Goal: Task Accomplishment & Management: Use online tool/utility

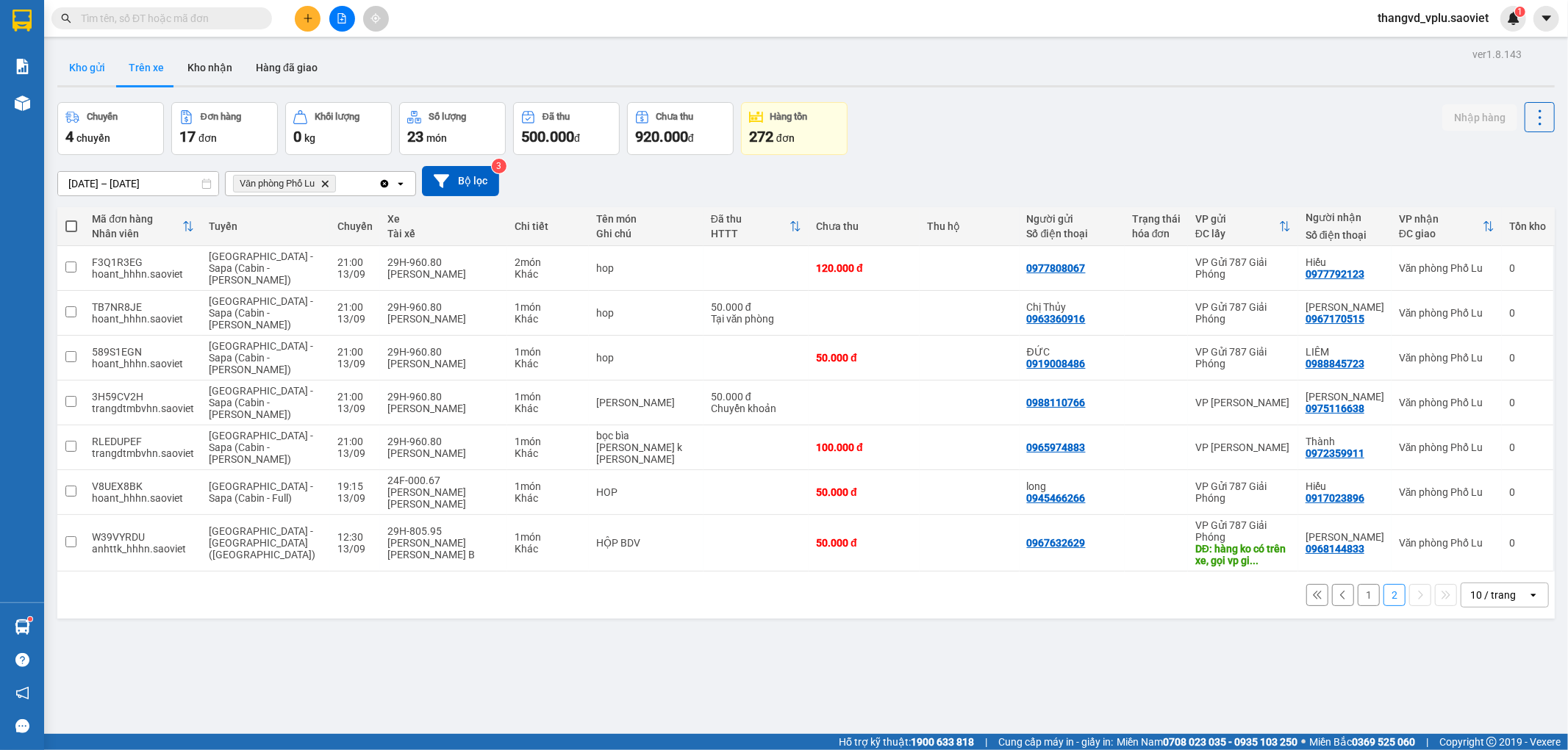
click at [81, 67] on button "Kho gửi" at bounding box center [87, 67] width 60 height 35
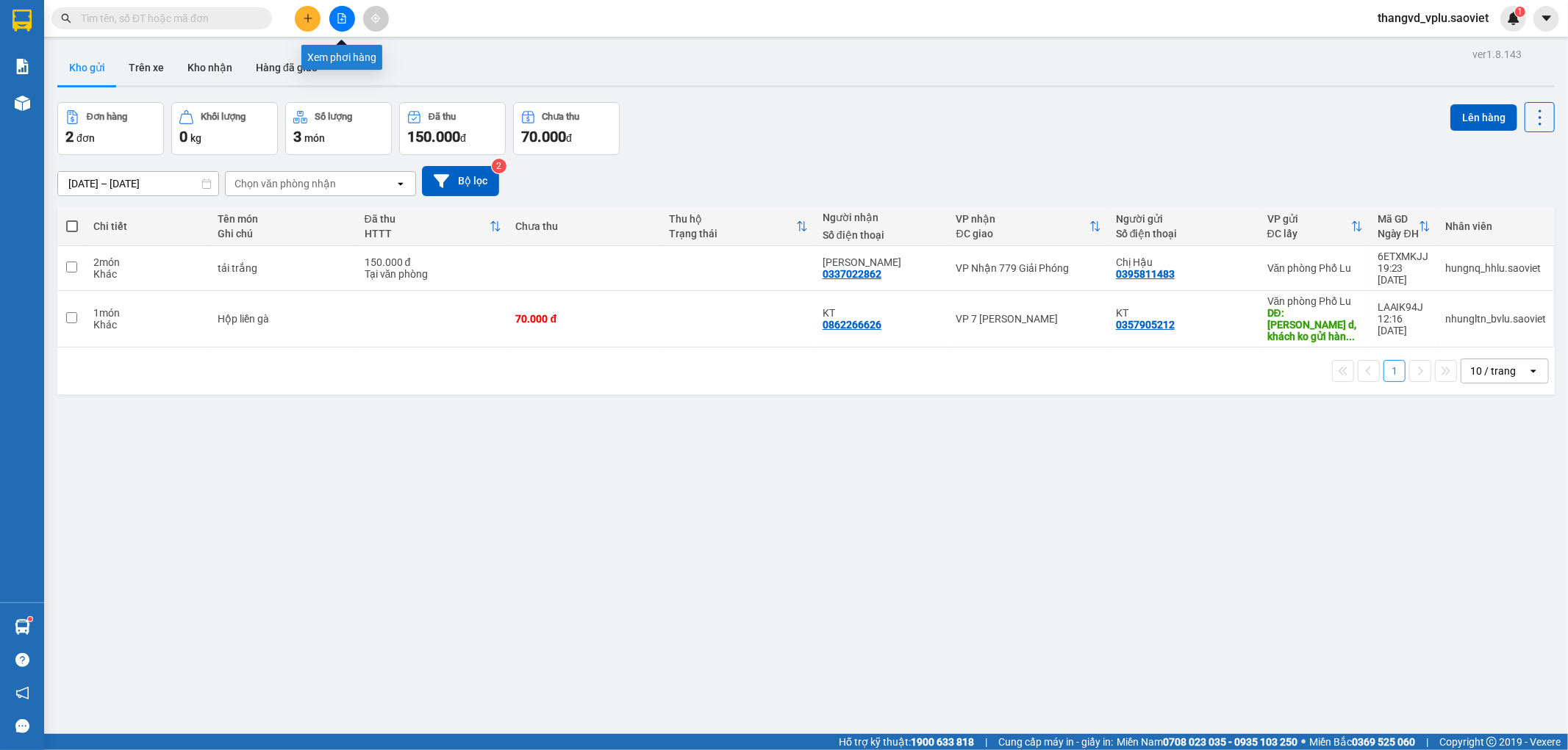
click at [341, 18] on icon "file-add" at bounding box center [341, 18] width 10 height 10
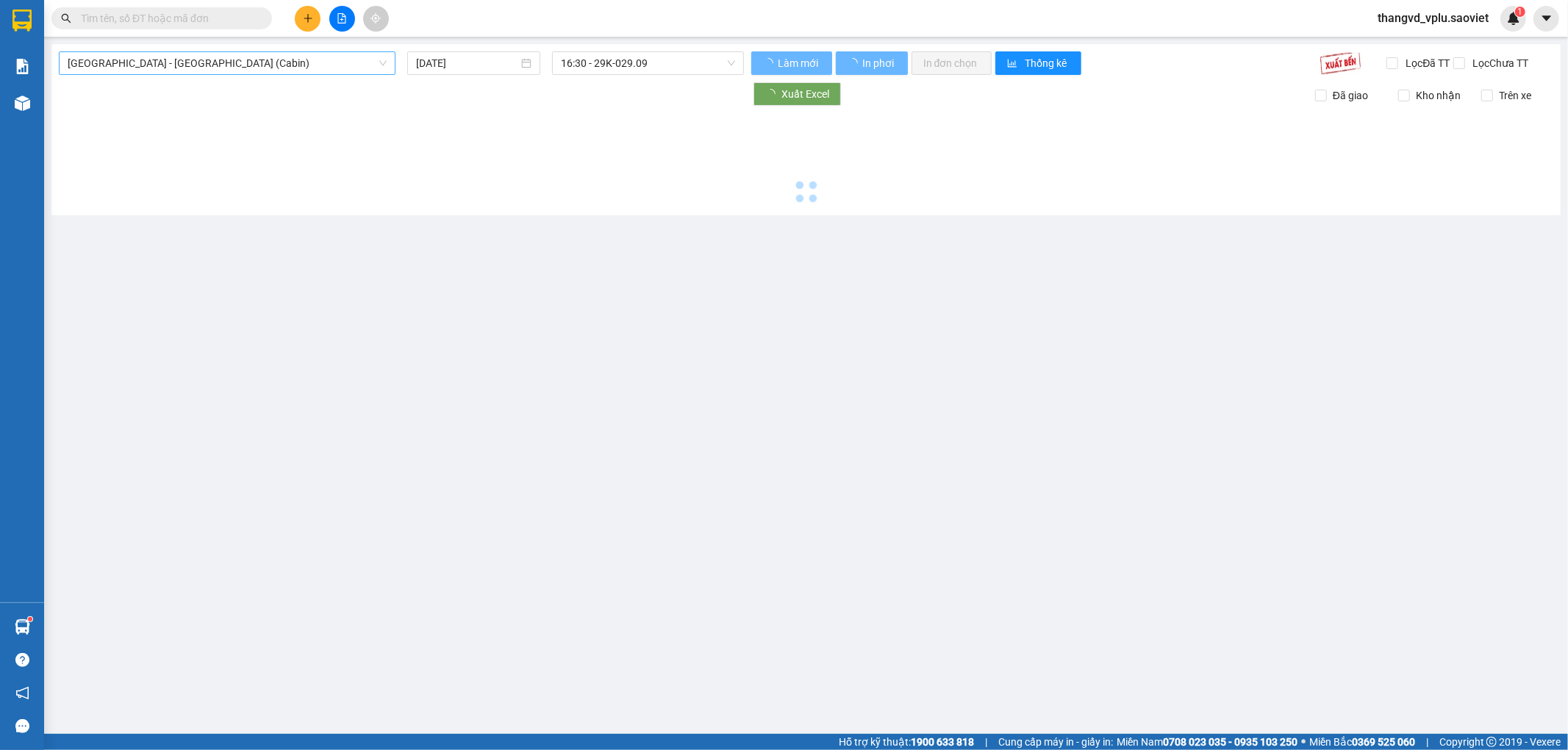
type input "[DATE]"
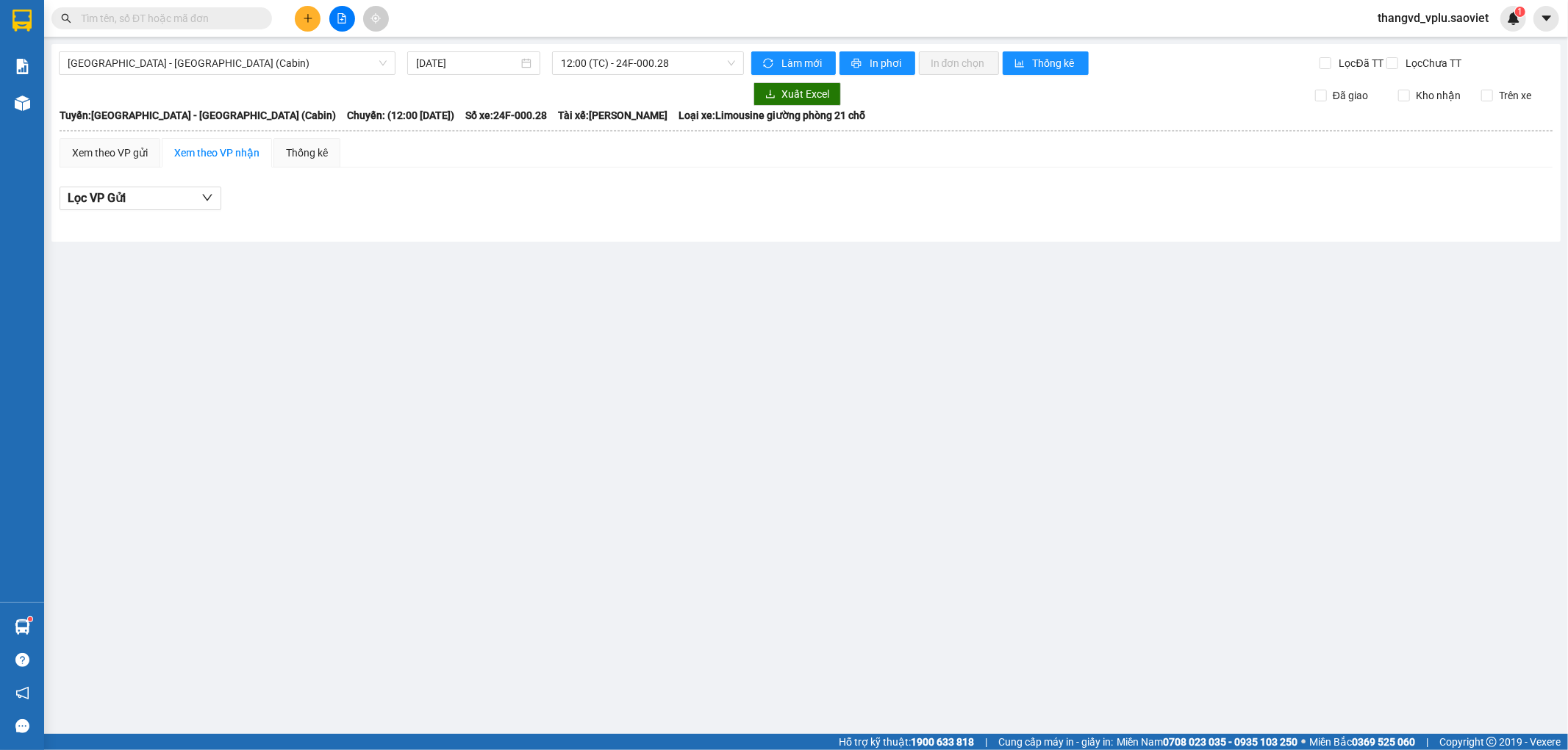
click at [273, 44] on div "Hà Nội - Lào Cai (Cabin) 14/09/2025 12:00 (TC) - 24F-000.28 Làm mới In phơi In …" at bounding box center [806, 142] width 1509 height 197
click at [266, 54] on span "[GEOGRAPHIC_DATA] - [GEOGRAPHIC_DATA] (Cabin)" at bounding box center [226, 63] width 319 height 22
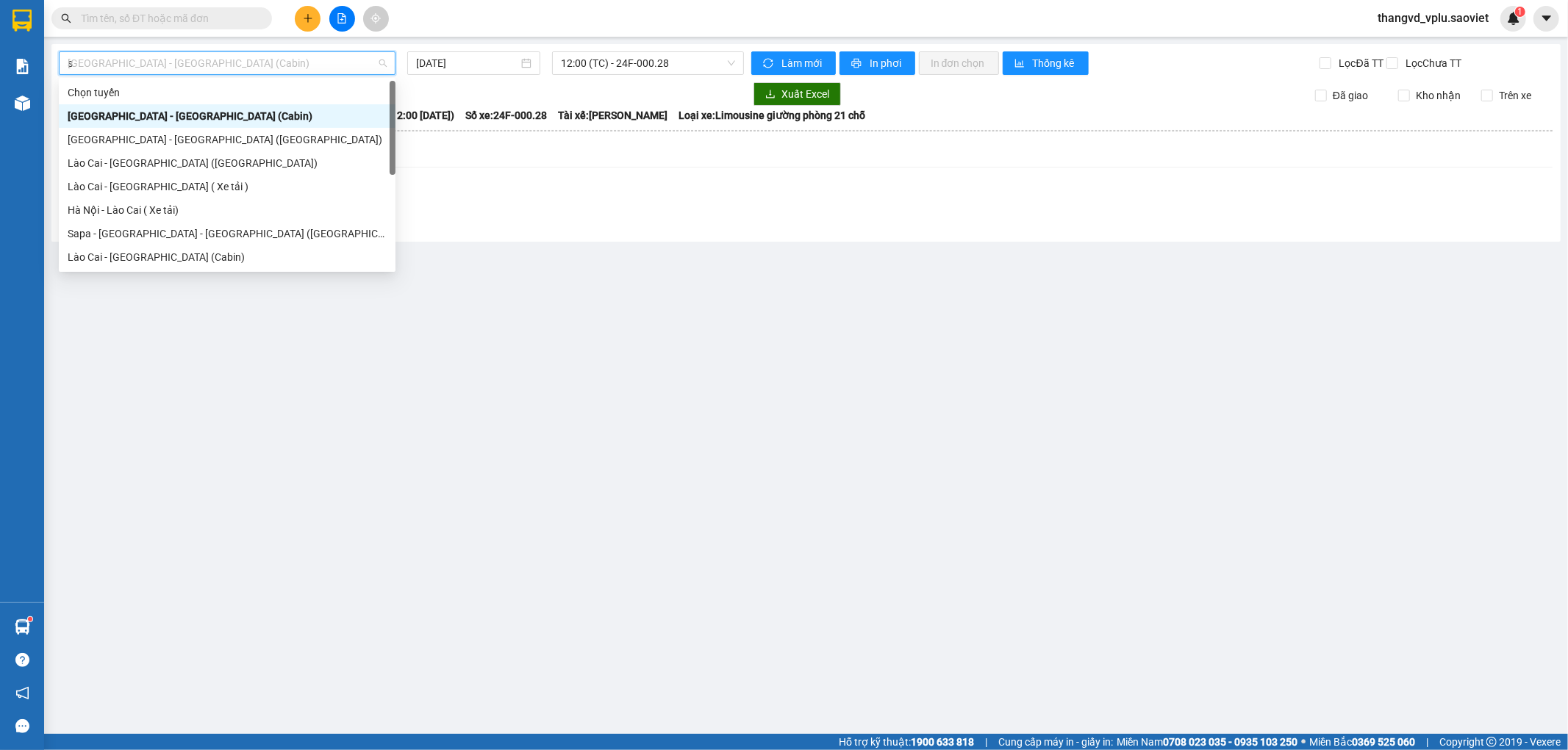
type input "sa"
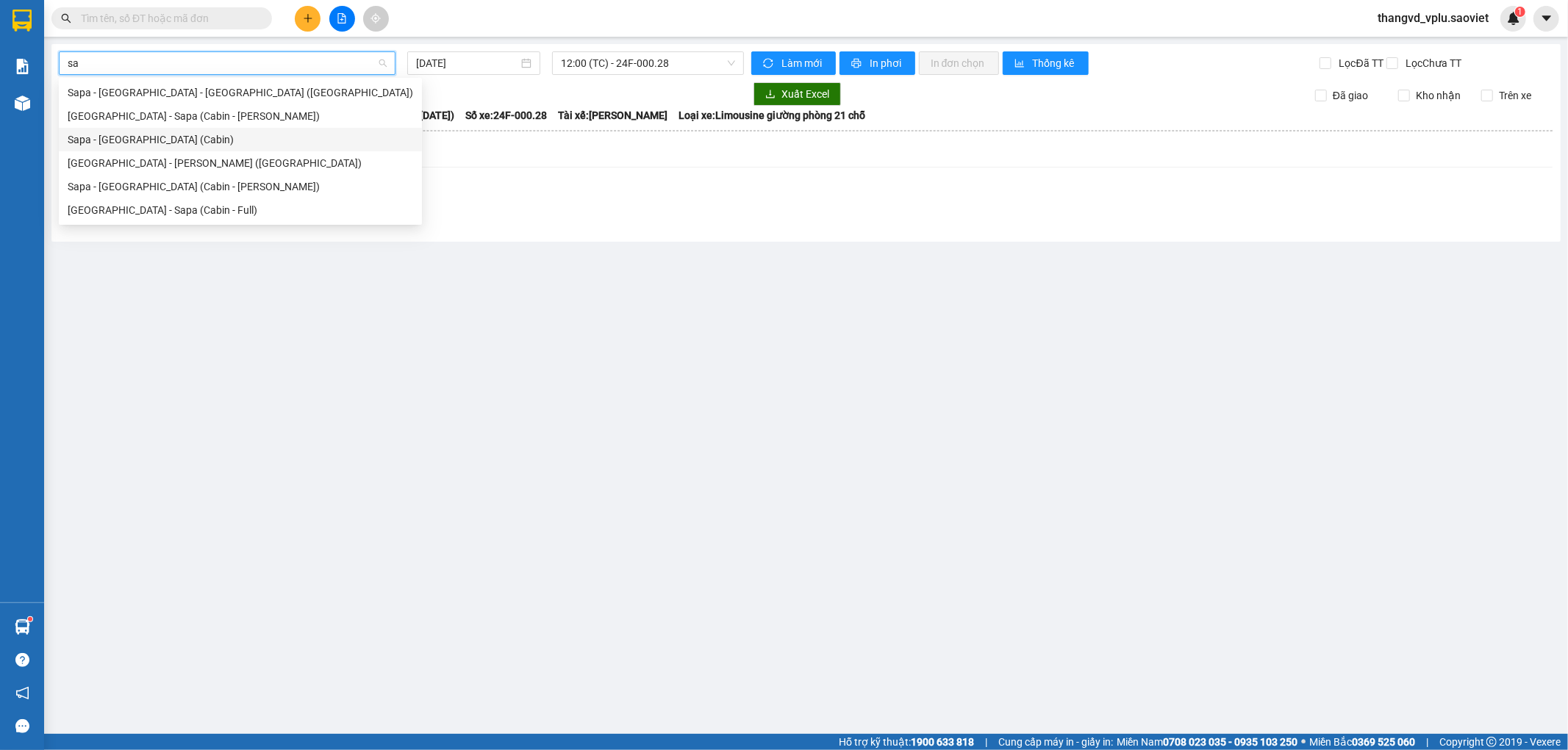
click at [168, 135] on div "Sapa - [GEOGRAPHIC_DATA] (Cabin)" at bounding box center [240, 139] width 345 height 16
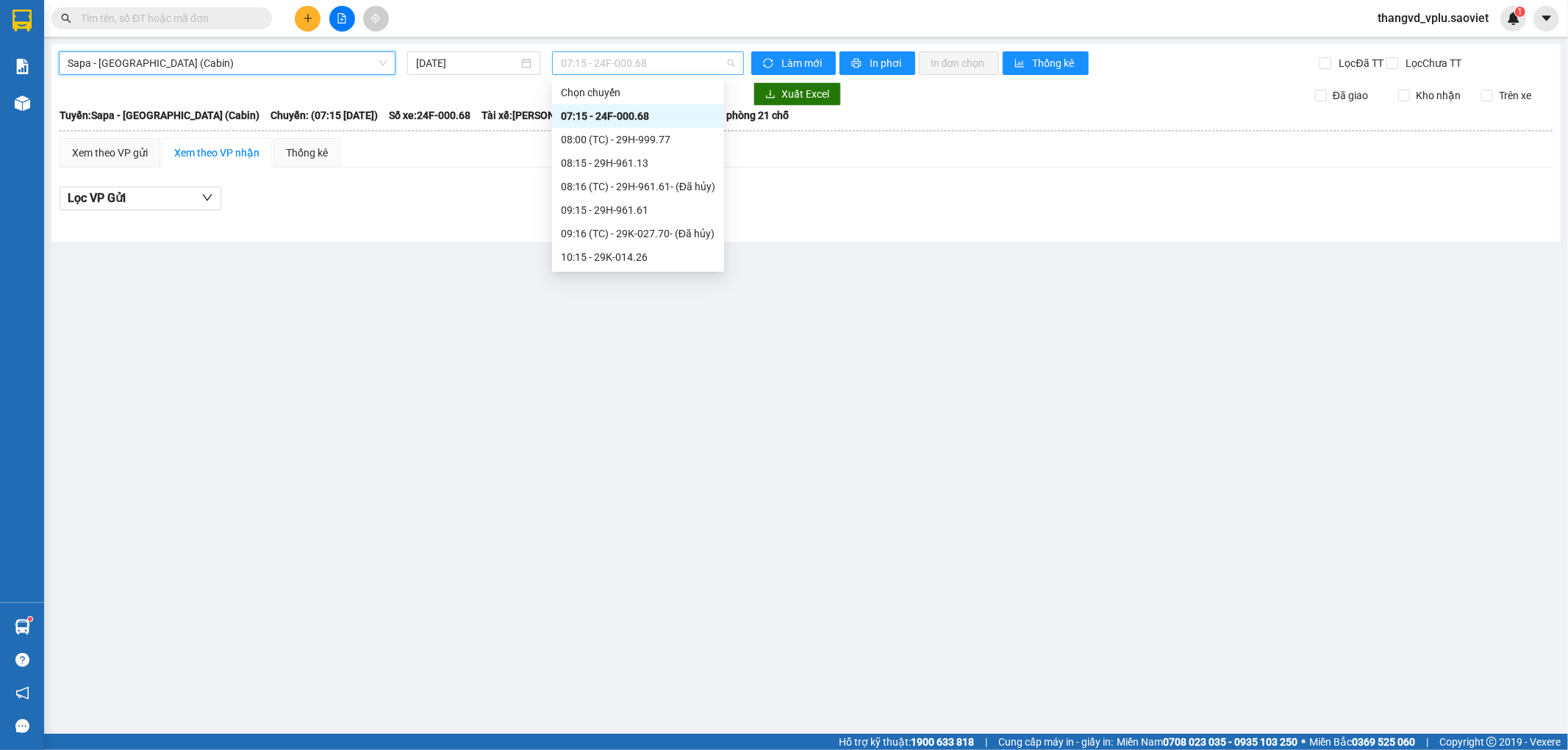
click at [612, 63] on span "07:15 - 24F-000.68" at bounding box center [648, 63] width 174 height 22
click at [494, 63] on input "[DATE]" at bounding box center [467, 63] width 102 height 16
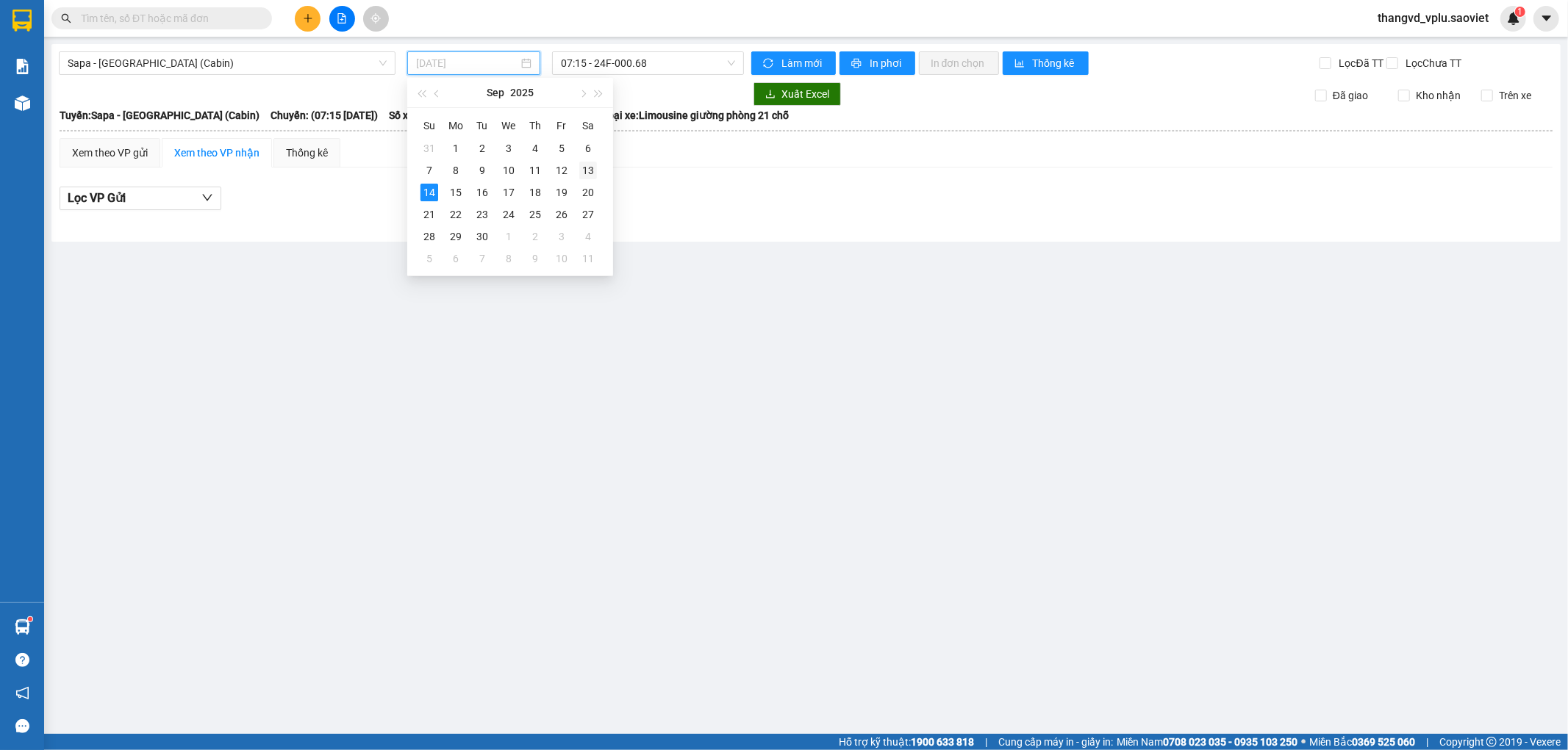
click at [580, 168] on div "13" at bounding box center [588, 170] width 18 height 18
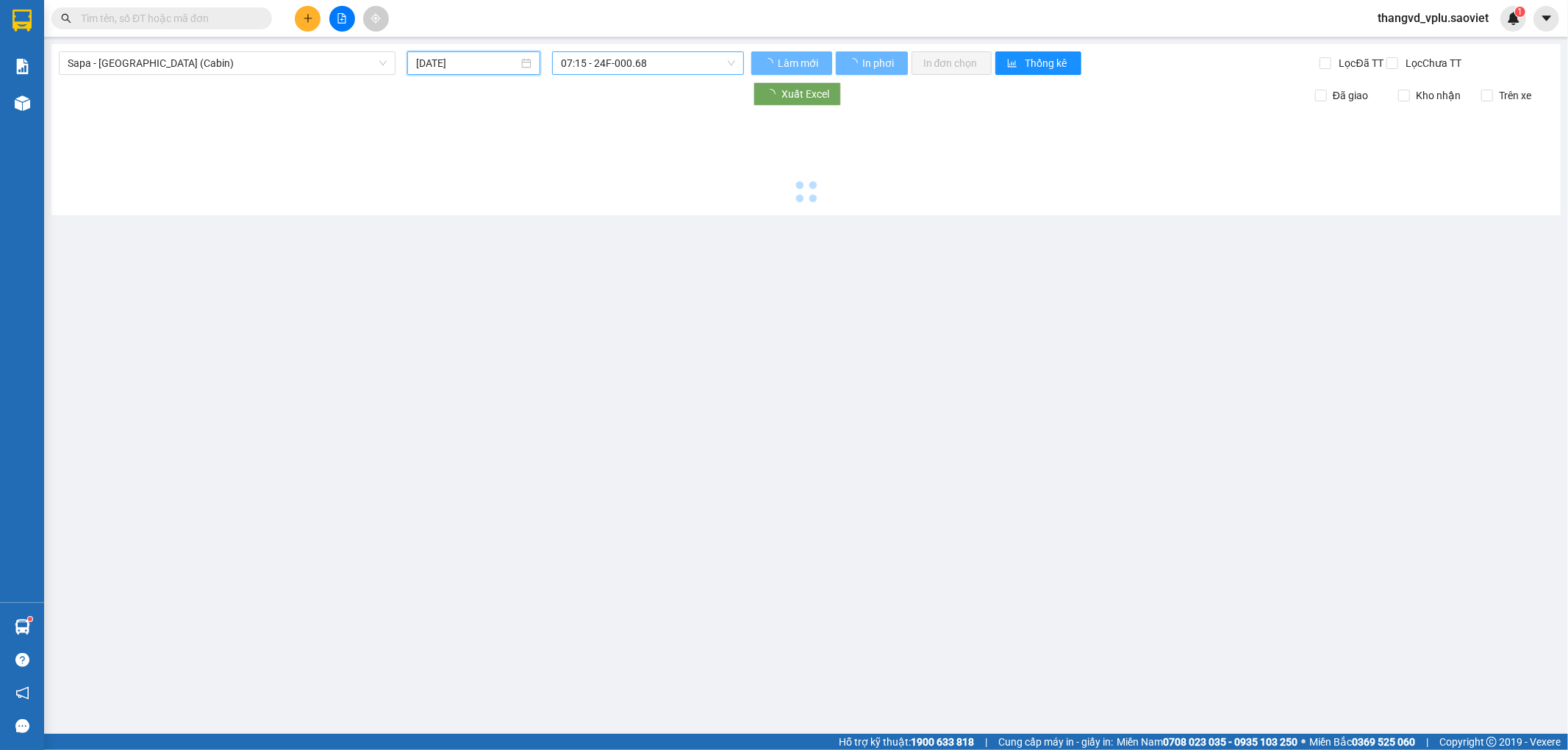
type input "[DATE]"
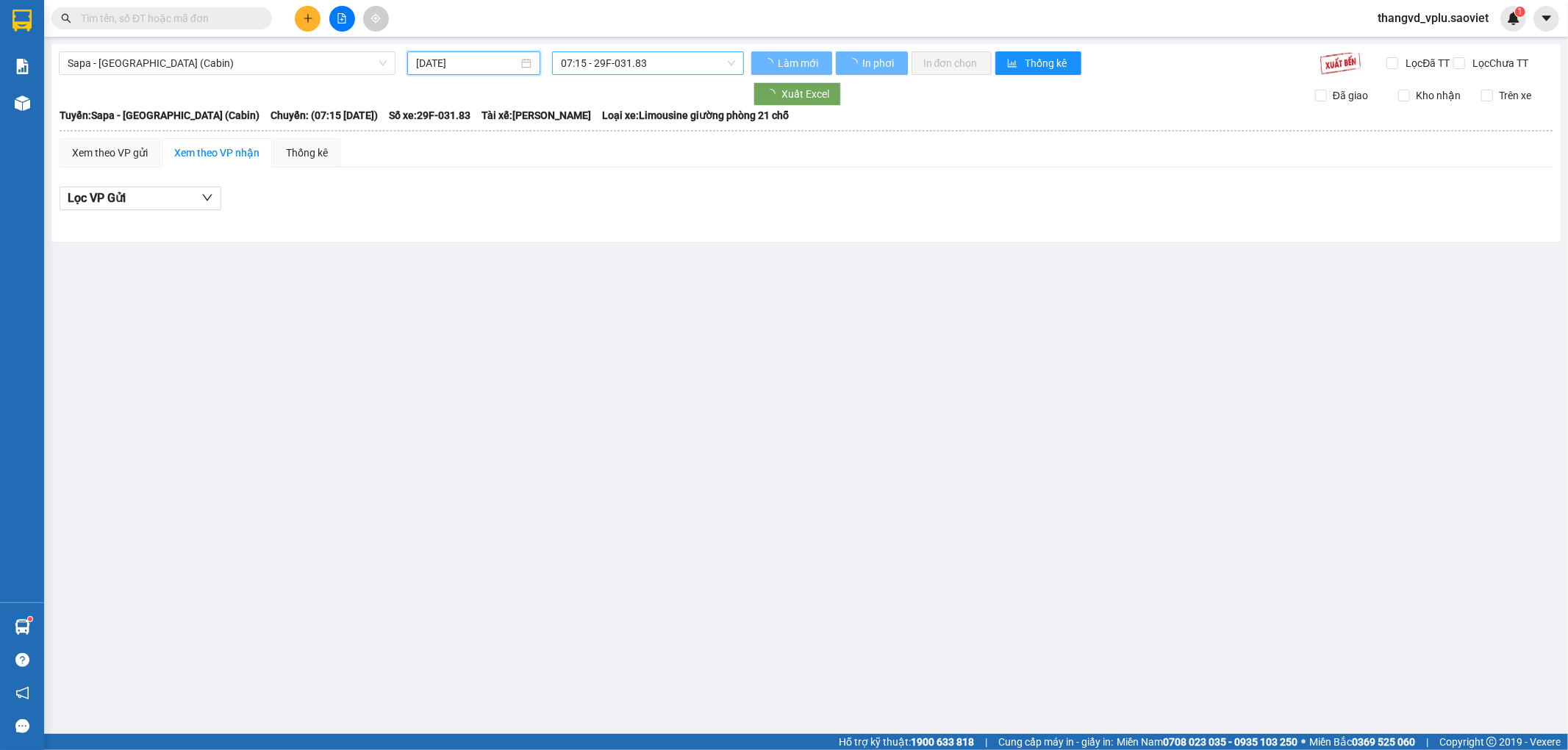
click at [598, 63] on span "07:15 - 29F-031.83" at bounding box center [648, 63] width 174 height 22
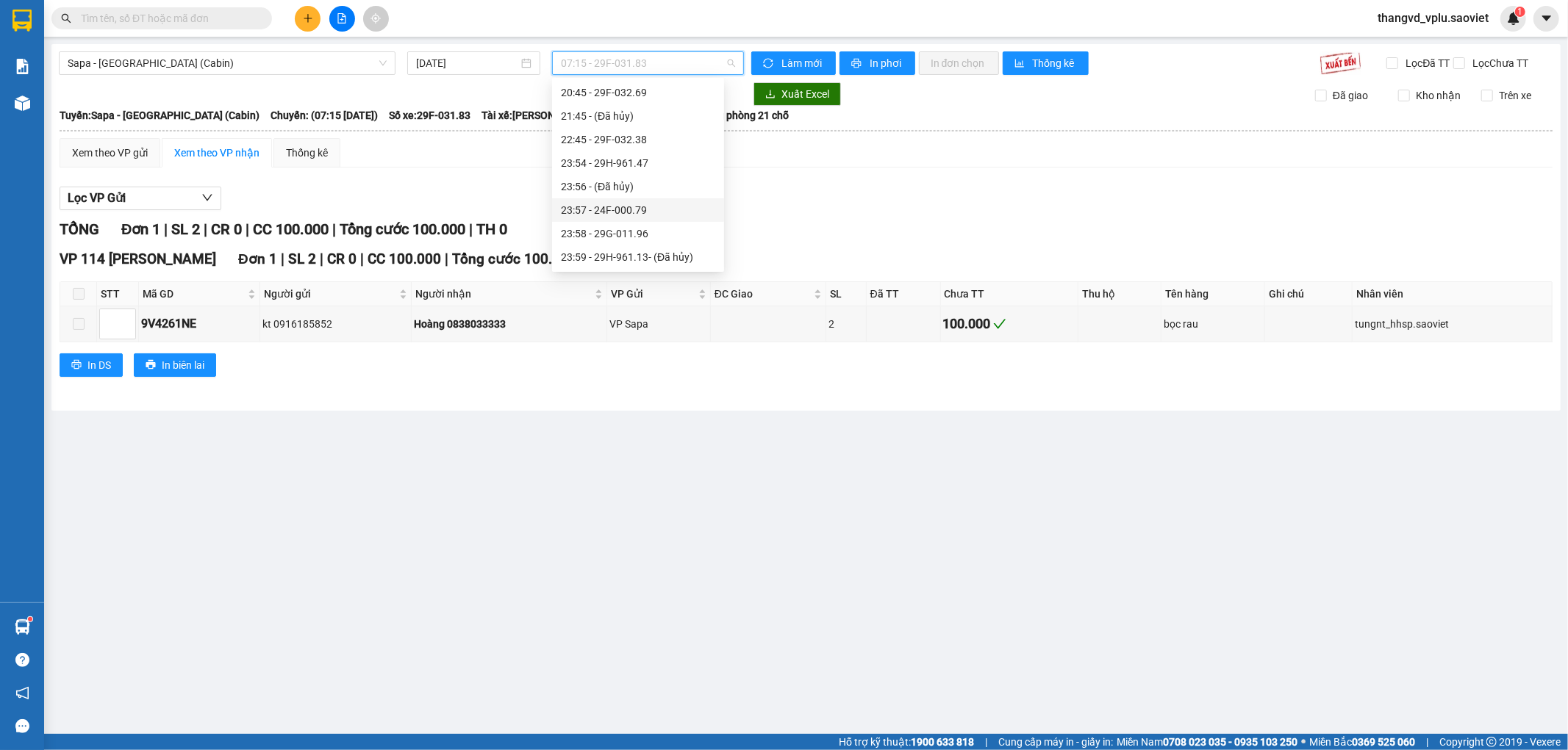
scroll to position [553, 0]
click at [245, 69] on span "Sapa - [GEOGRAPHIC_DATA] (Cabin)" at bounding box center [226, 63] width 319 height 22
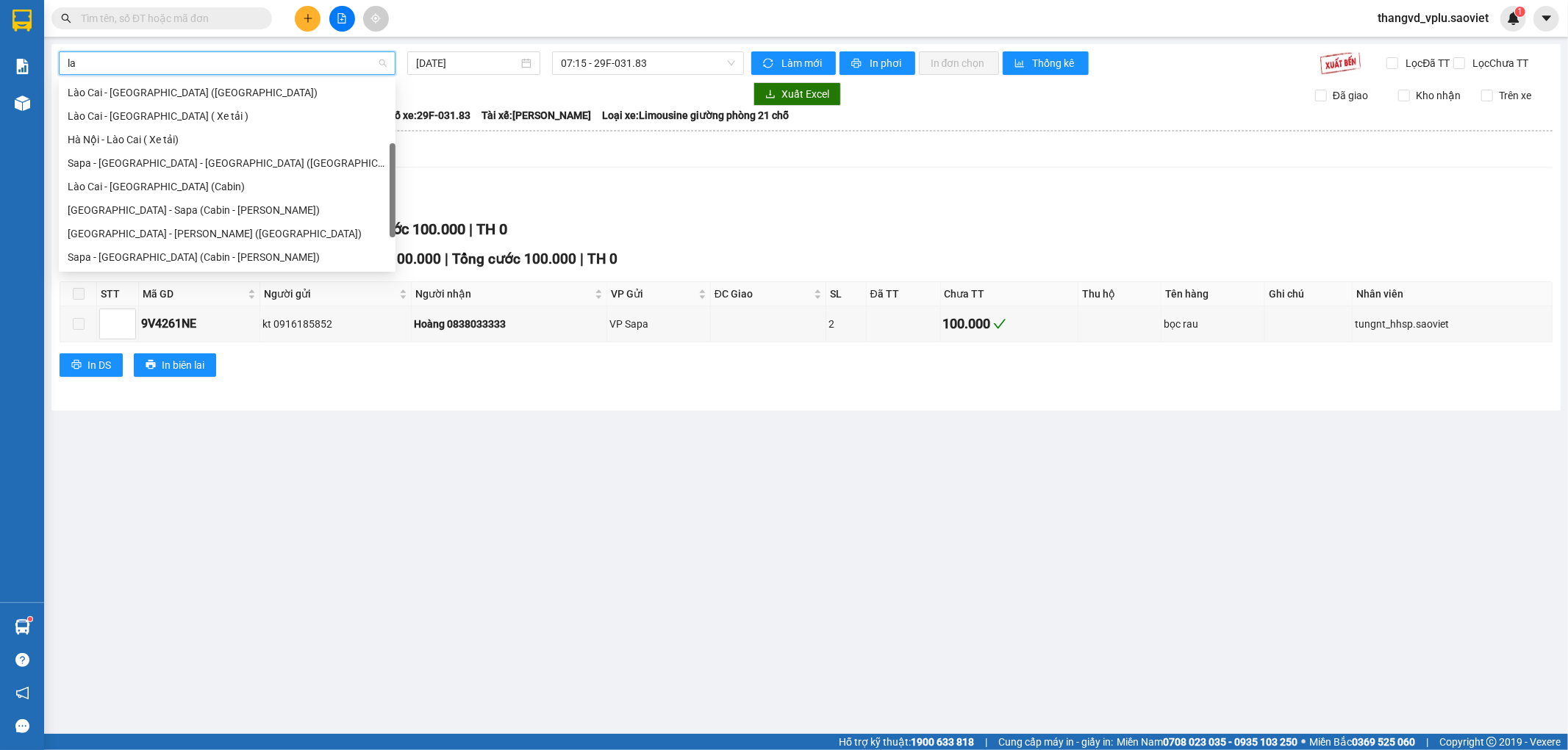
scroll to position [0, 0]
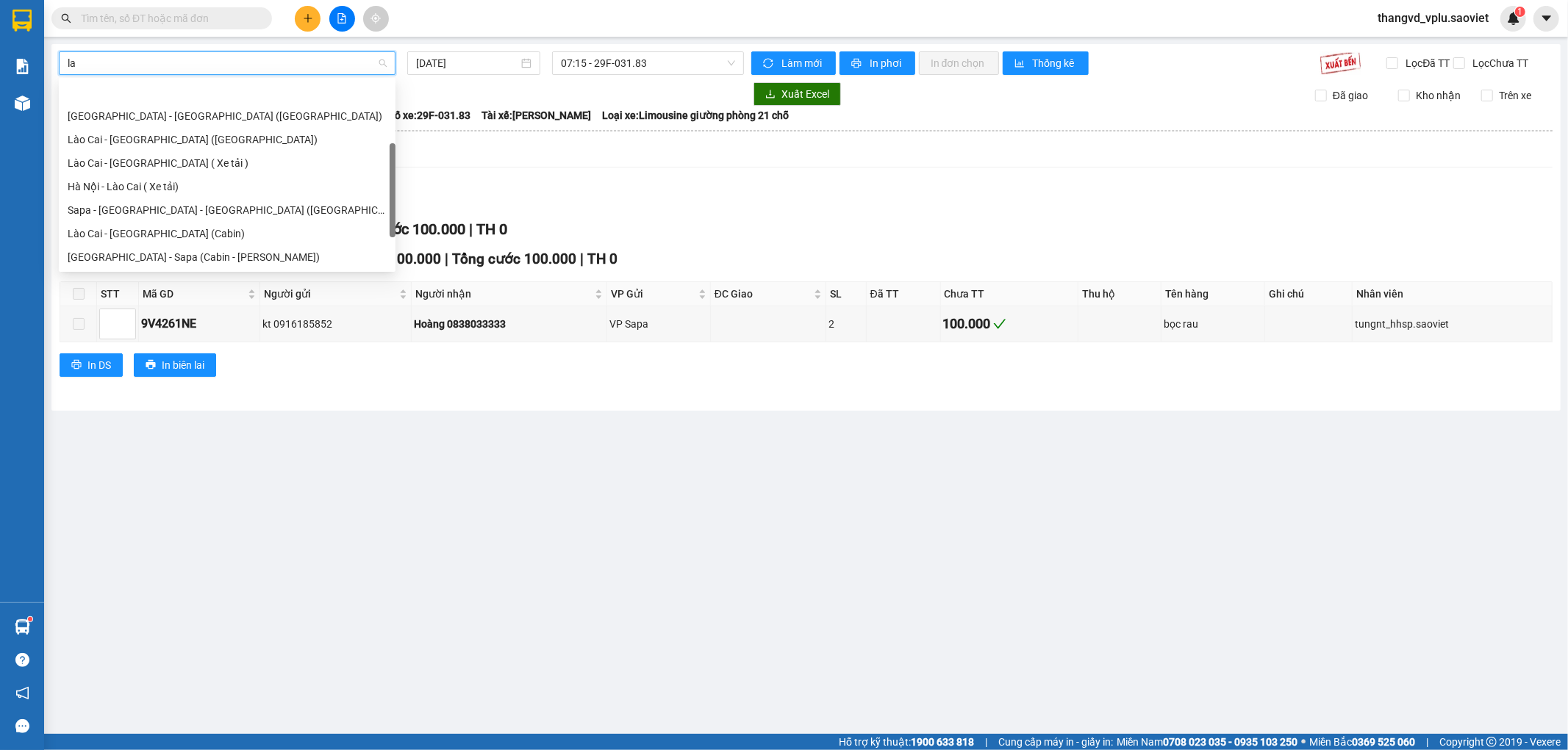
type input "lao"
click at [166, 232] on div "Lào Cai - [GEOGRAPHIC_DATA] (Cabin)" at bounding box center [240, 233] width 345 height 16
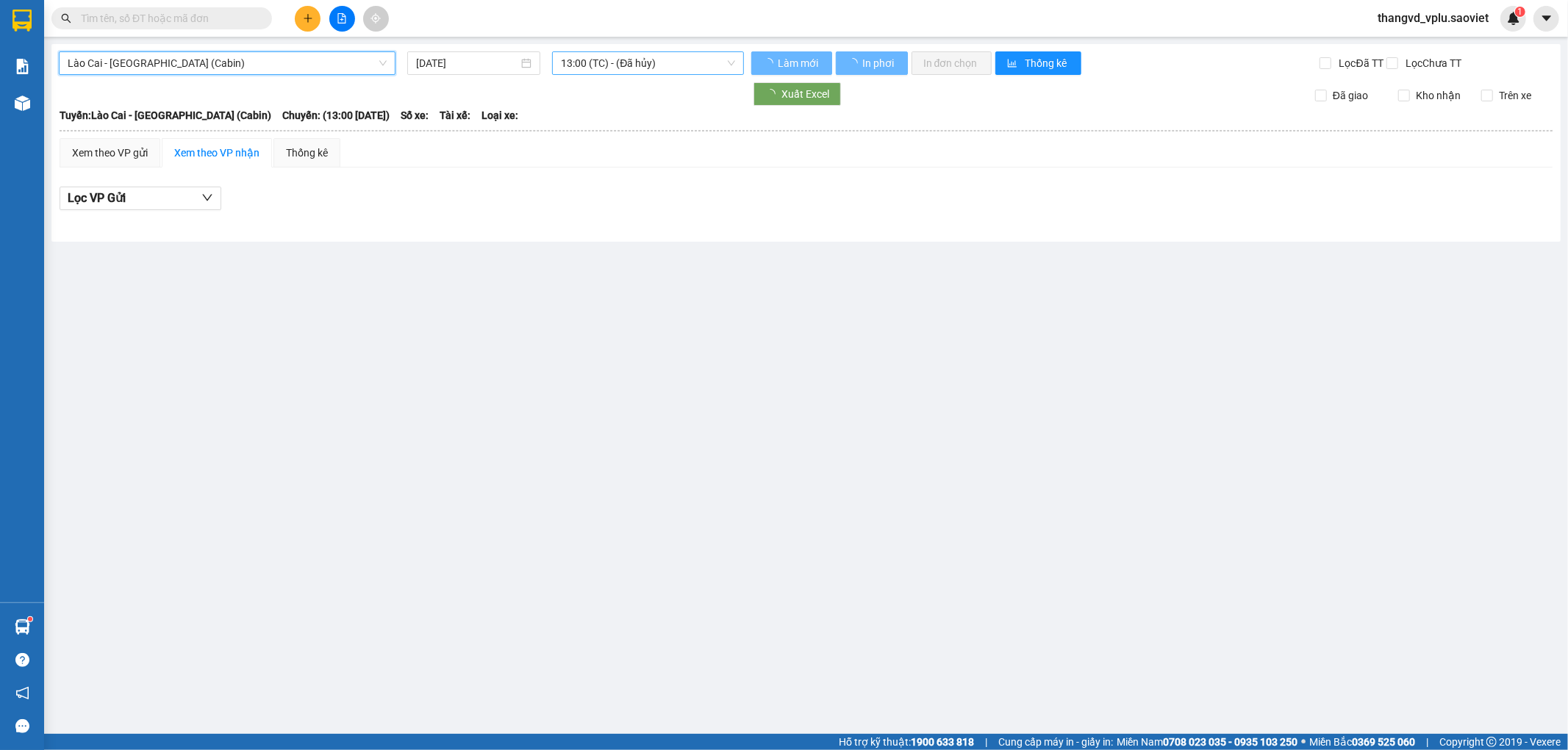
click at [618, 64] on span "13:00 (TC) - (Đã hủy)" at bounding box center [648, 63] width 174 height 22
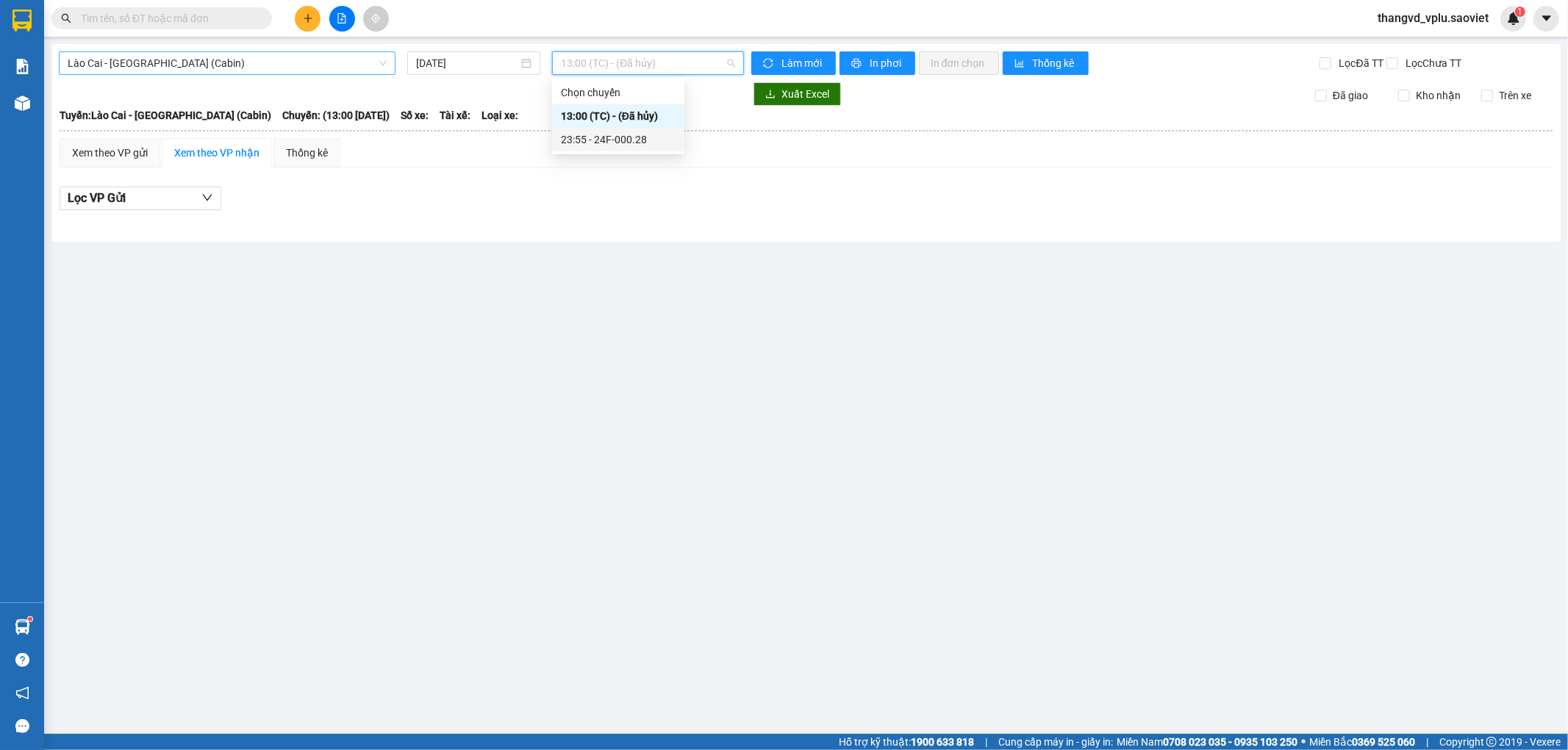
click at [634, 139] on div "23:55 - 24F-000.28" at bounding box center [618, 139] width 114 height 16
click at [481, 68] on input "[DATE]" at bounding box center [467, 63] width 102 height 16
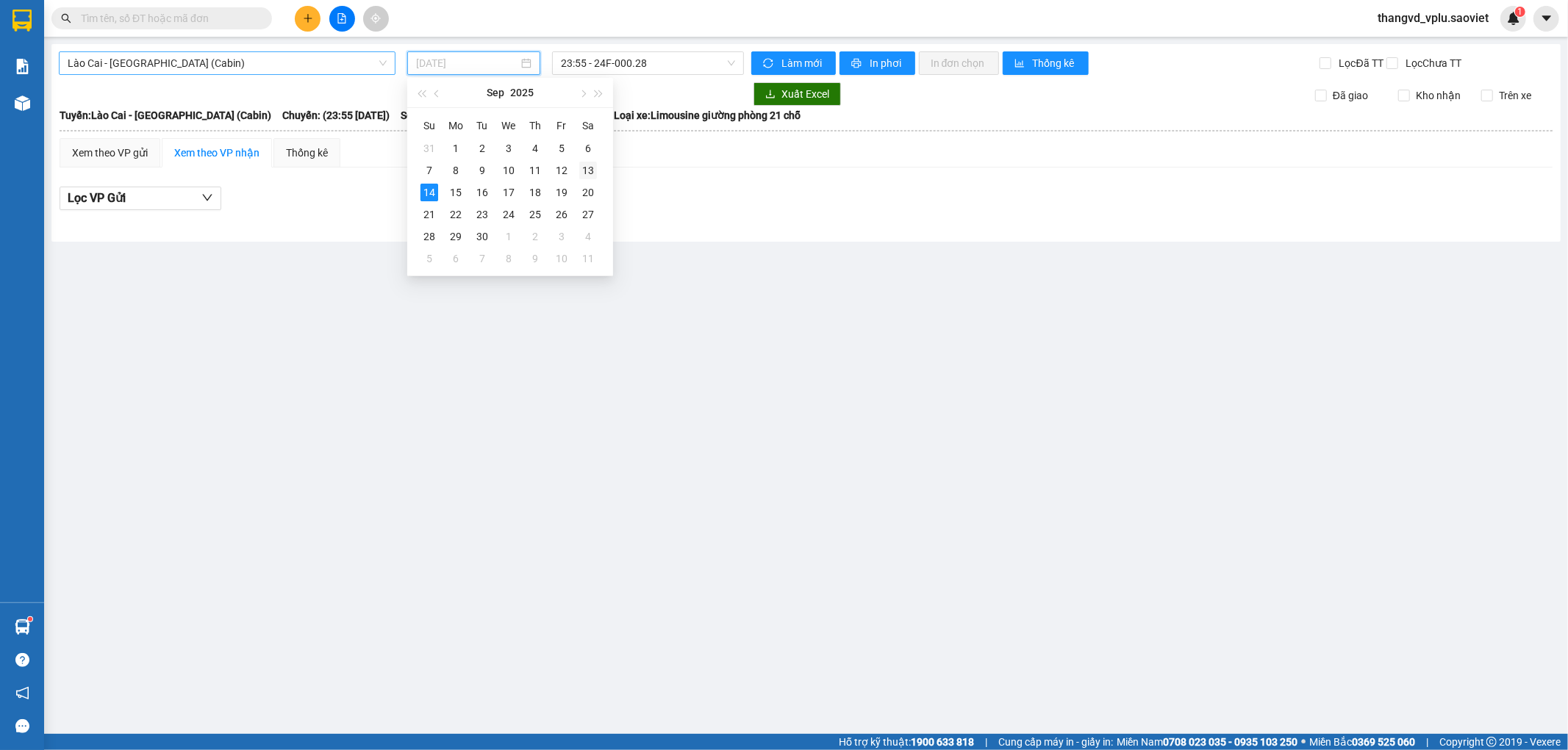
click at [591, 173] on div "13" at bounding box center [588, 170] width 18 height 18
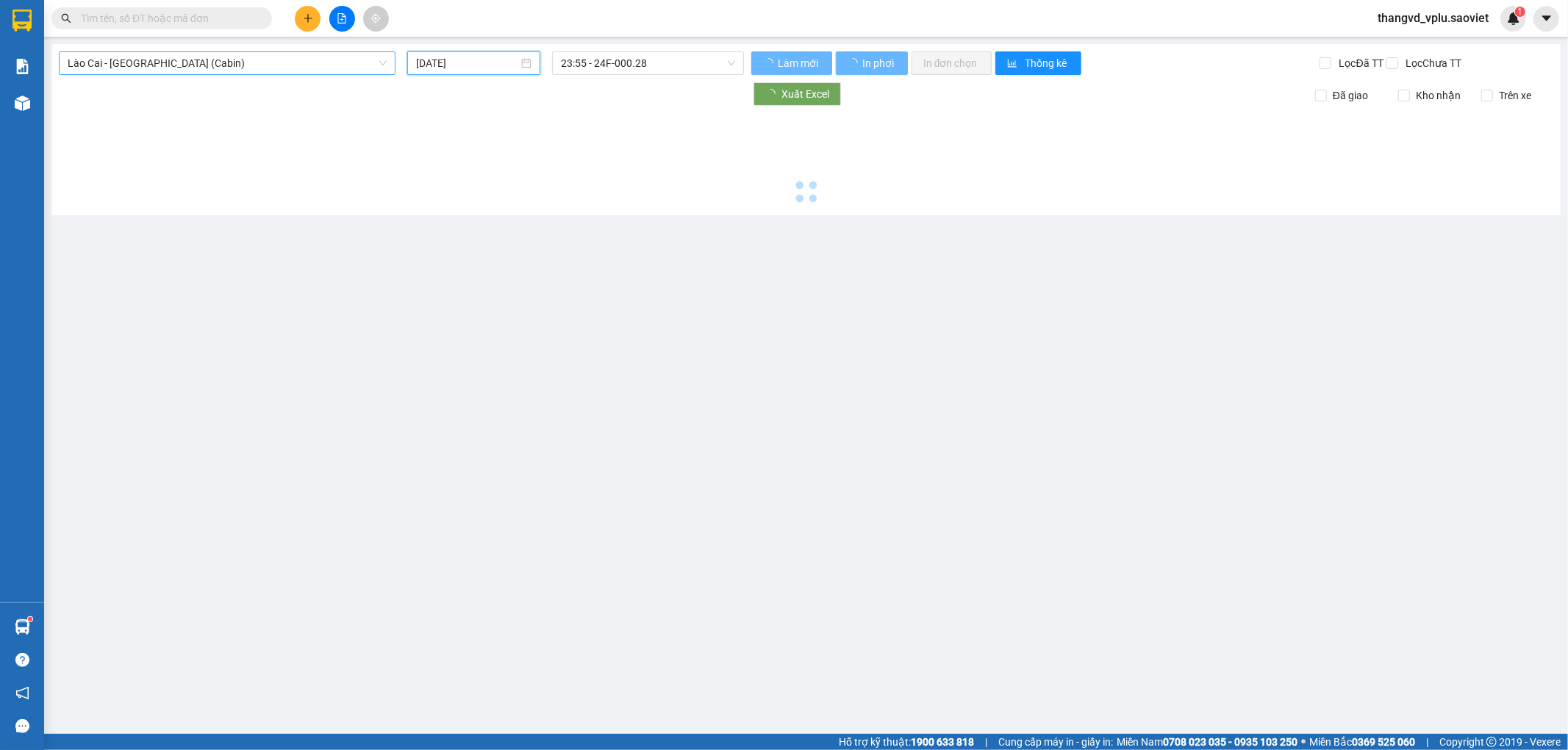
type input "[DATE]"
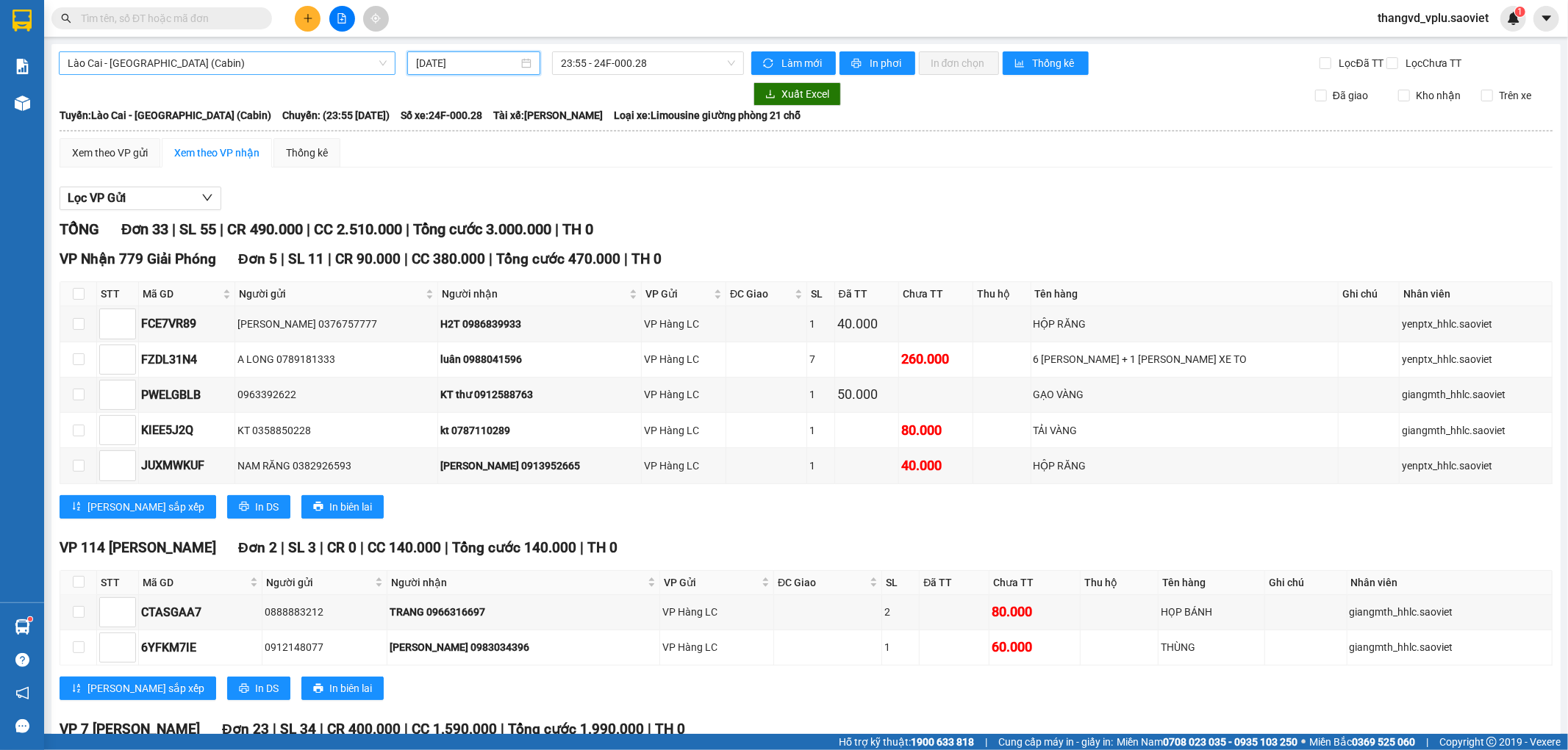
click at [206, 64] on span "Lào Cai - [GEOGRAPHIC_DATA] (Cabin)" at bounding box center [226, 63] width 319 height 22
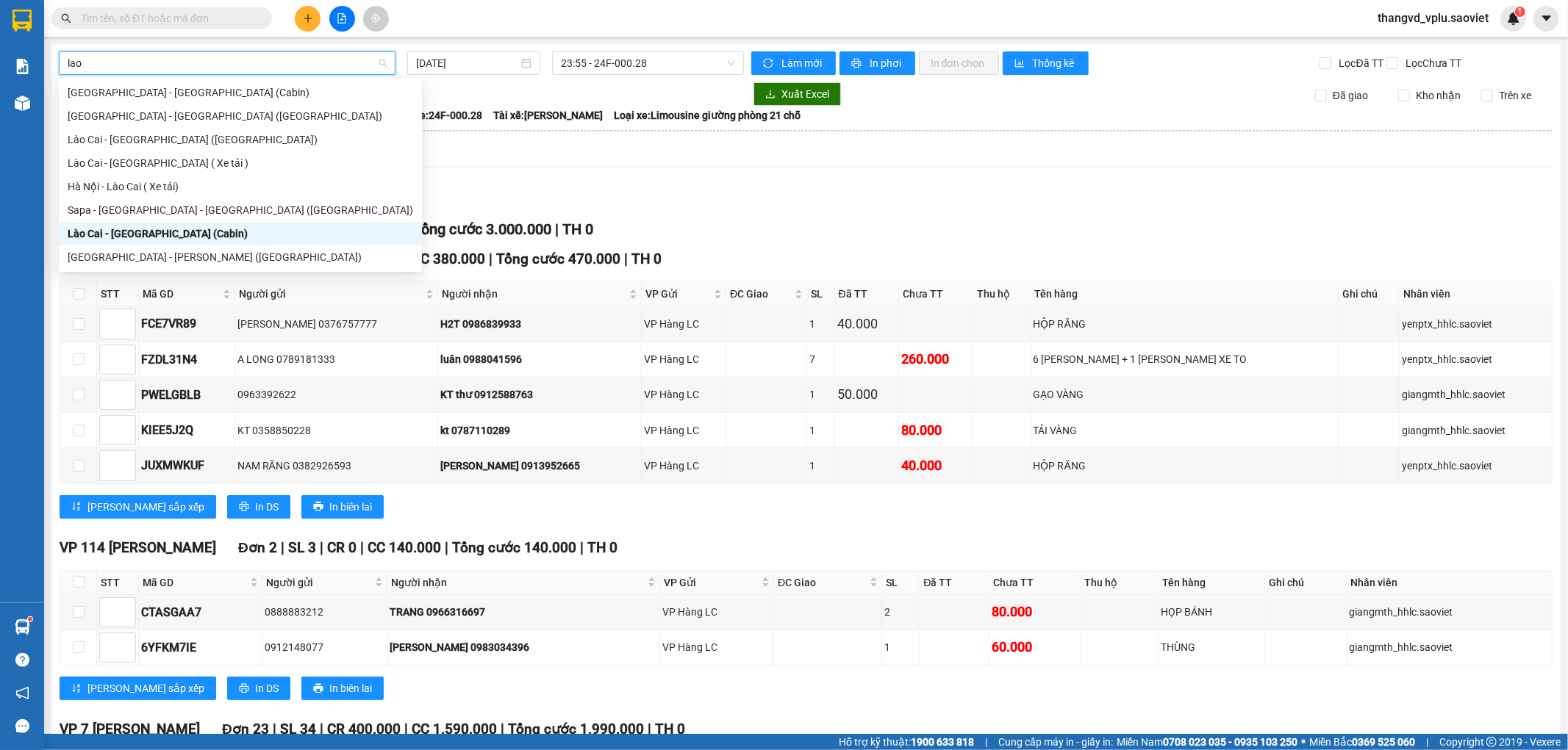
type input "lao"
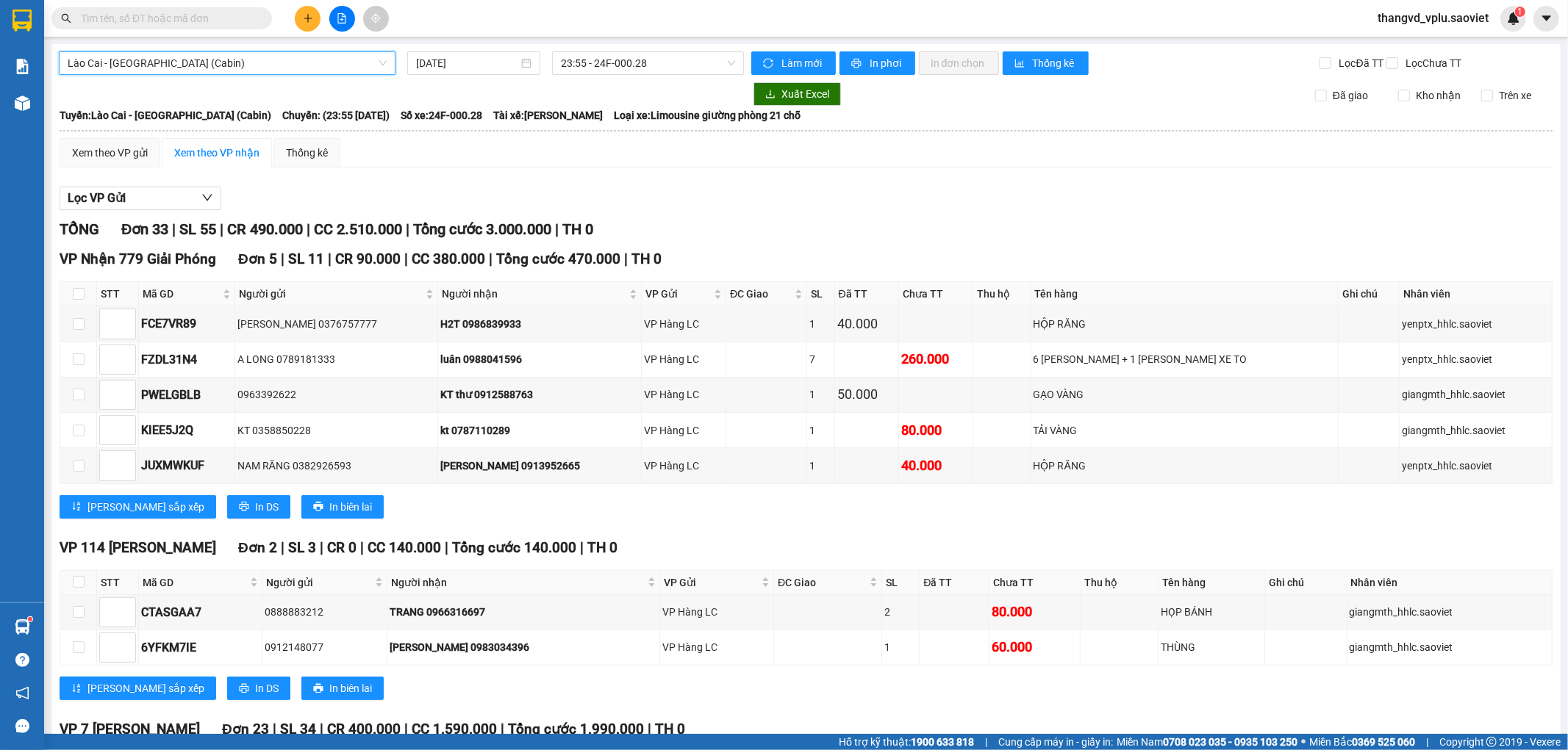
click at [221, 59] on span "Lào Cai - [GEOGRAPHIC_DATA] (Cabin)" at bounding box center [226, 63] width 319 height 22
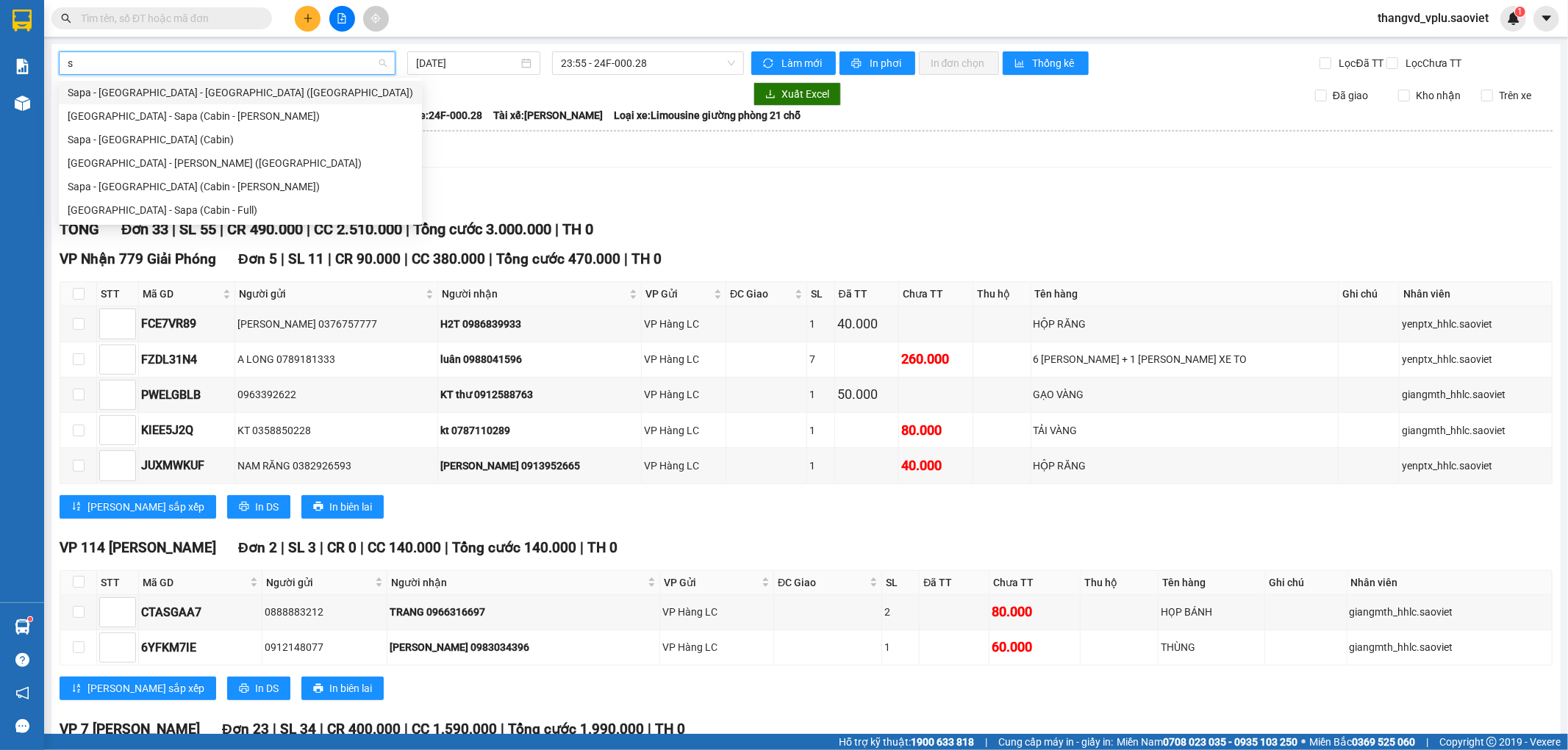
type input "sa"
click at [244, 88] on div "Sapa - [GEOGRAPHIC_DATA] - [GEOGRAPHIC_DATA] ([GEOGRAPHIC_DATA])" at bounding box center [240, 92] width 345 height 16
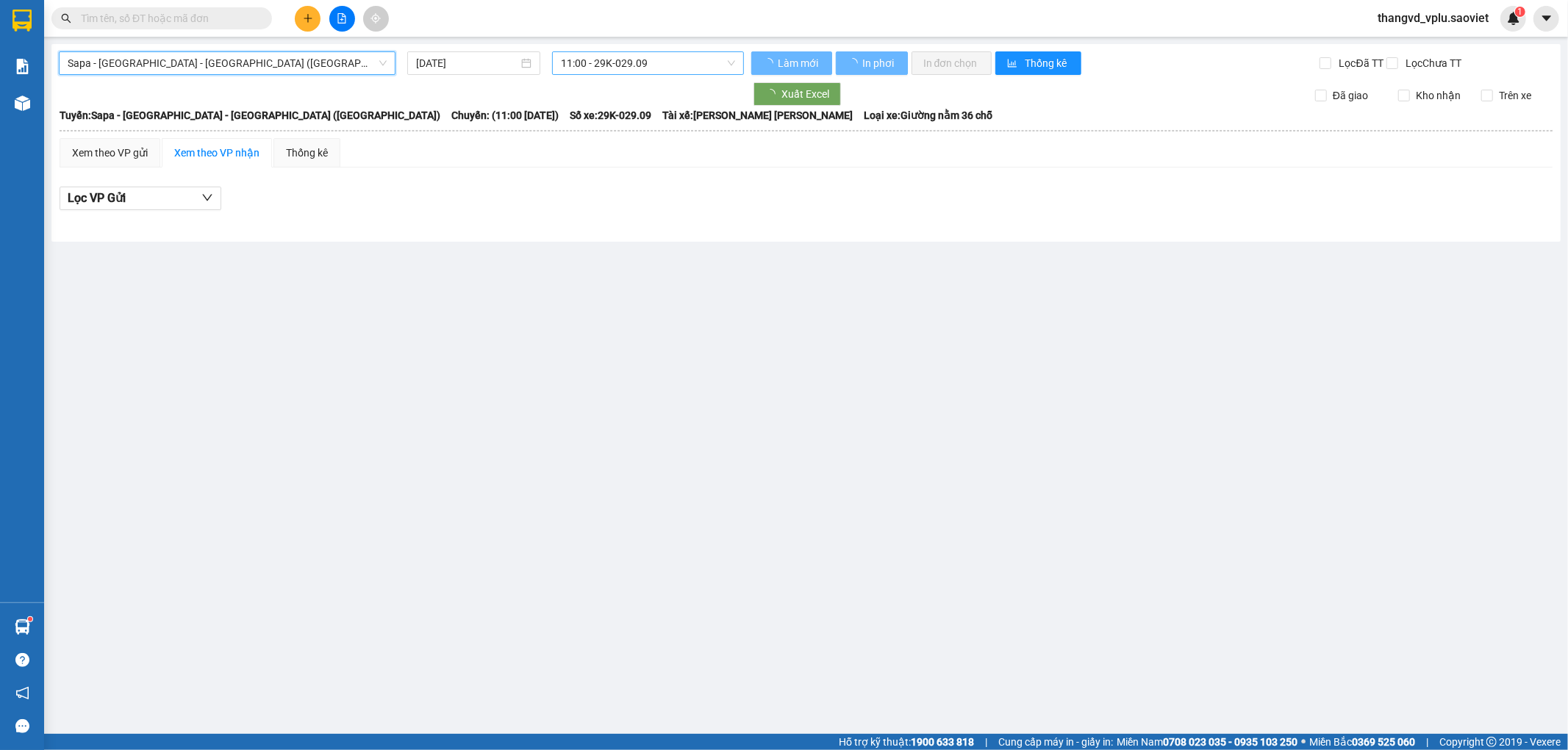
click at [622, 63] on span "11:00 - 29K-029.09" at bounding box center [648, 63] width 174 height 22
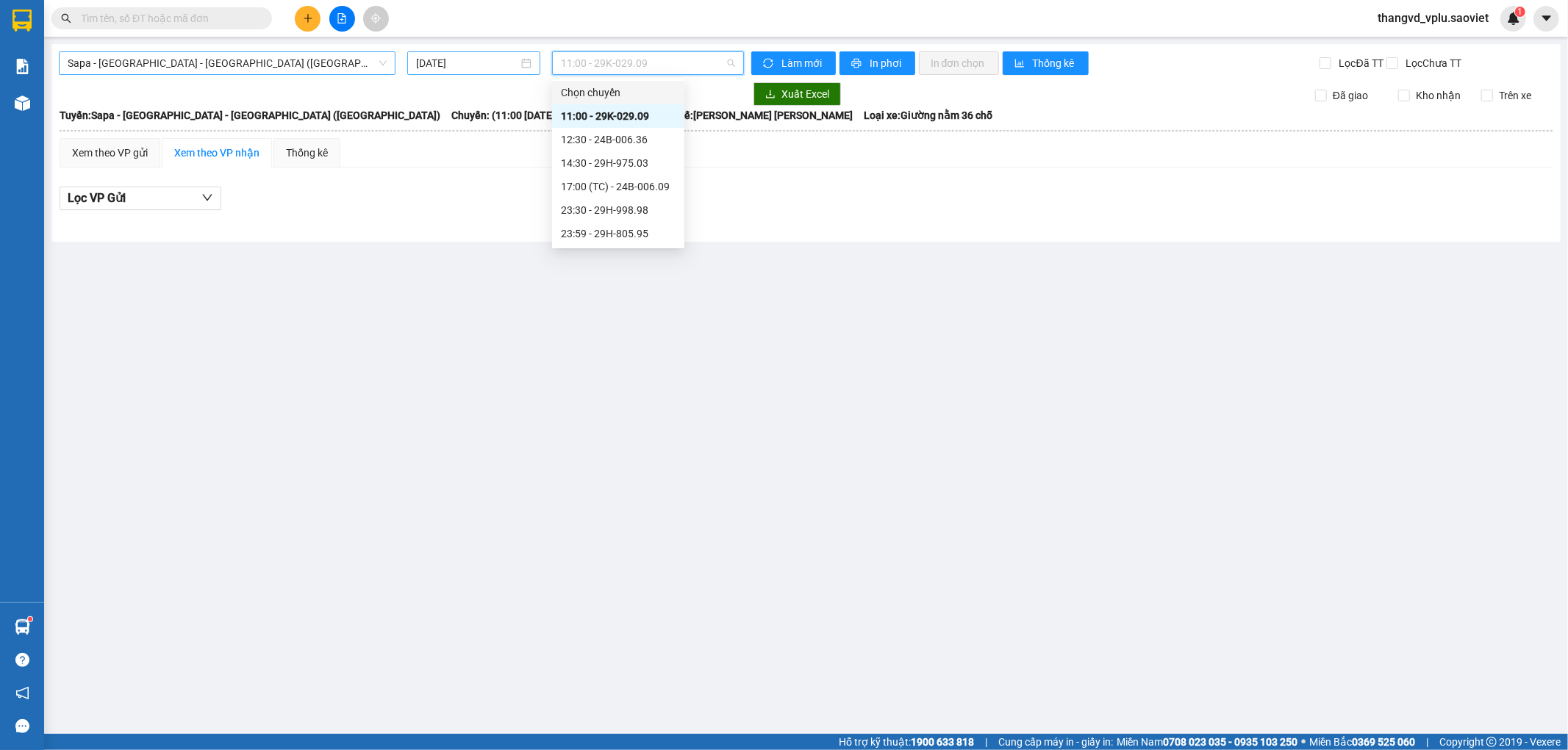
click at [474, 63] on input "[DATE]" at bounding box center [467, 63] width 102 height 16
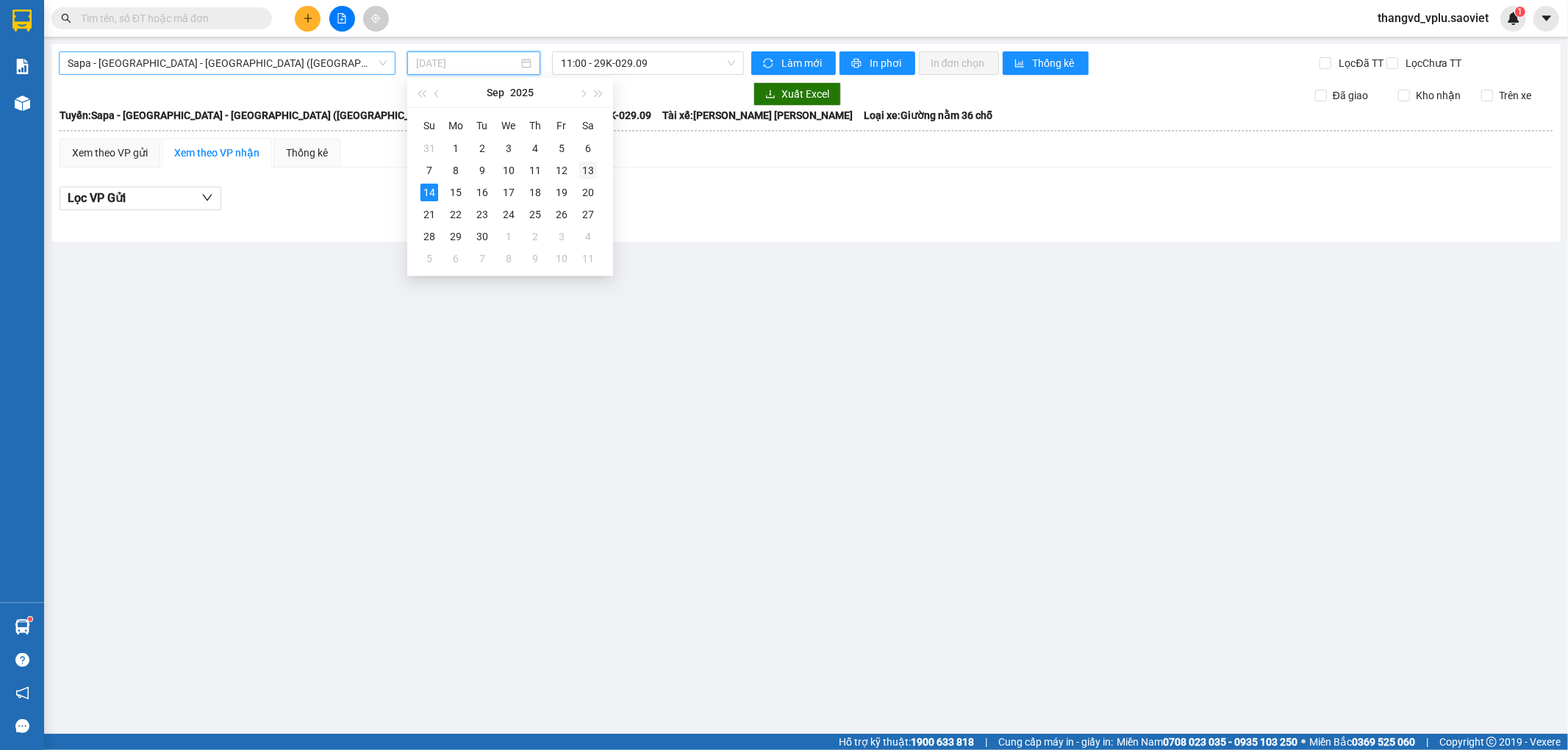
click at [585, 170] on div "13" at bounding box center [588, 170] width 18 height 18
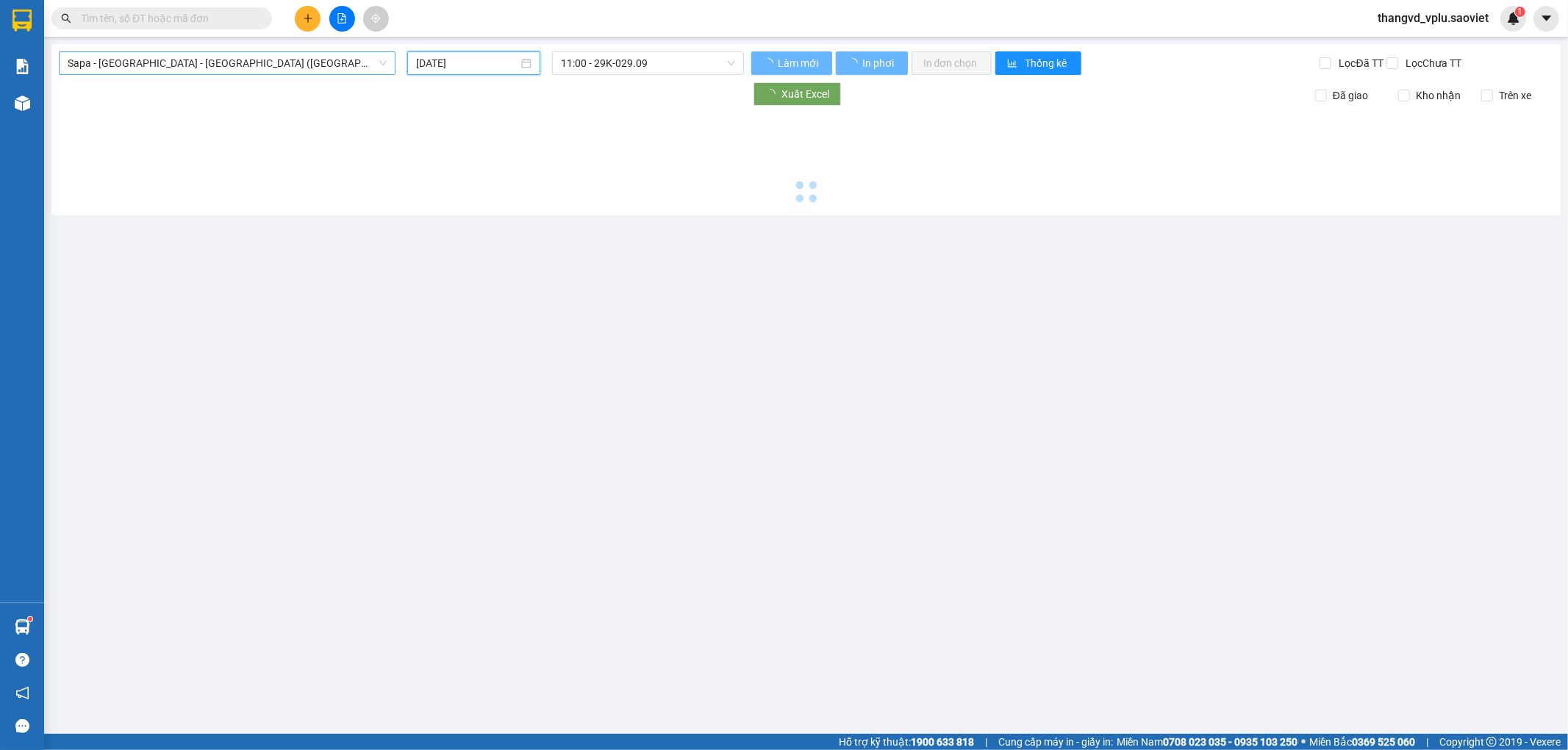
type input "[DATE]"
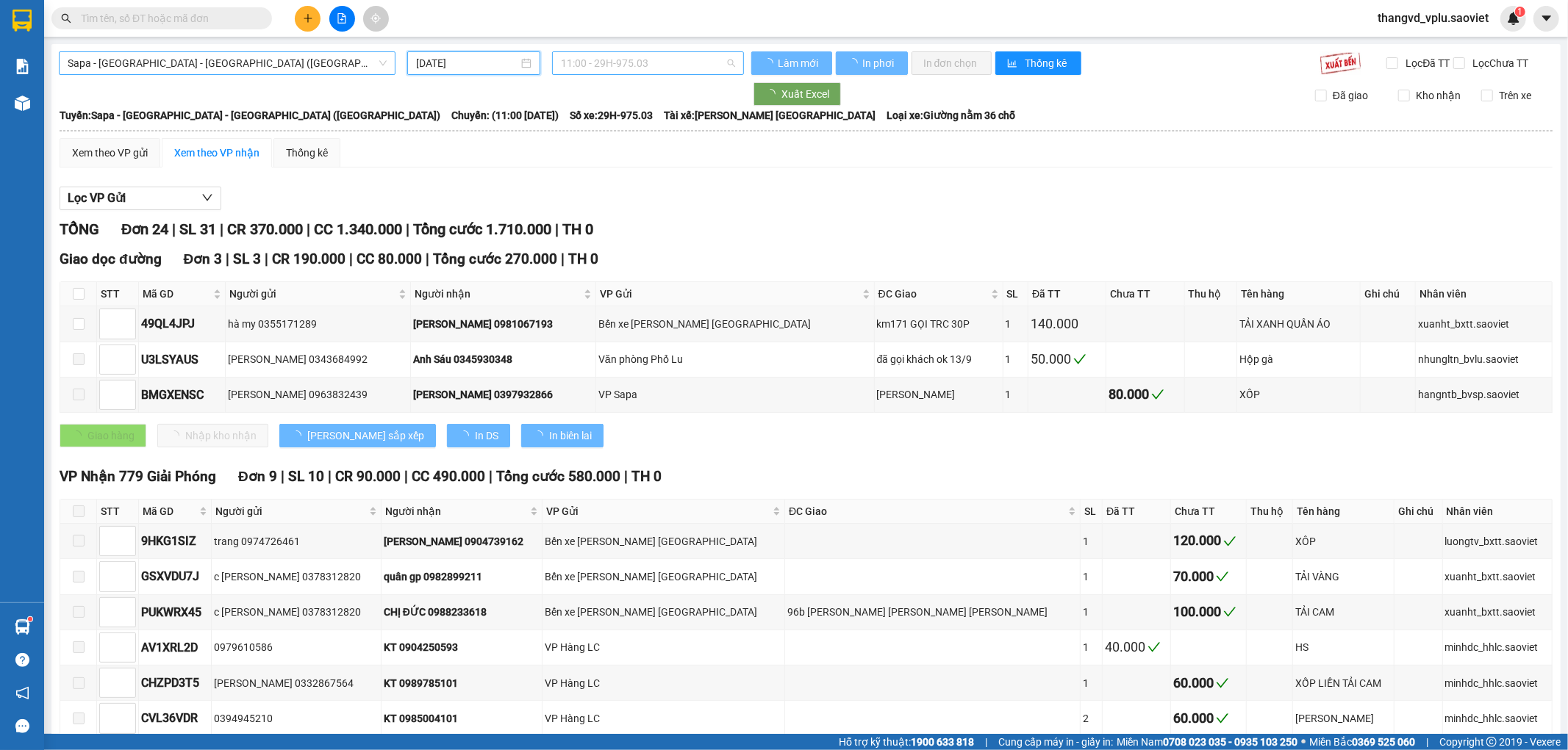
click at [632, 64] on span "11:00 - 29H-975.03" at bounding box center [648, 63] width 174 height 22
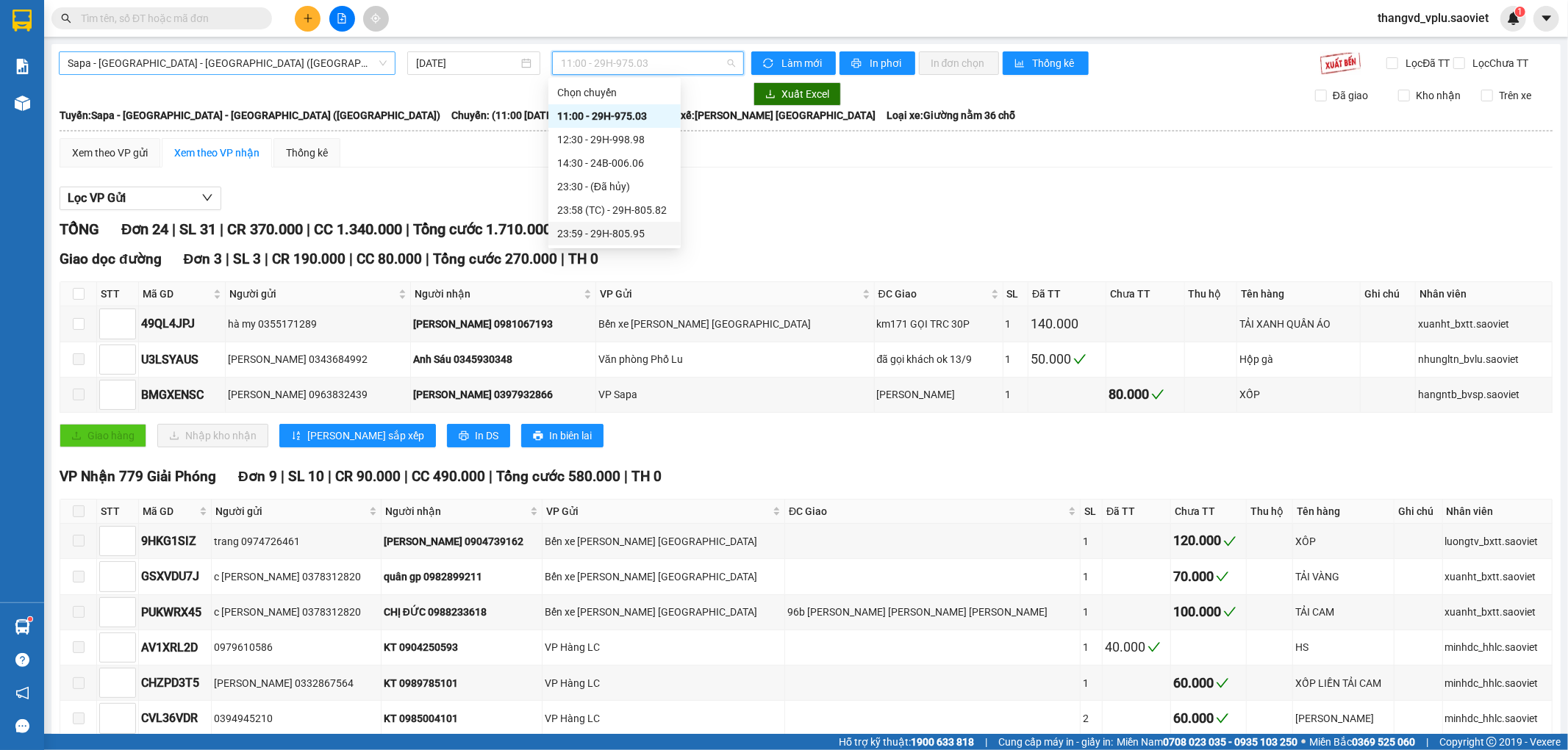
click at [632, 236] on div "23:59 - 29H-805.95" at bounding box center [614, 233] width 114 height 16
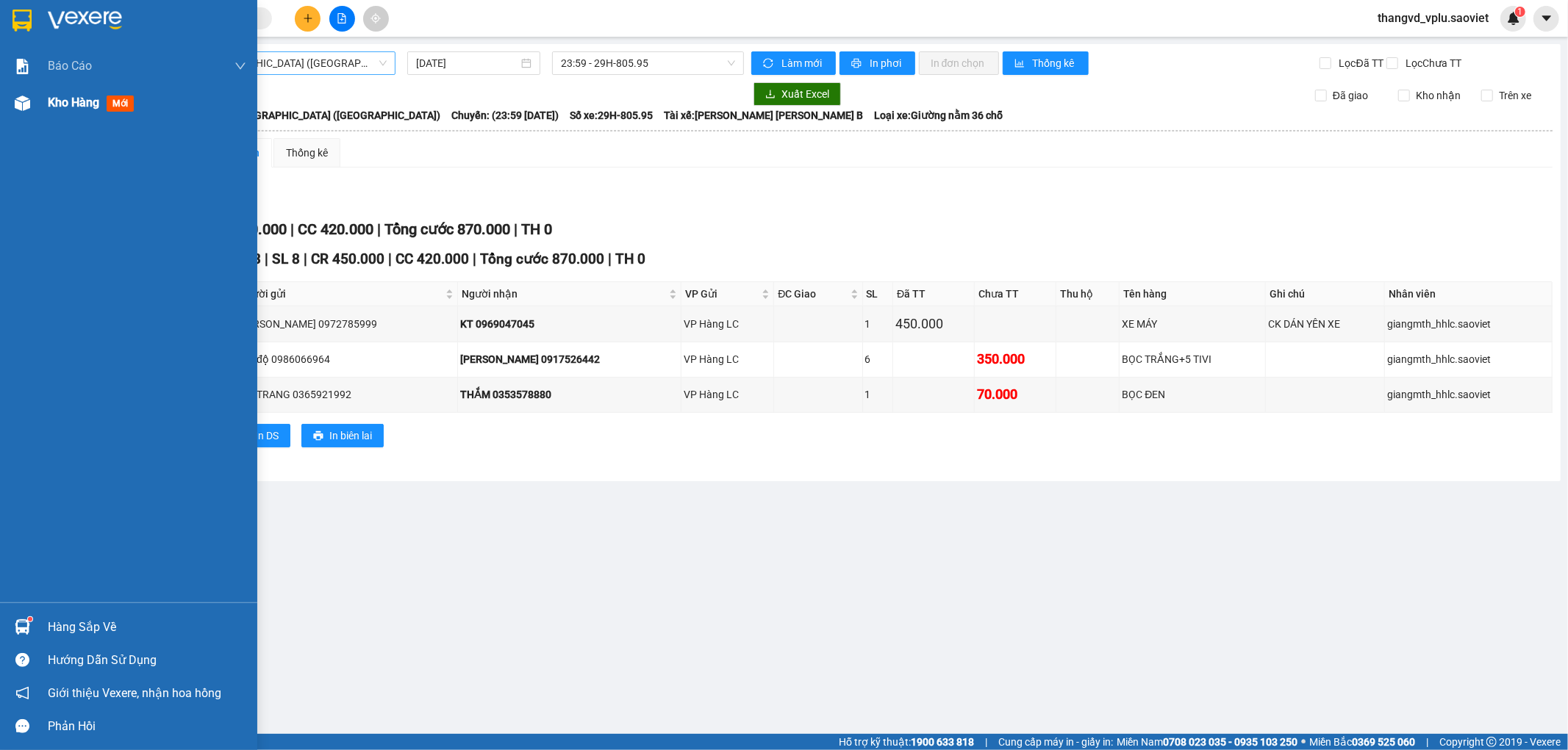
click at [45, 106] on div "Kho hàng mới" at bounding box center [128, 103] width 258 height 37
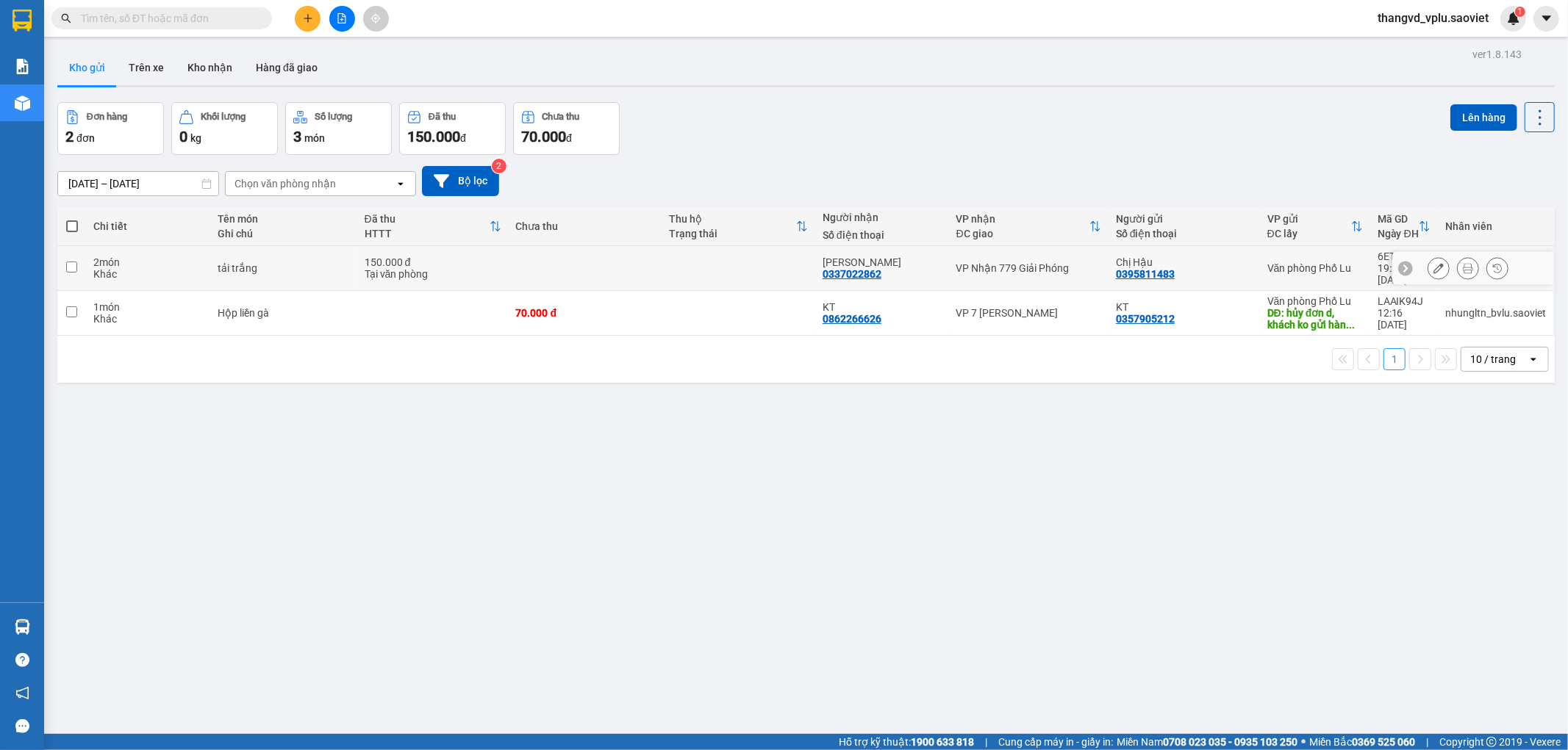
click at [161, 258] on div "2 món" at bounding box center [147, 262] width 109 height 12
checkbox input "true"
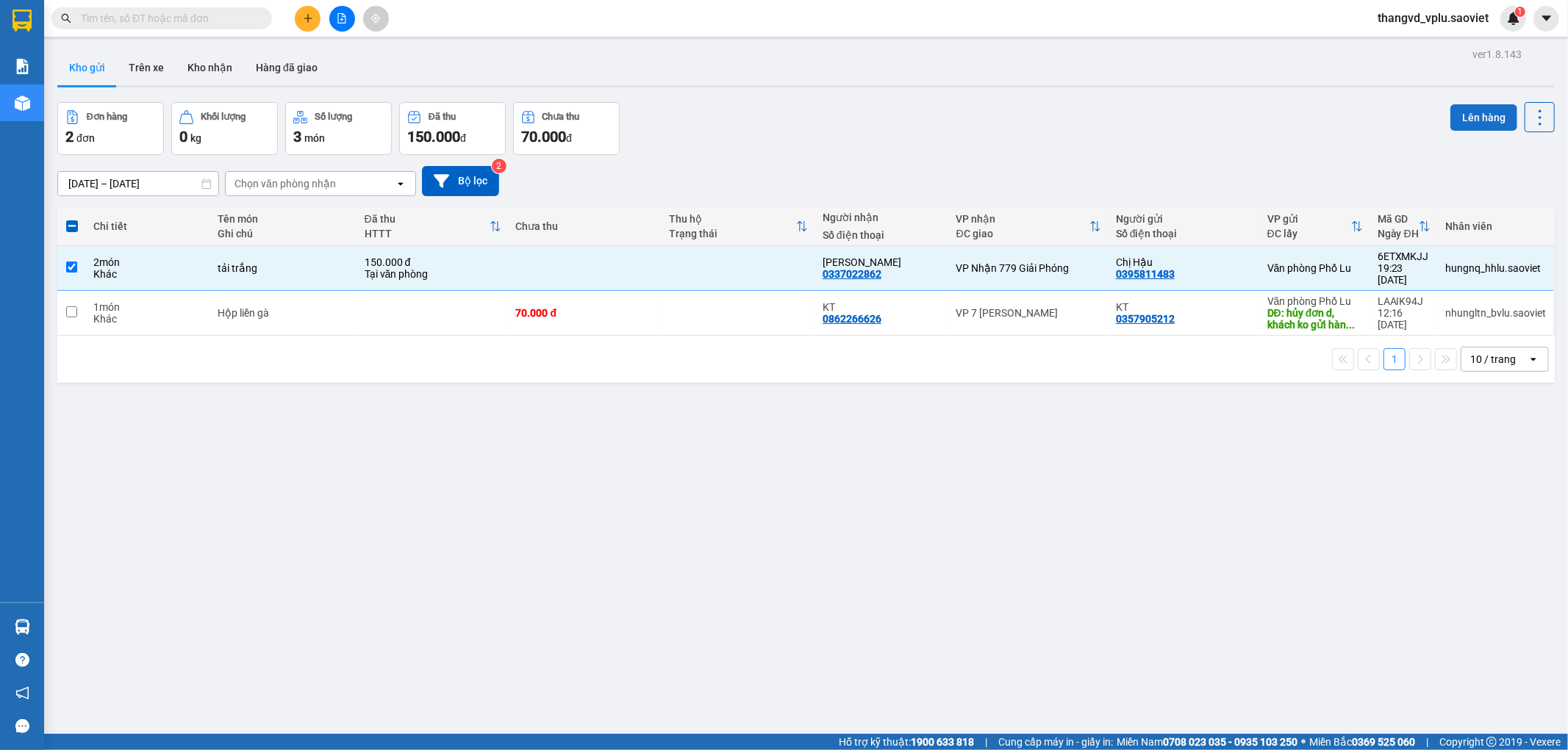
click at [1457, 117] on button "Lên hàng" at bounding box center [1483, 117] width 67 height 27
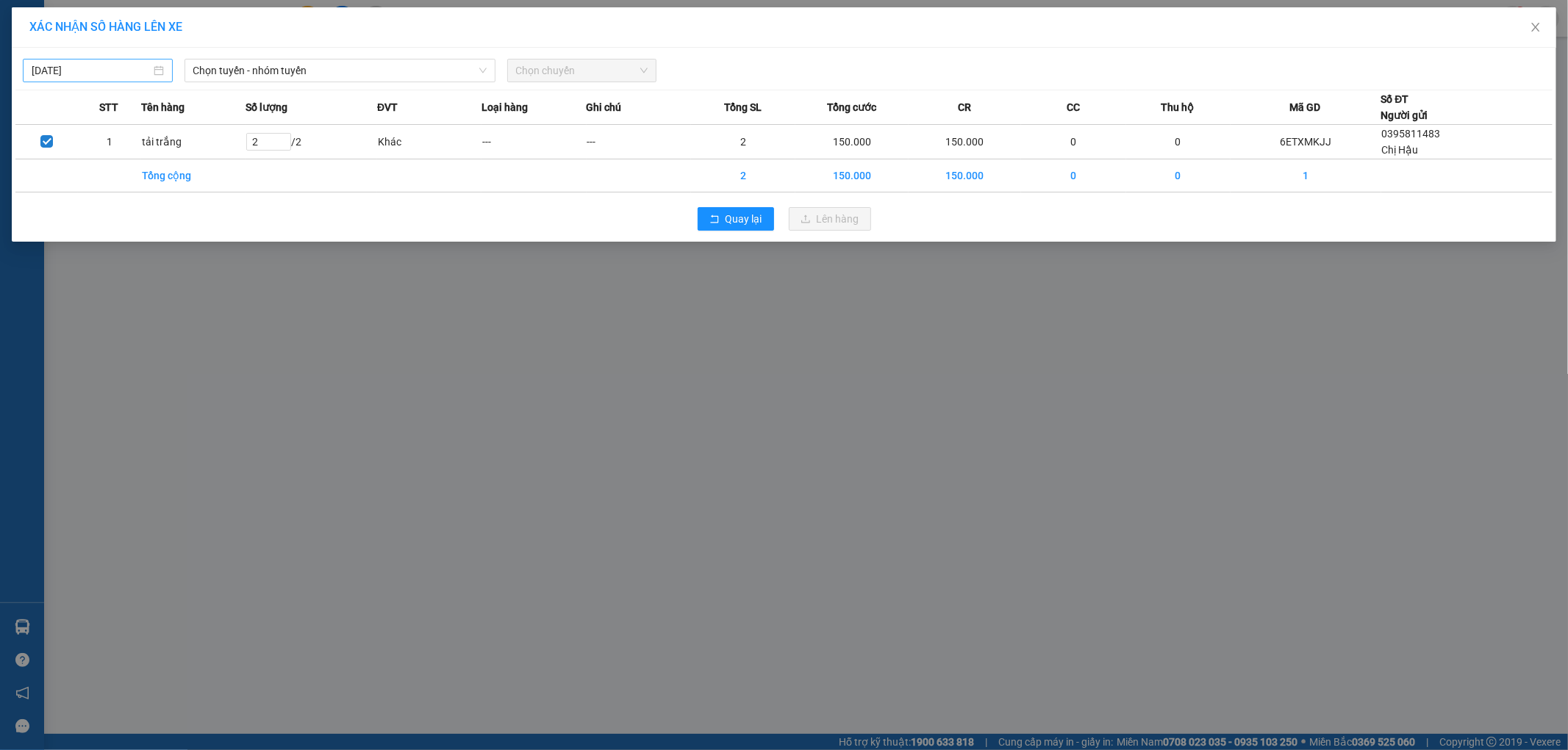
click at [123, 70] on input "[DATE]" at bounding box center [91, 70] width 119 height 16
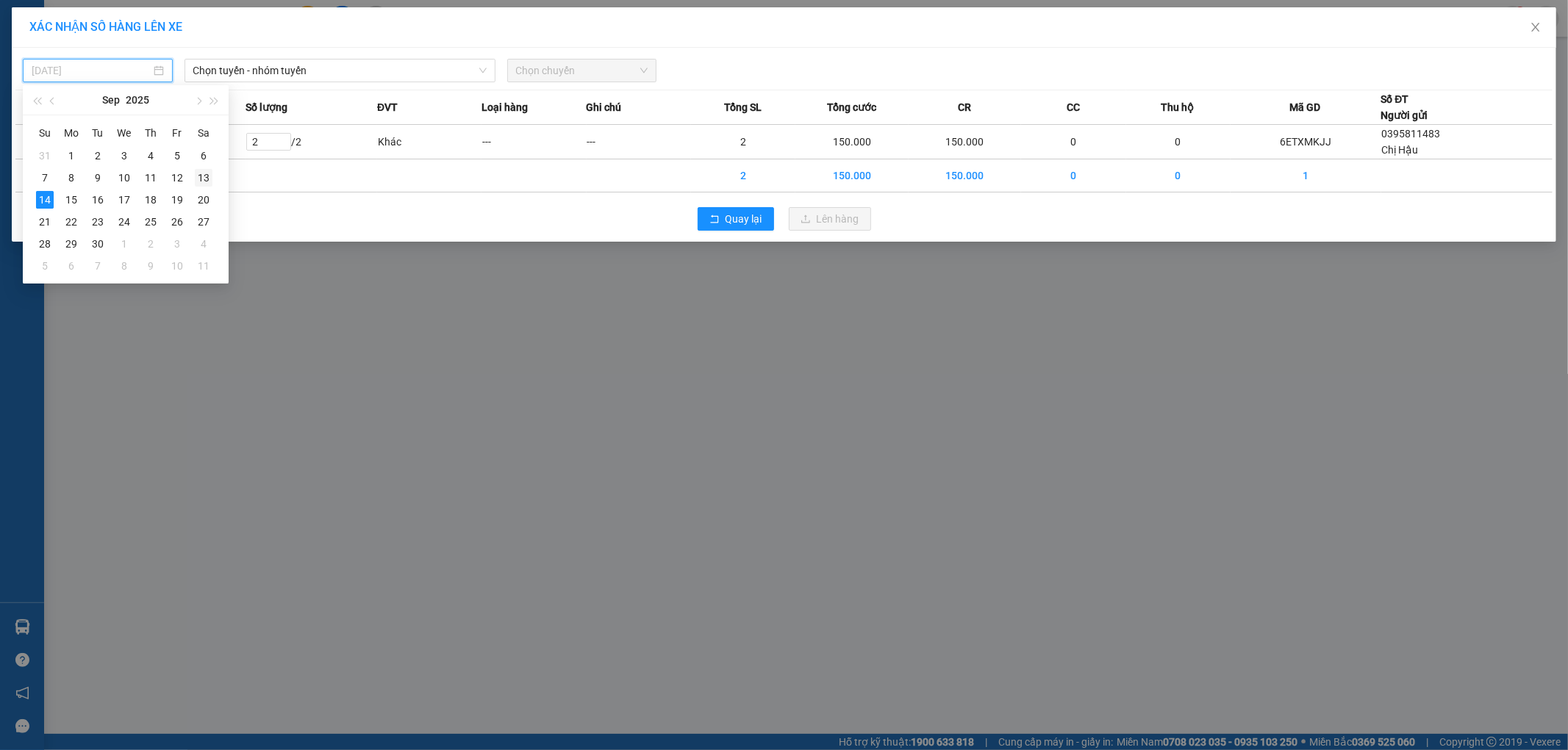
click at [208, 172] on div "13" at bounding box center [204, 178] width 18 height 18
type input "[DATE]"
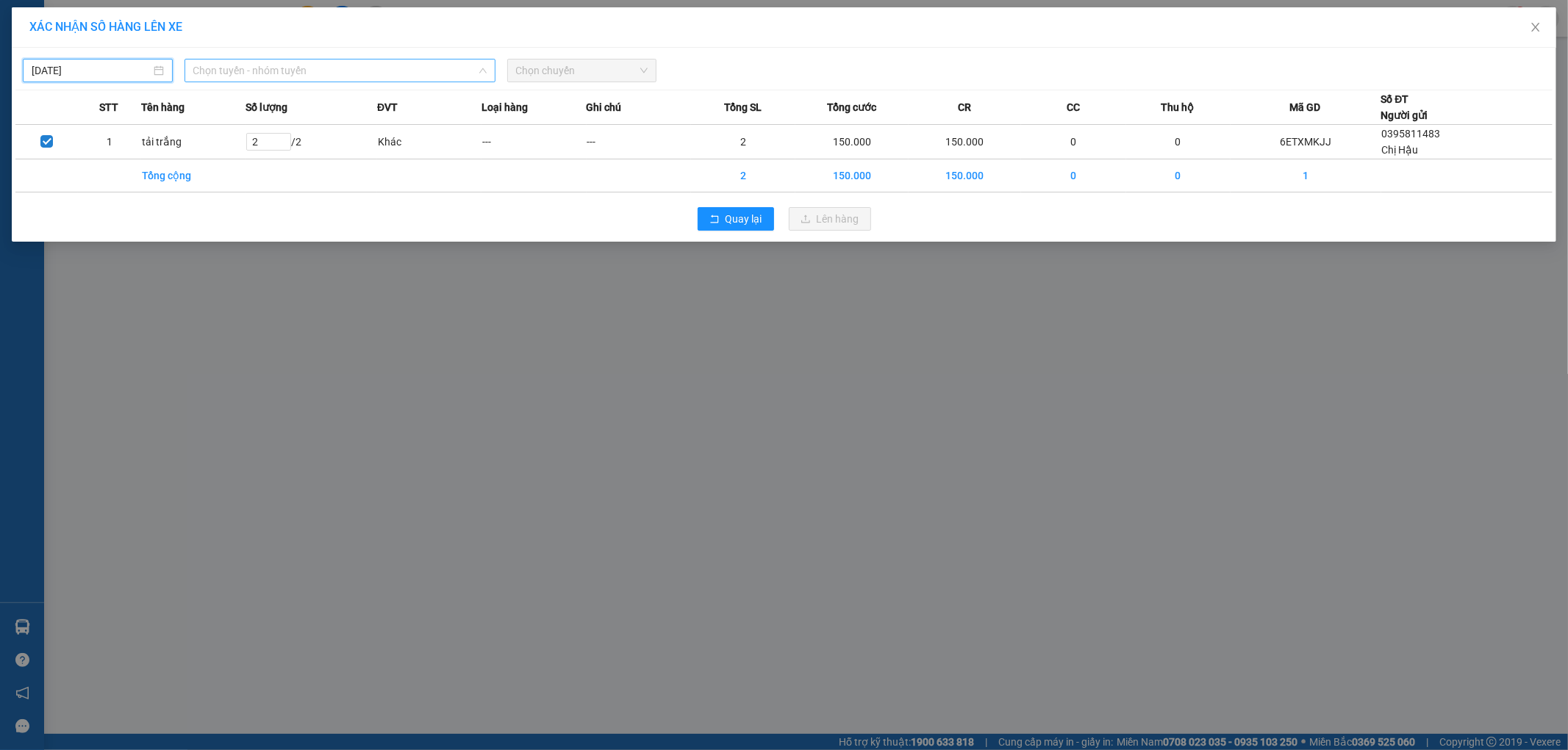
click at [262, 64] on span "Chọn tuyến - nhóm tuyến" at bounding box center [340, 70] width 293 height 22
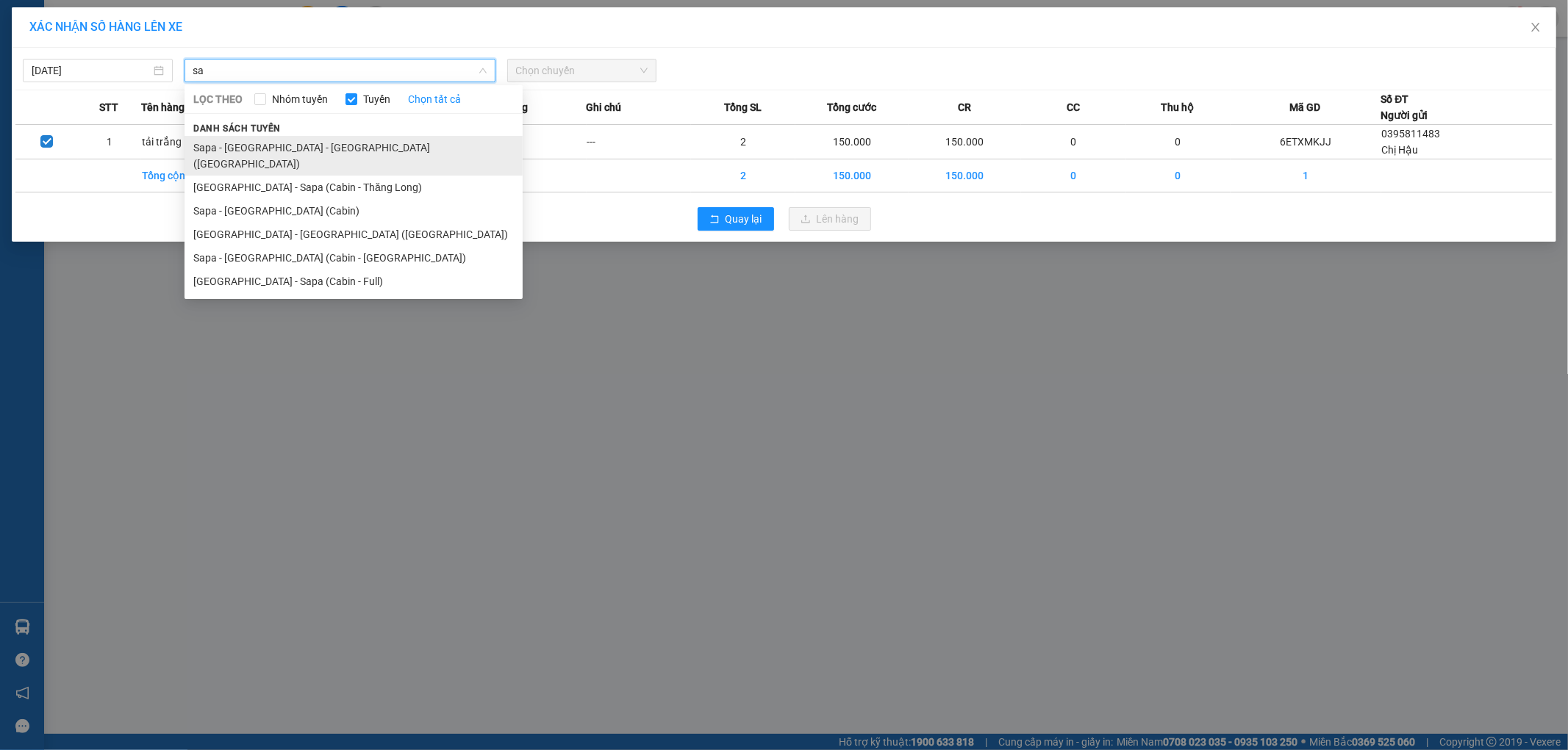
type input "sa"
click at [313, 146] on li "Sapa - [GEOGRAPHIC_DATA] - [GEOGRAPHIC_DATA] ([GEOGRAPHIC_DATA])" at bounding box center [354, 156] width 338 height 40
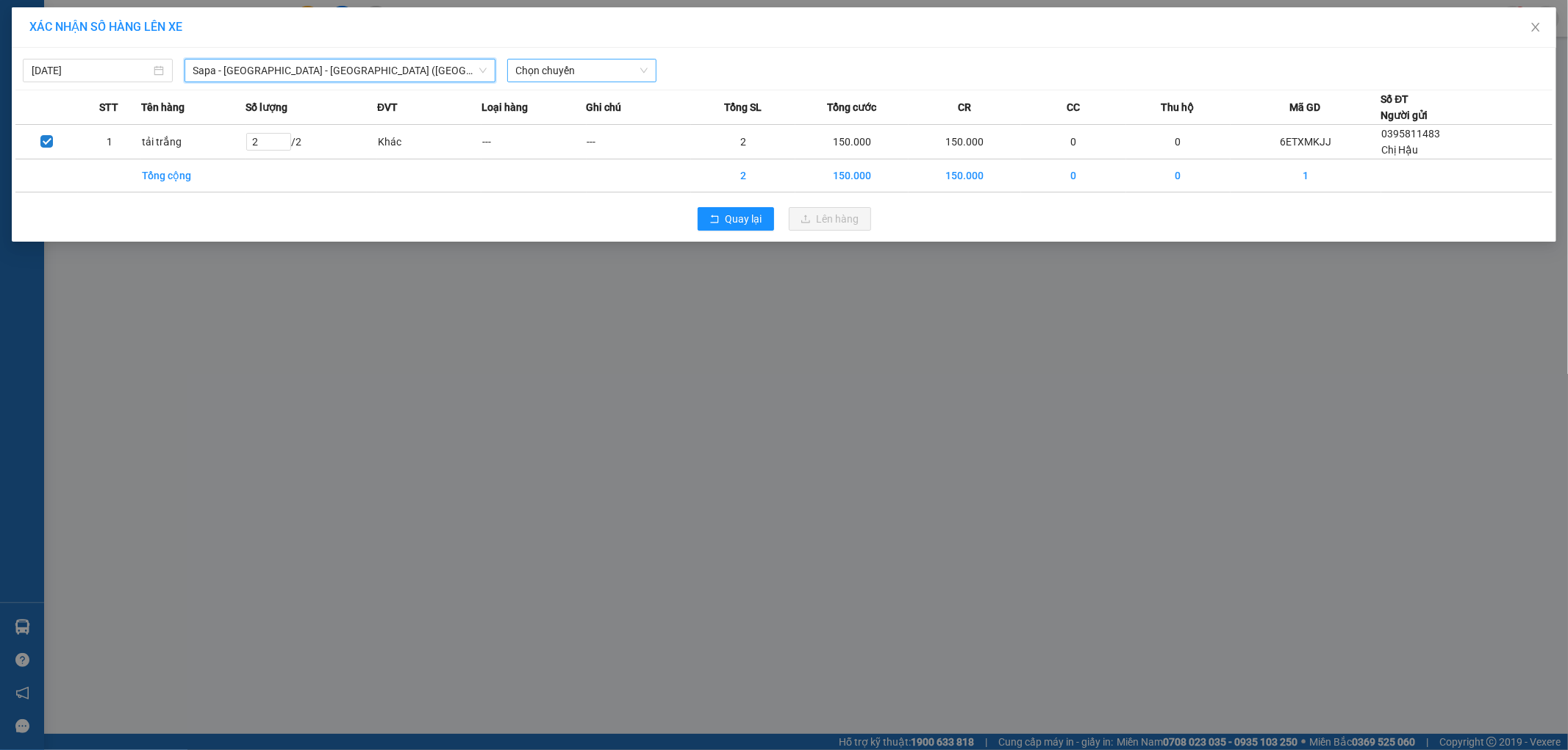
click at [578, 65] on span "Chọn chuyến" at bounding box center [582, 70] width 132 height 22
click at [1535, 27] on icon "close" at bounding box center [1535, 27] width 12 height 12
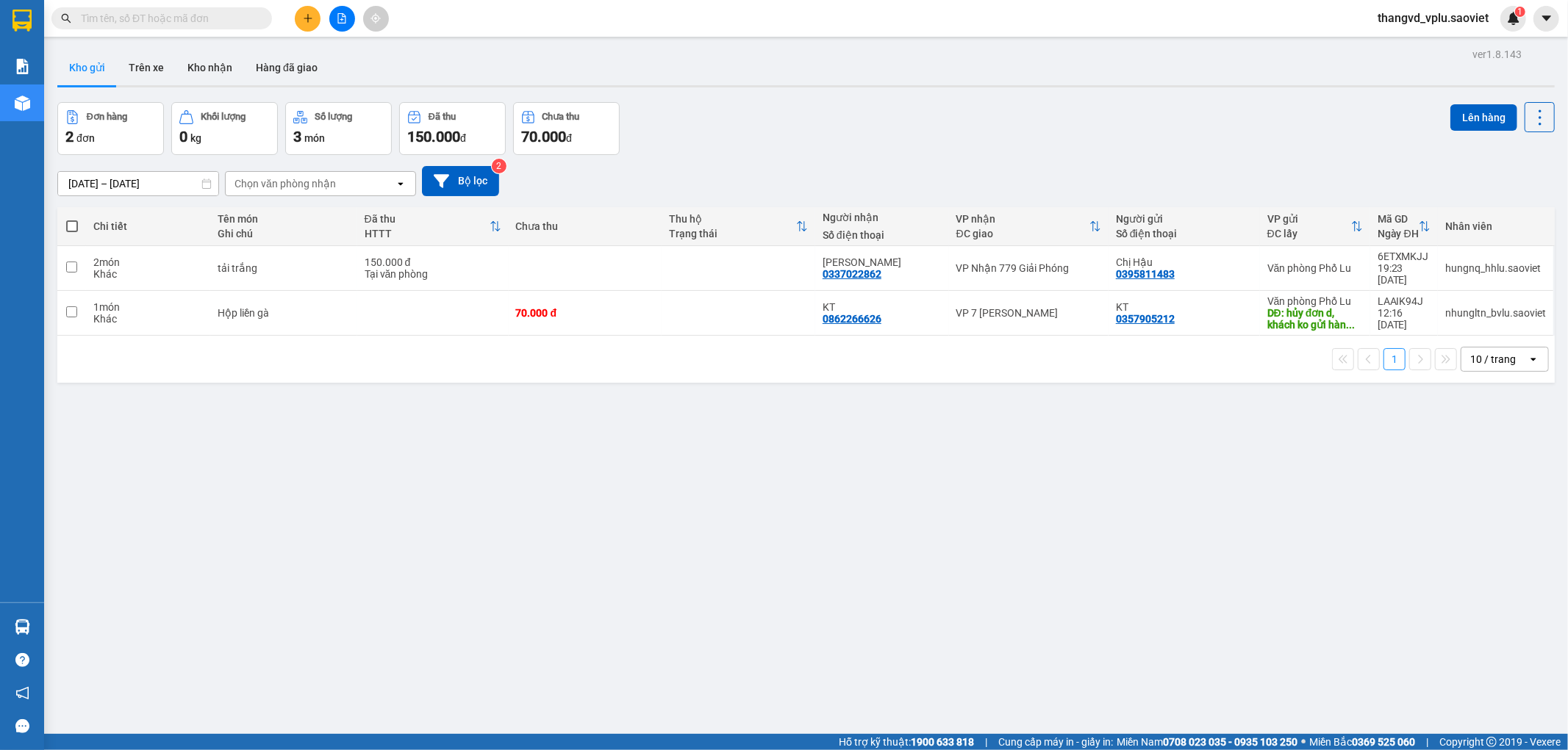
click at [344, 20] on icon "file-add" at bounding box center [341, 18] width 10 height 10
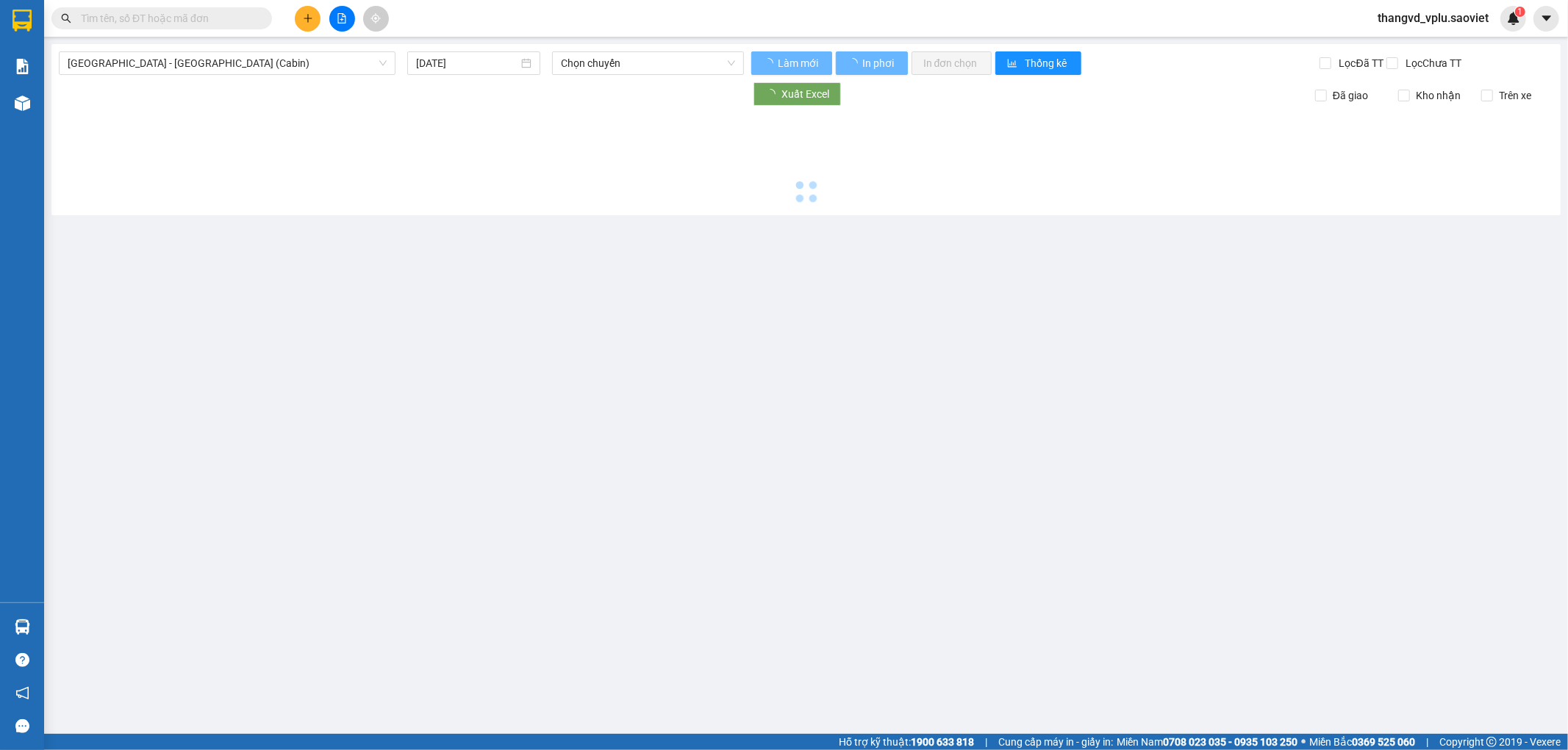
type input "[DATE]"
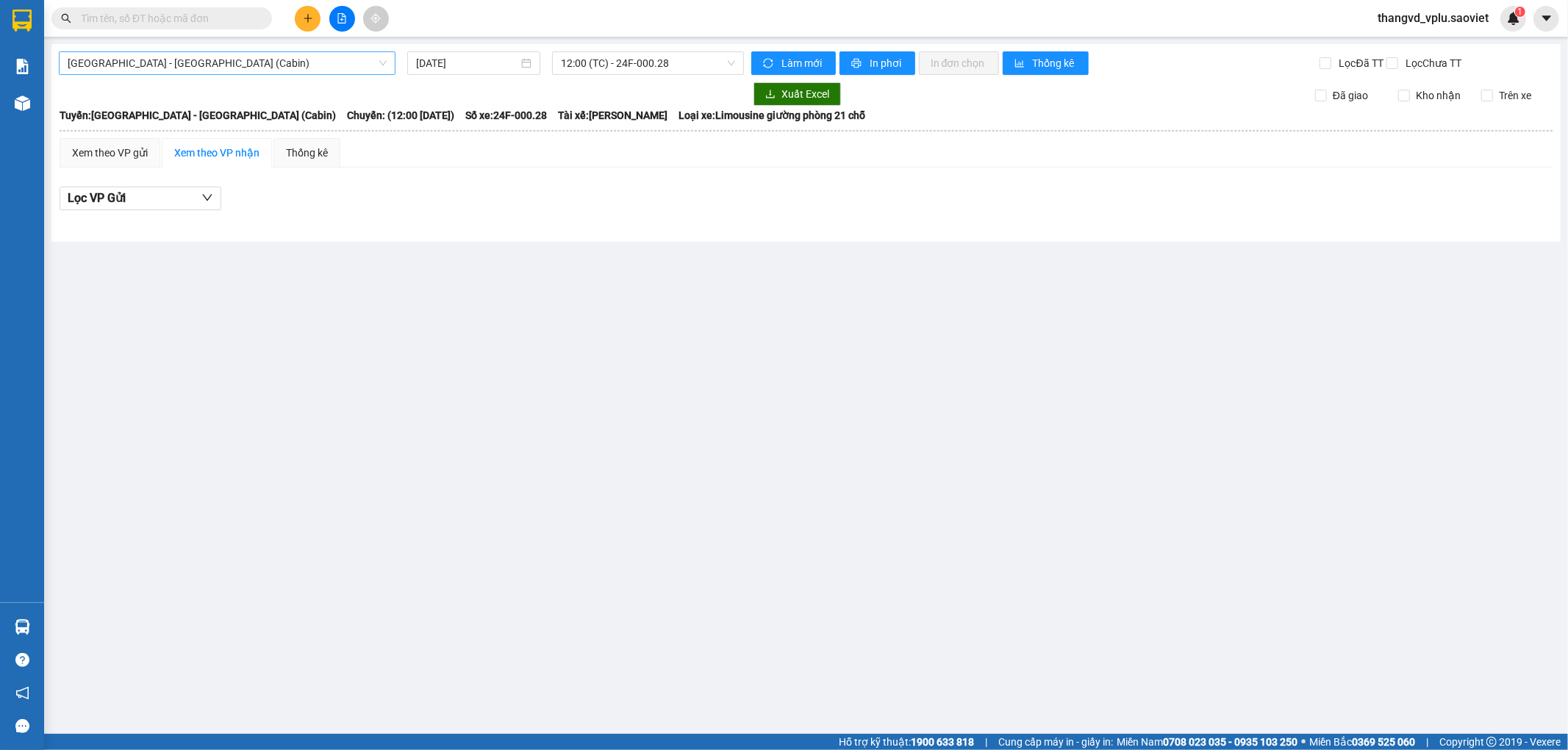
click at [197, 65] on span "[GEOGRAPHIC_DATA] - [GEOGRAPHIC_DATA] (Cabin)" at bounding box center [226, 63] width 319 height 22
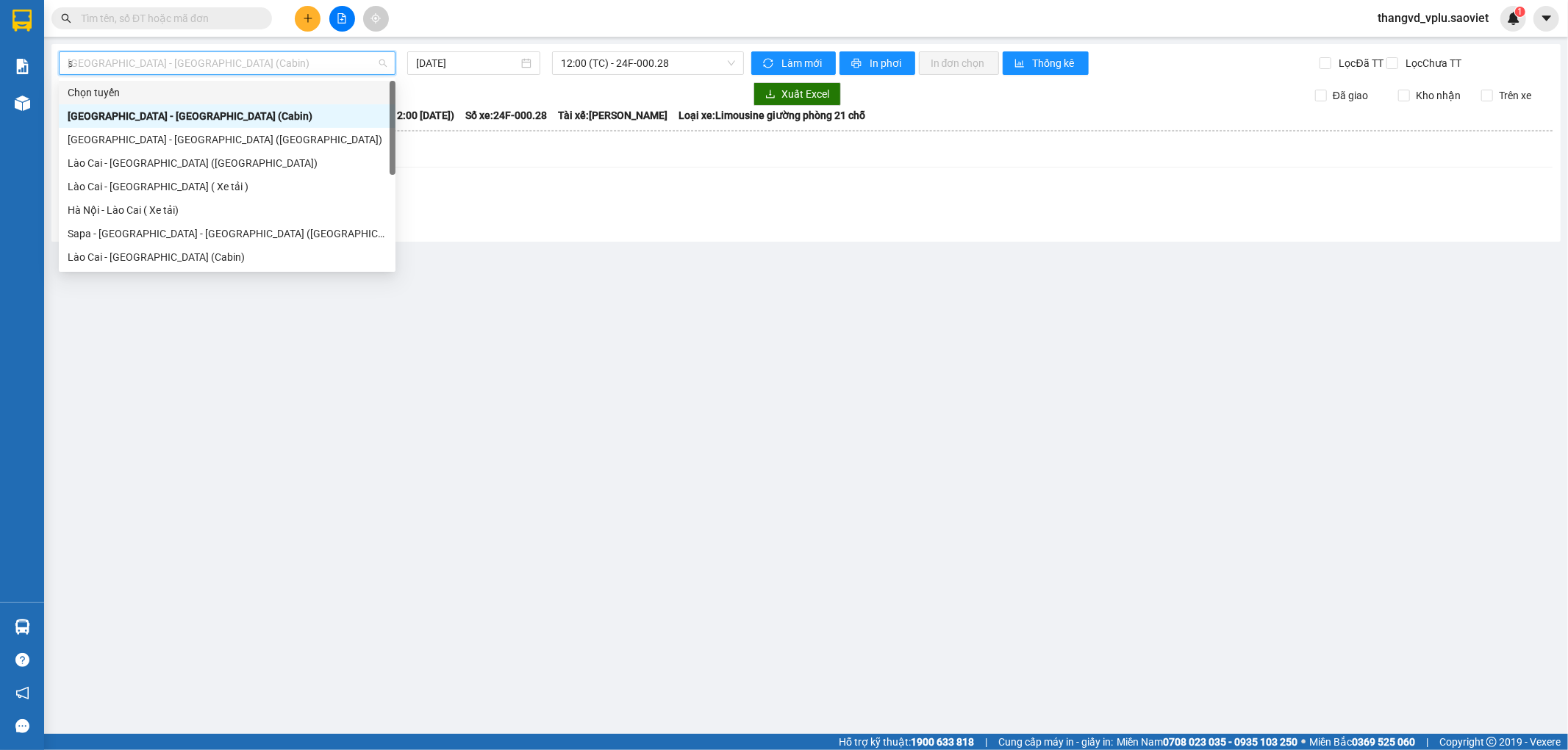
type input "sa"
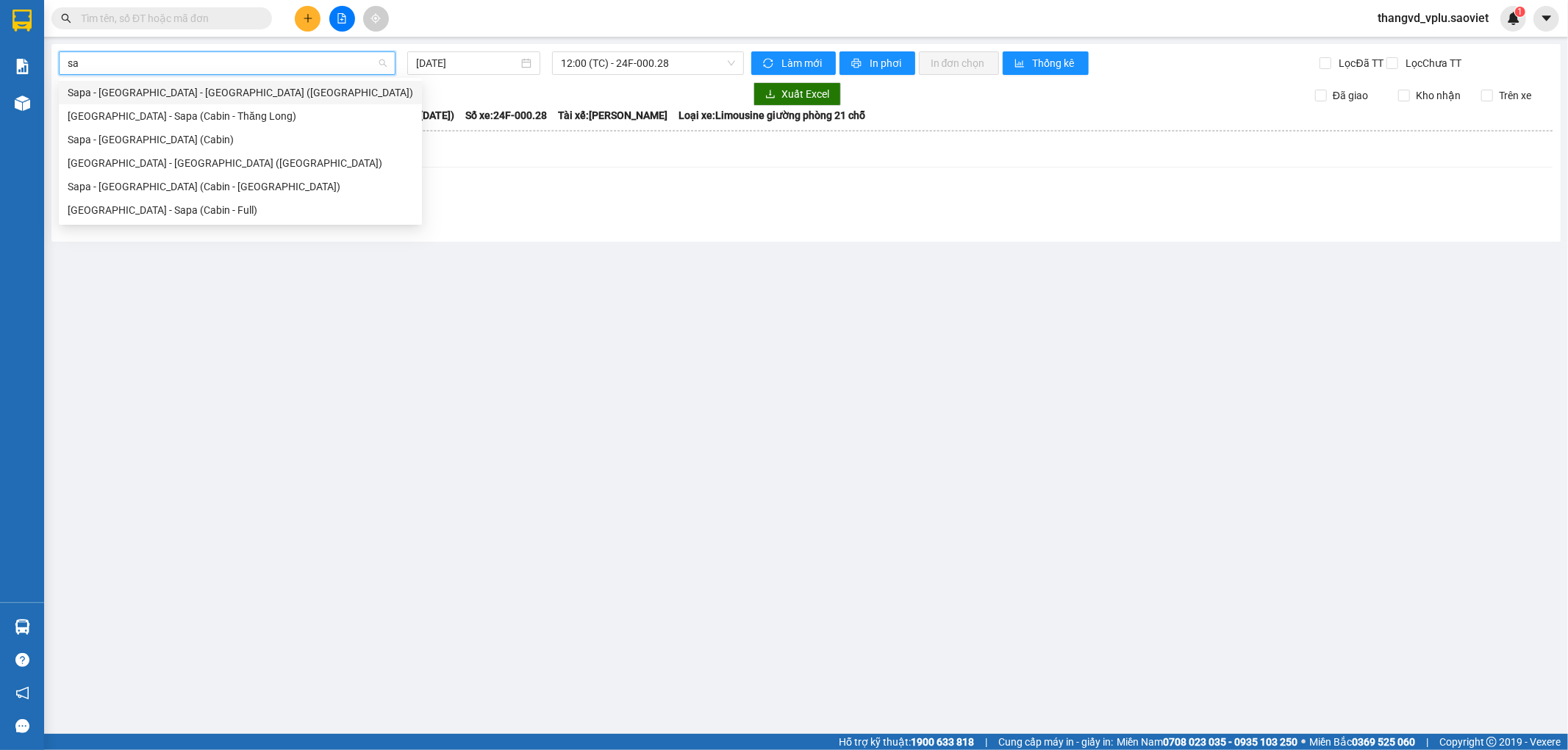
click at [195, 90] on div "Sapa - [GEOGRAPHIC_DATA] - [GEOGRAPHIC_DATA] ([GEOGRAPHIC_DATA])" at bounding box center [240, 92] width 345 height 16
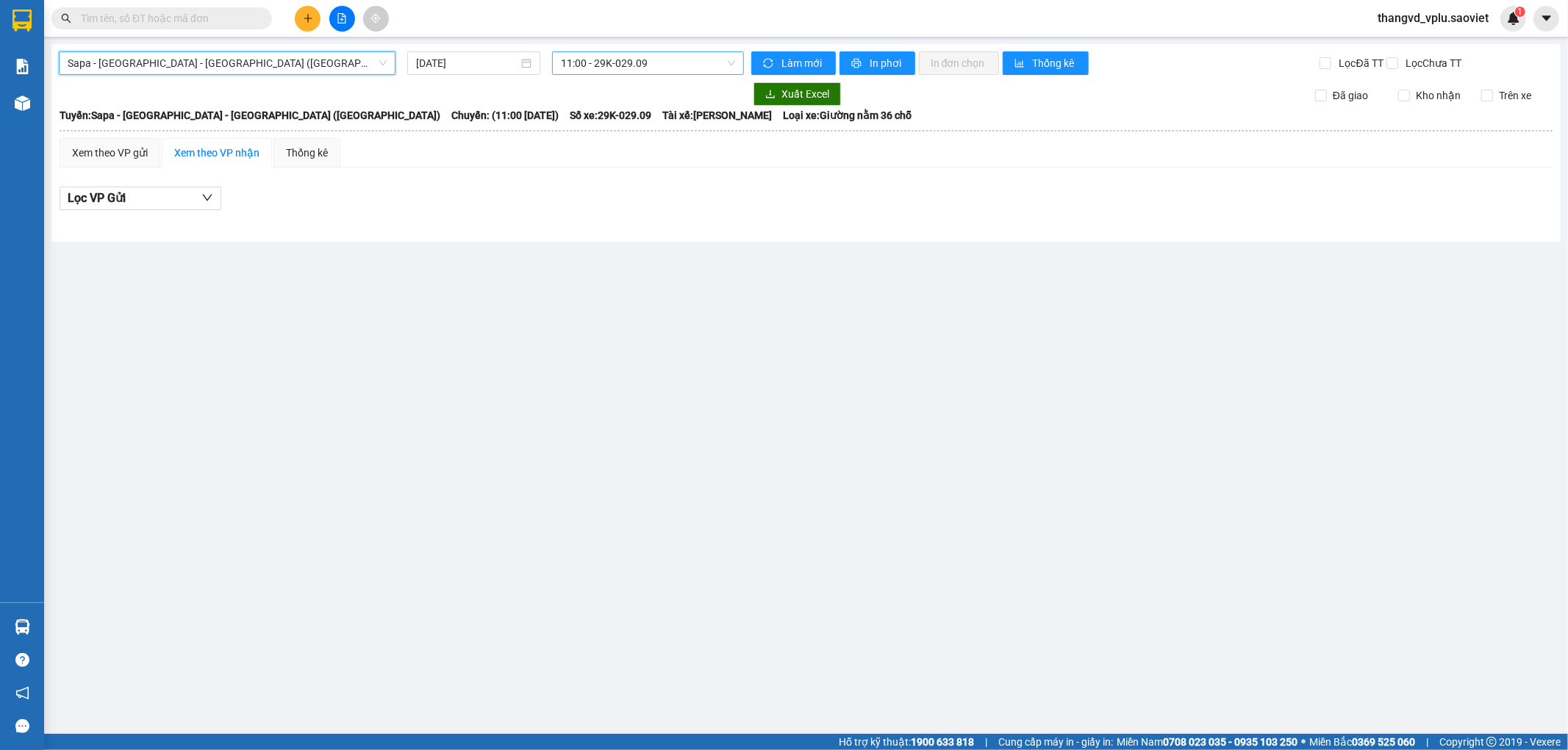
click at [629, 65] on span "11:00 - 29K-029.09" at bounding box center [648, 63] width 174 height 22
click at [475, 63] on input "[DATE]" at bounding box center [467, 63] width 102 height 16
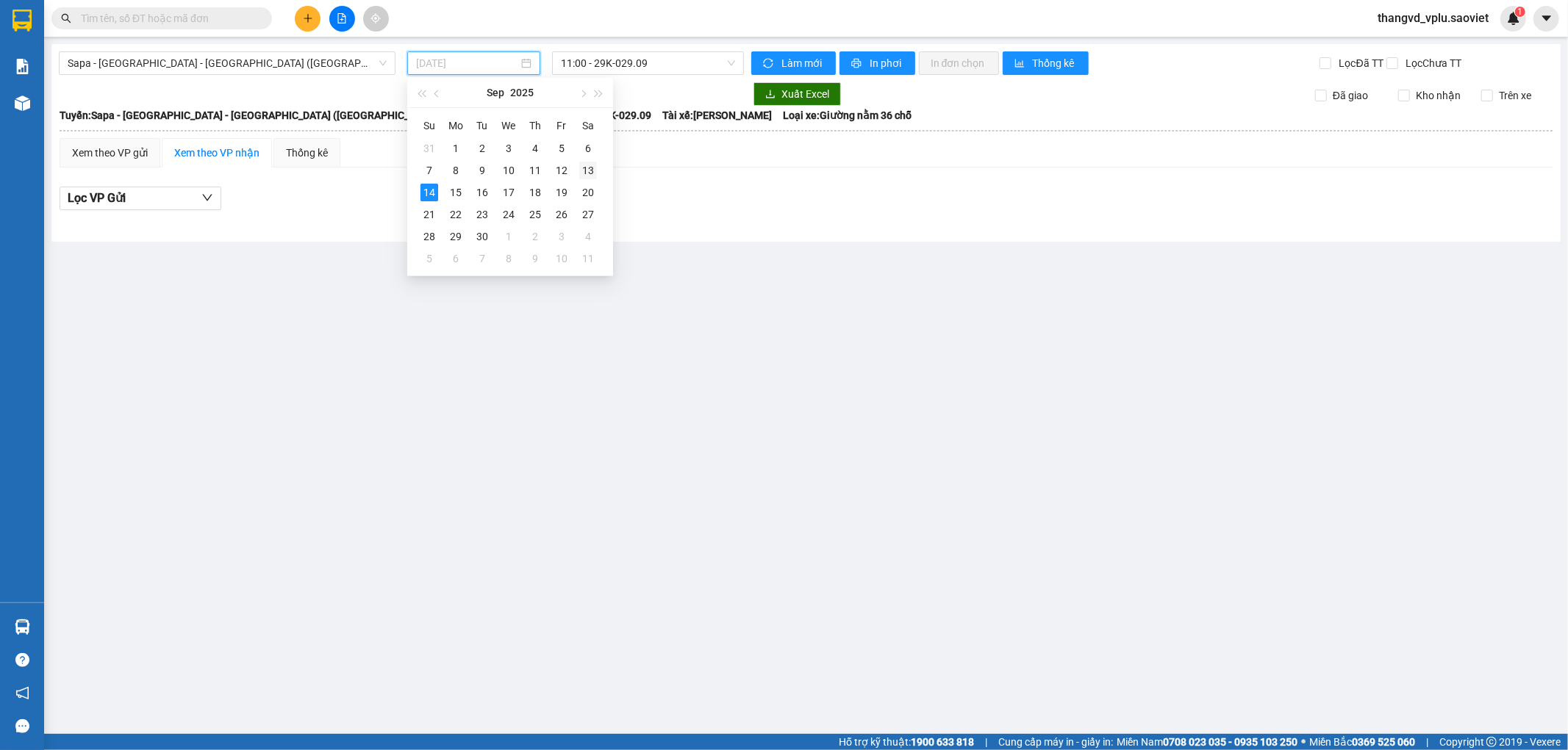
click at [583, 168] on div "13" at bounding box center [588, 170] width 18 height 18
type input "[DATE]"
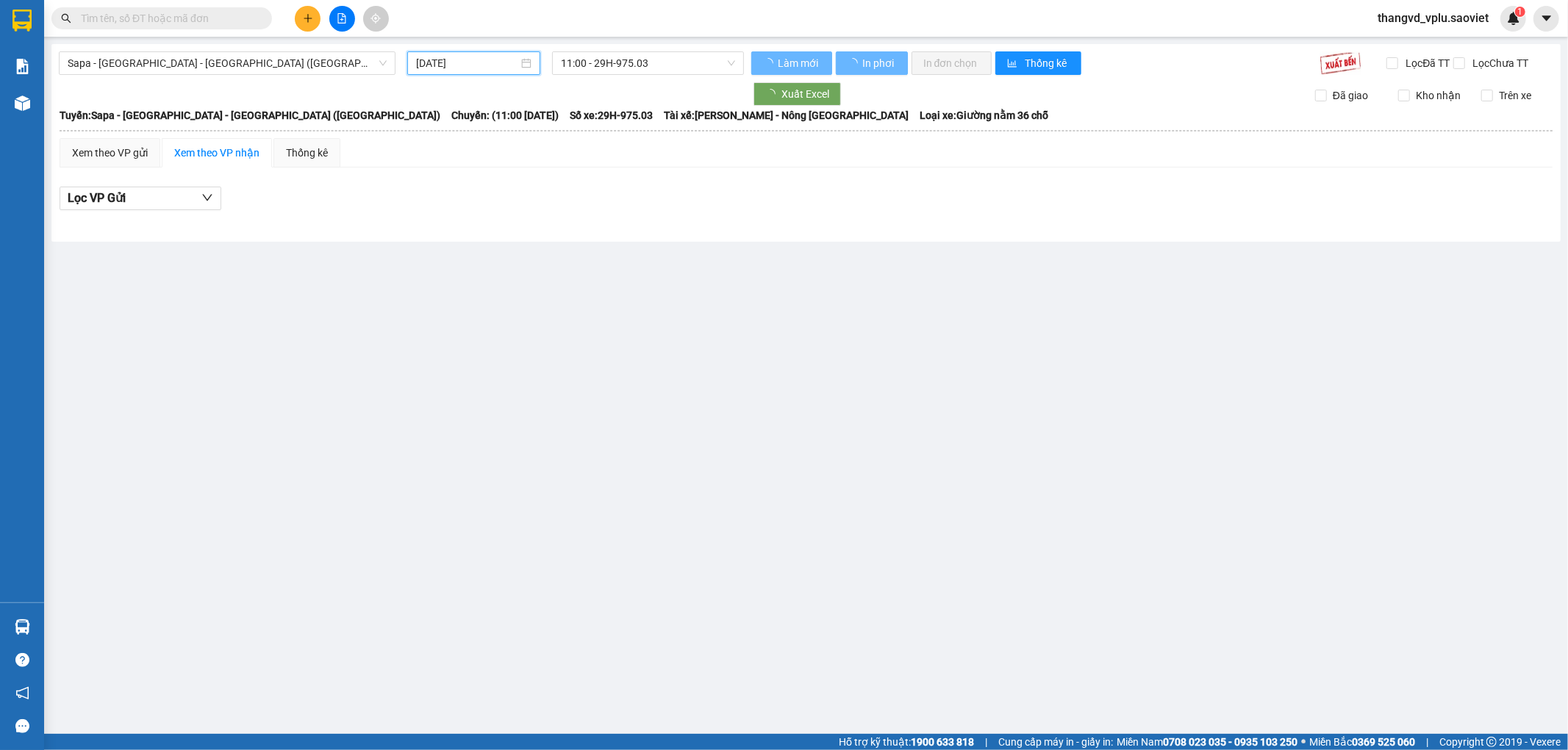
click at [638, 54] on span "11:00 - 29H-975.03" at bounding box center [648, 63] width 174 height 22
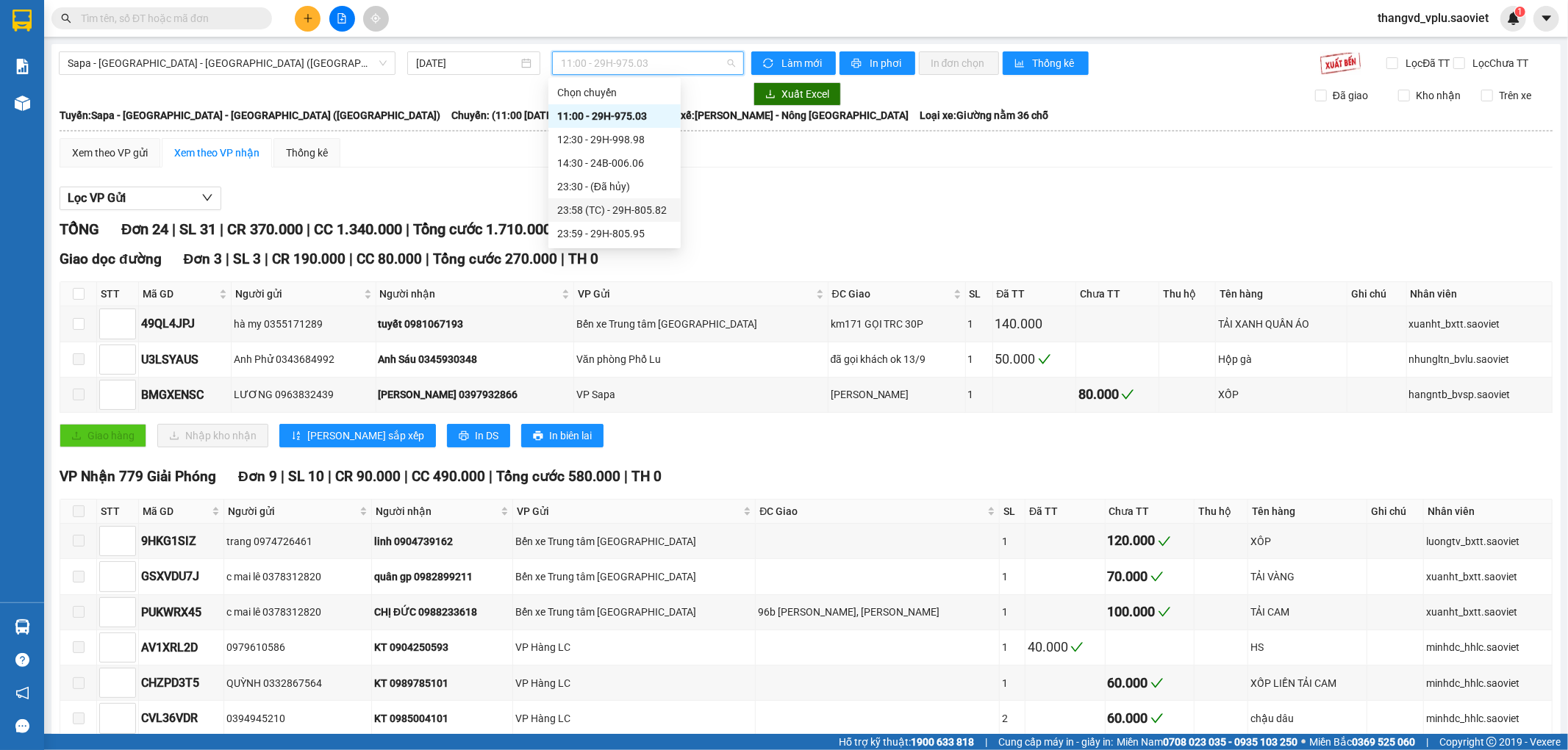
click at [645, 211] on div "23:58 (TC) - 29H-805.82" at bounding box center [614, 210] width 114 height 16
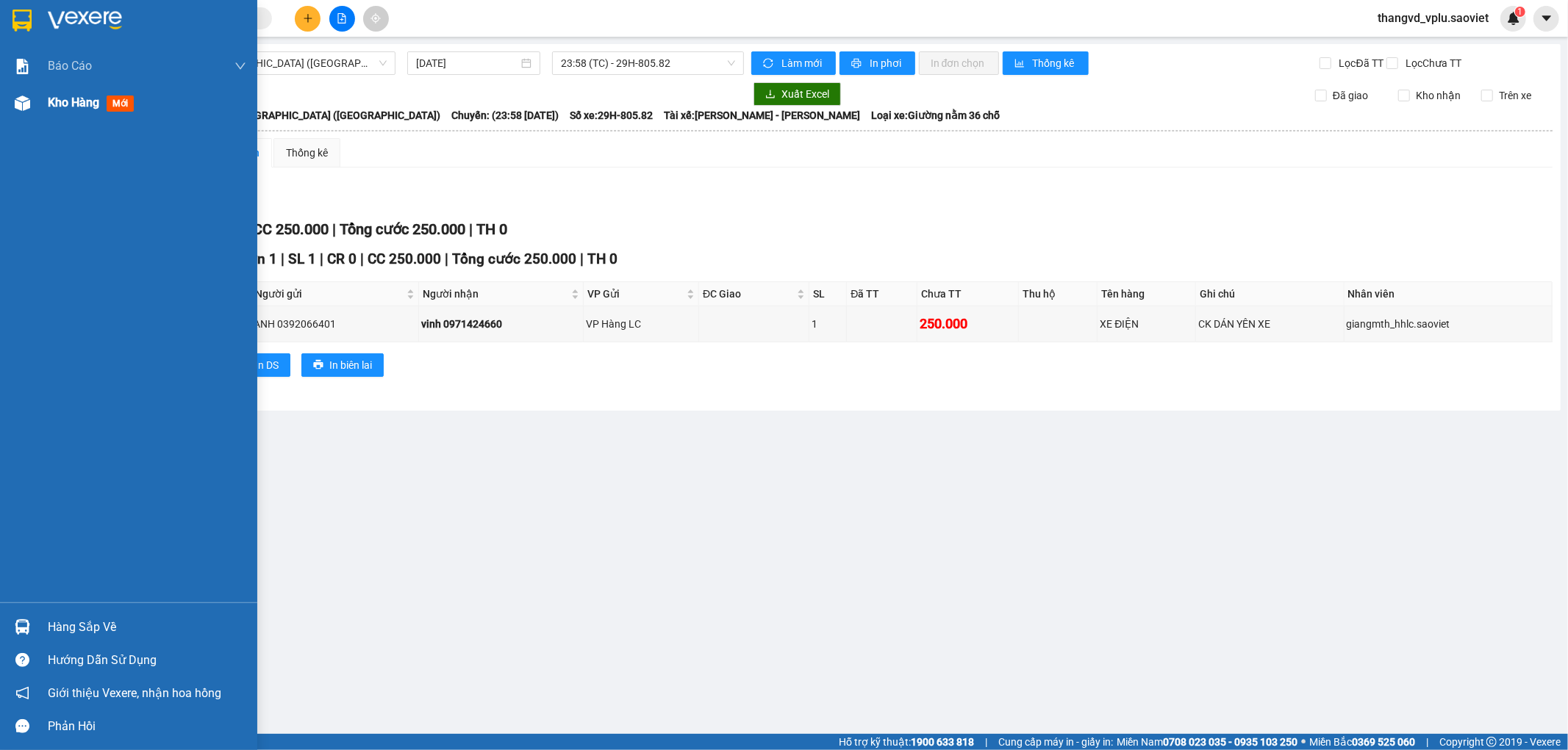
click at [31, 105] on div at bounding box center [22, 103] width 26 height 26
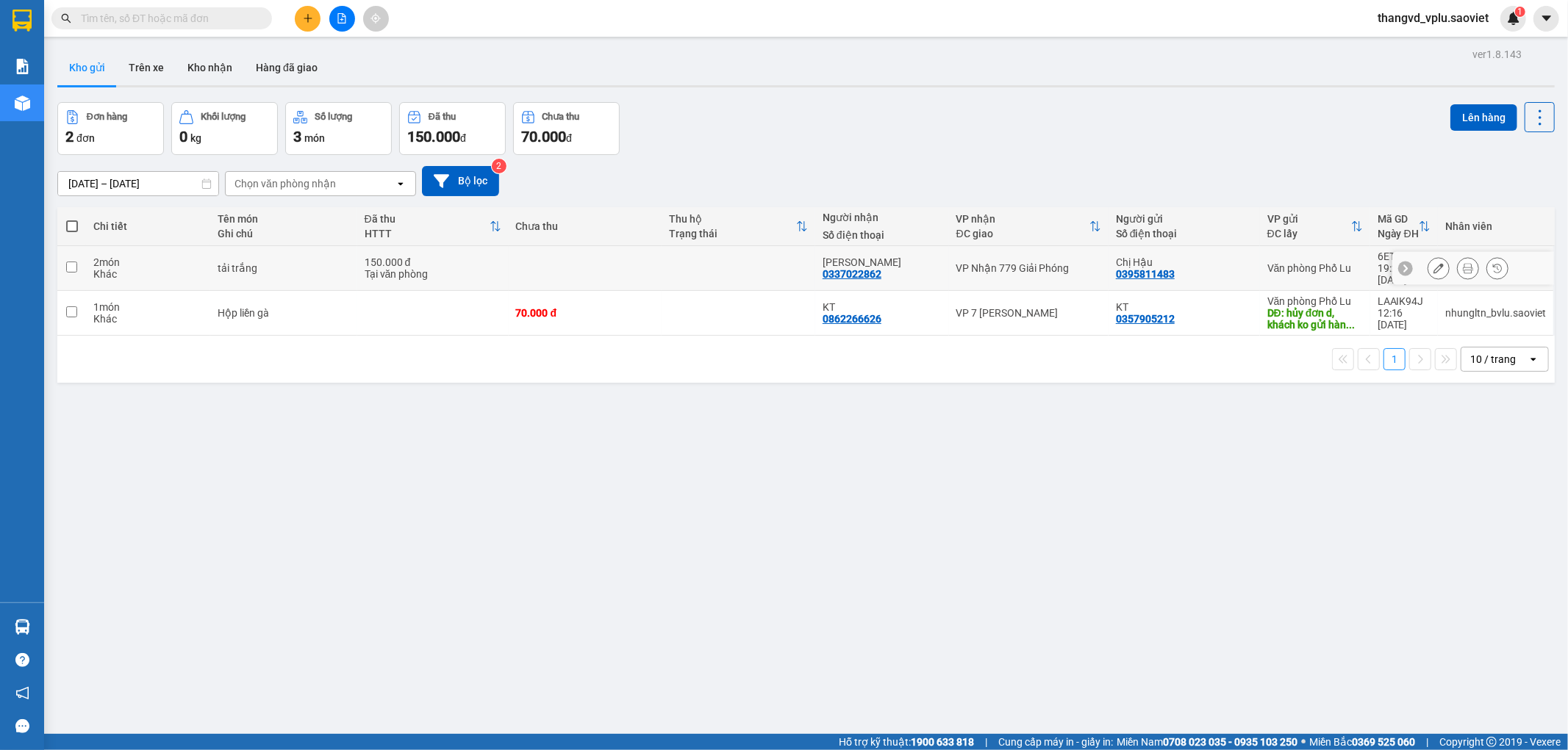
click at [245, 269] on td "tải trắng" at bounding box center [284, 268] width 147 height 45
checkbox input "true"
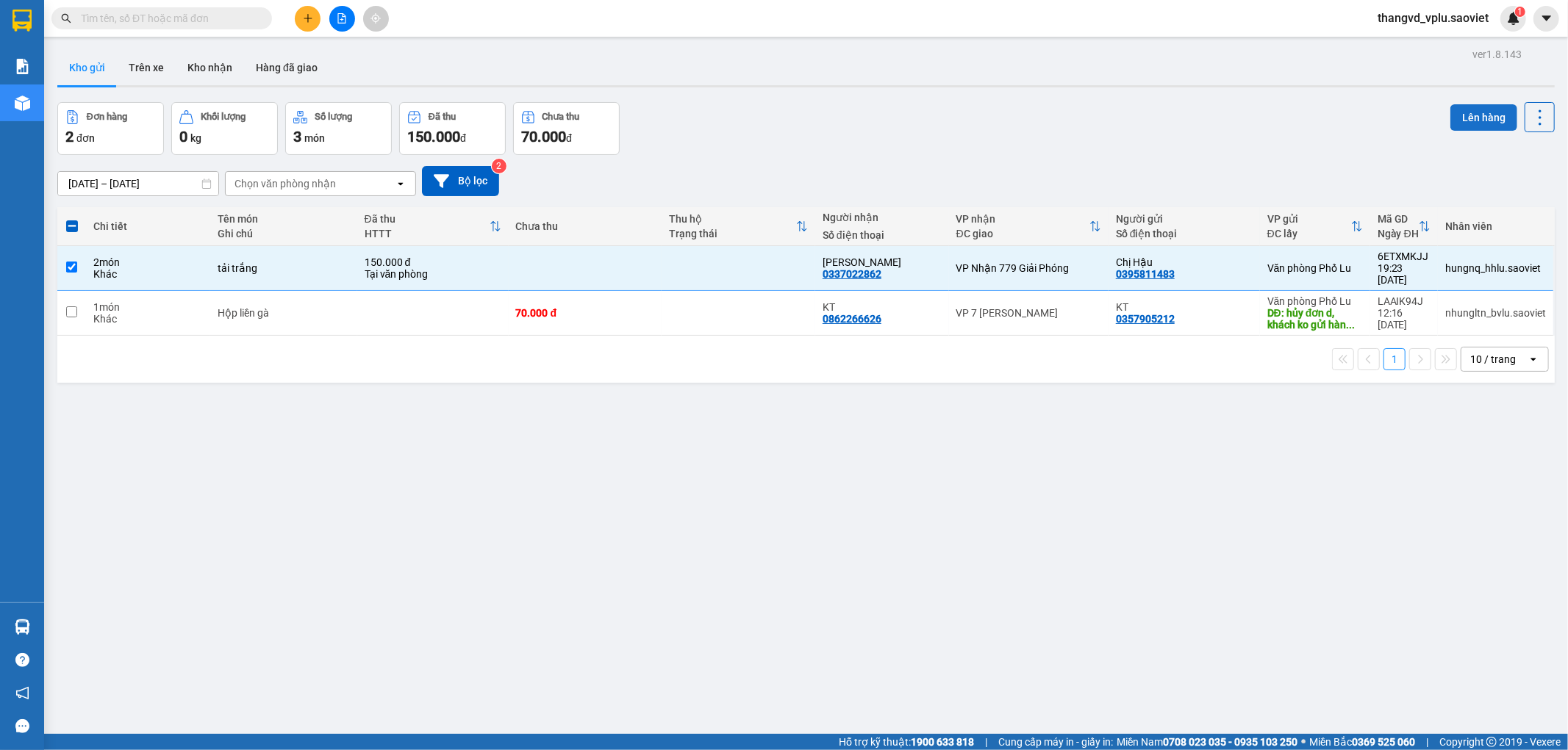
click at [1457, 114] on button "Lên hàng" at bounding box center [1483, 117] width 67 height 27
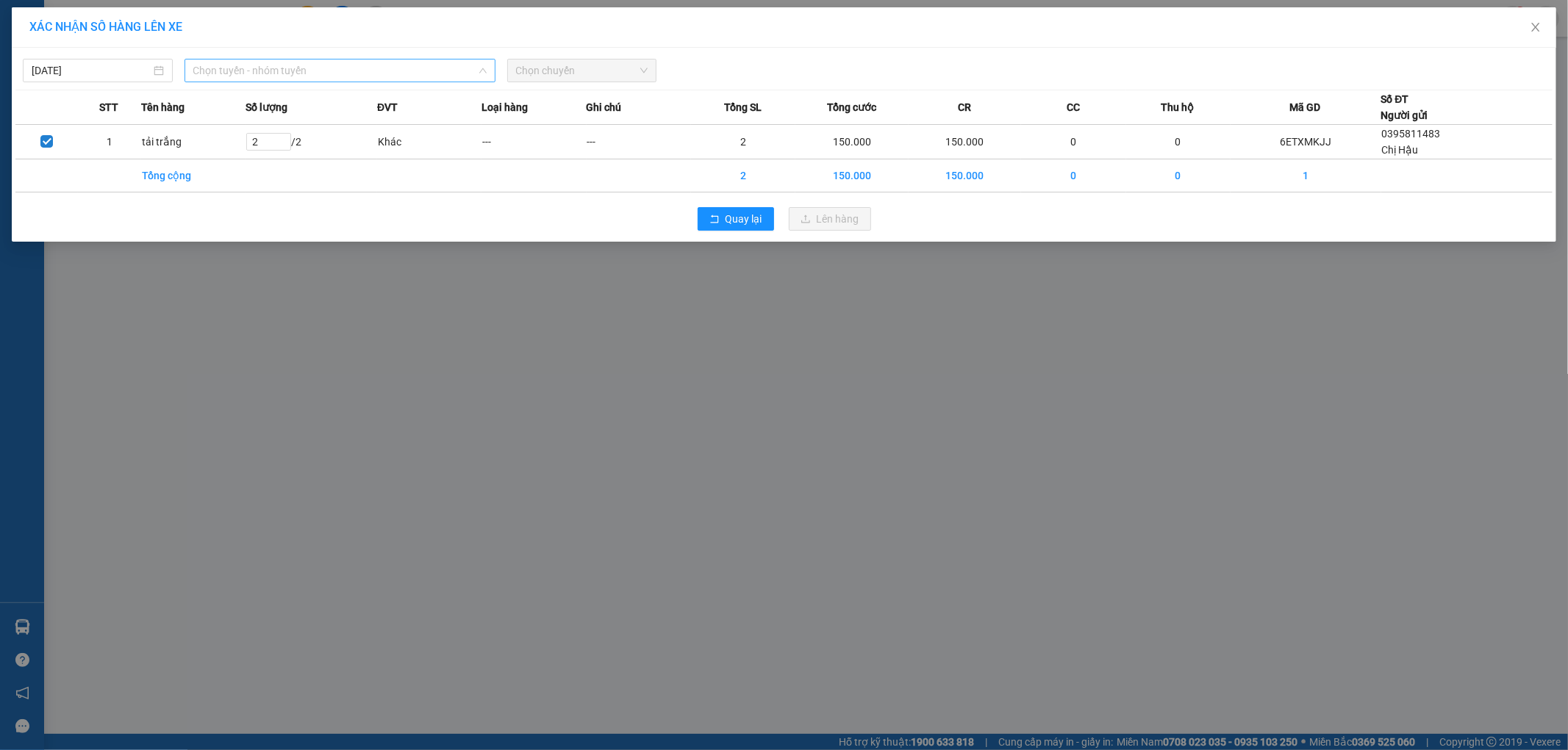
click at [255, 67] on span "Chọn tuyến - nhóm tuyến" at bounding box center [340, 70] width 293 height 22
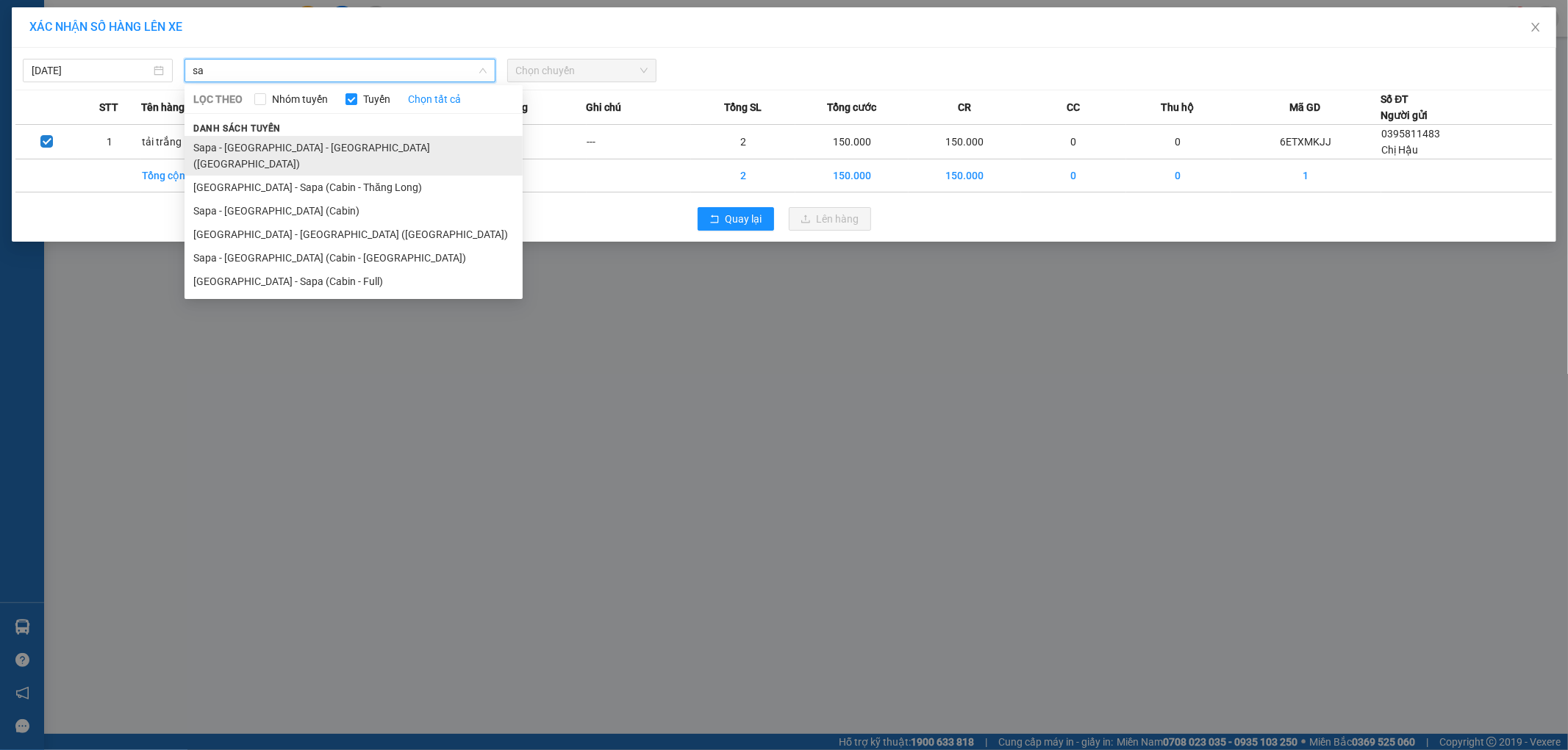
type input "sa"
click at [321, 148] on li "Sapa - [GEOGRAPHIC_DATA] - [GEOGRAPHIC_DATA] ([GEOGRAPHIC_DATA])" at bounding box center [354, 156] width 338 height 40
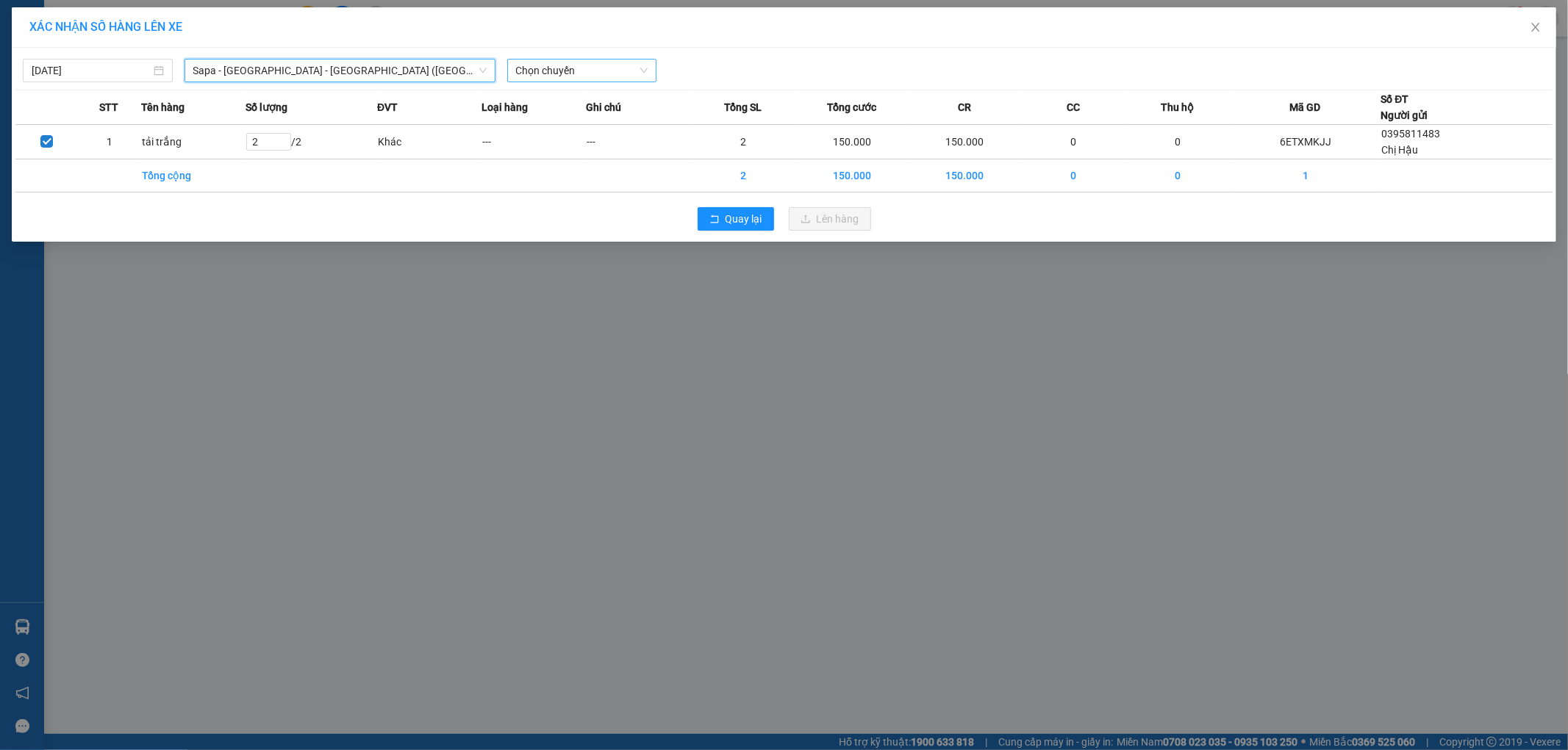
click at [573, 74] on span "Chọn chuyến" at bounding box center [582, 70] width 132 height 22
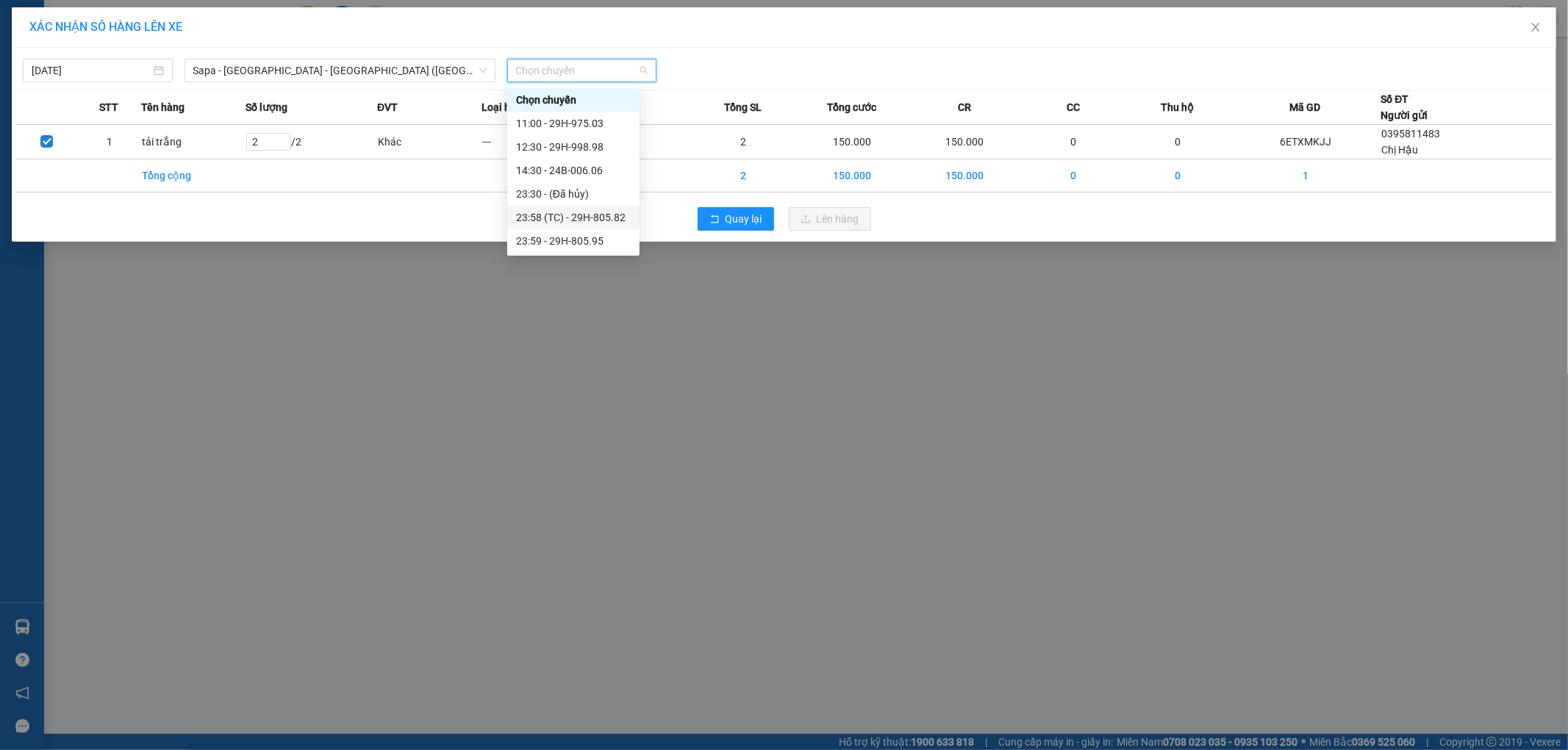
click at [587, 215] on div "23:58 (TC) - 29H-805.82" at bounding box center [573, 217] width 114 height 16
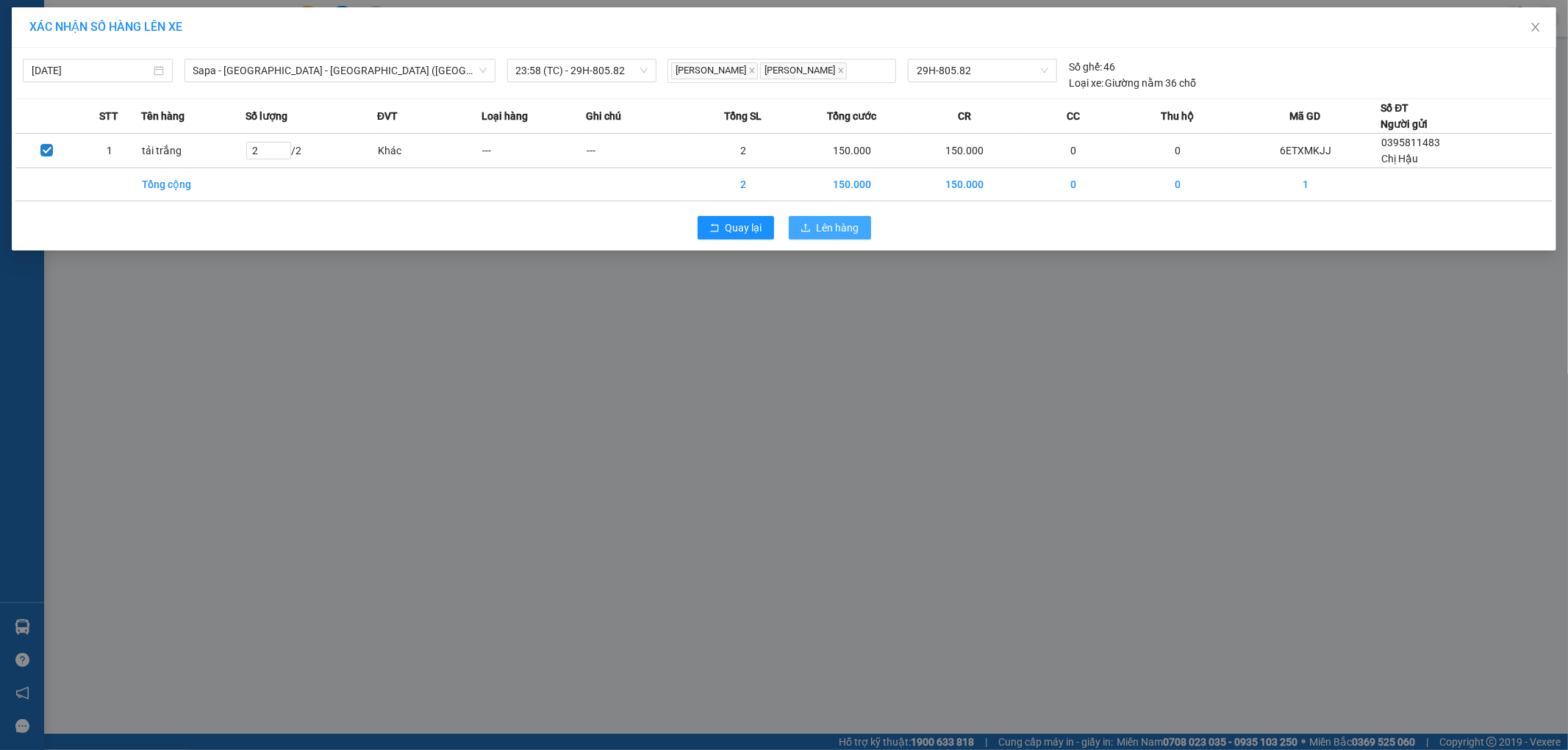
click at [841, 229] on span "Lên hàng" at bounding box center [838, 228] width 42 height 16
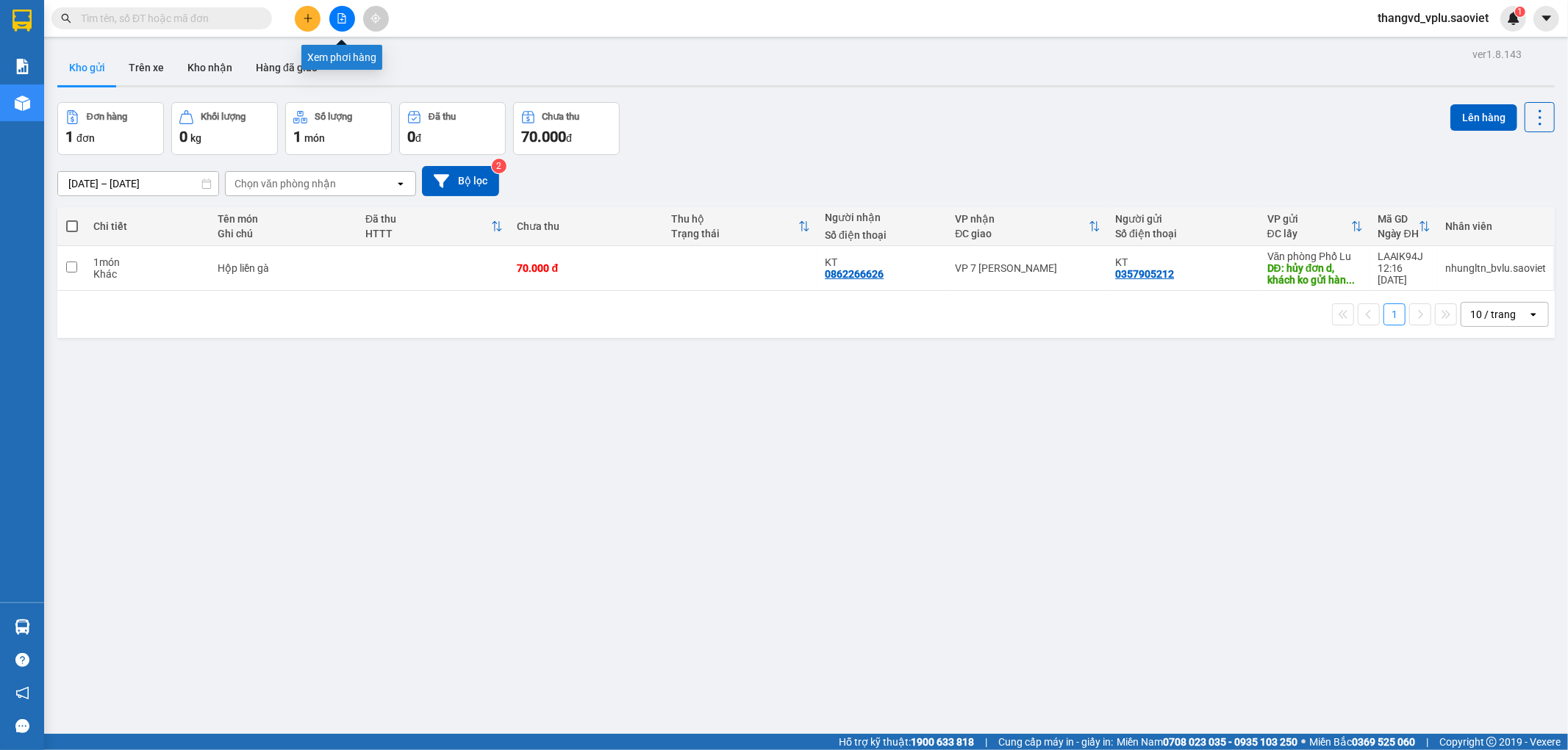
click at [344, 23] on icon "file-add" at bounding box center [342, 18] width 8 height 10
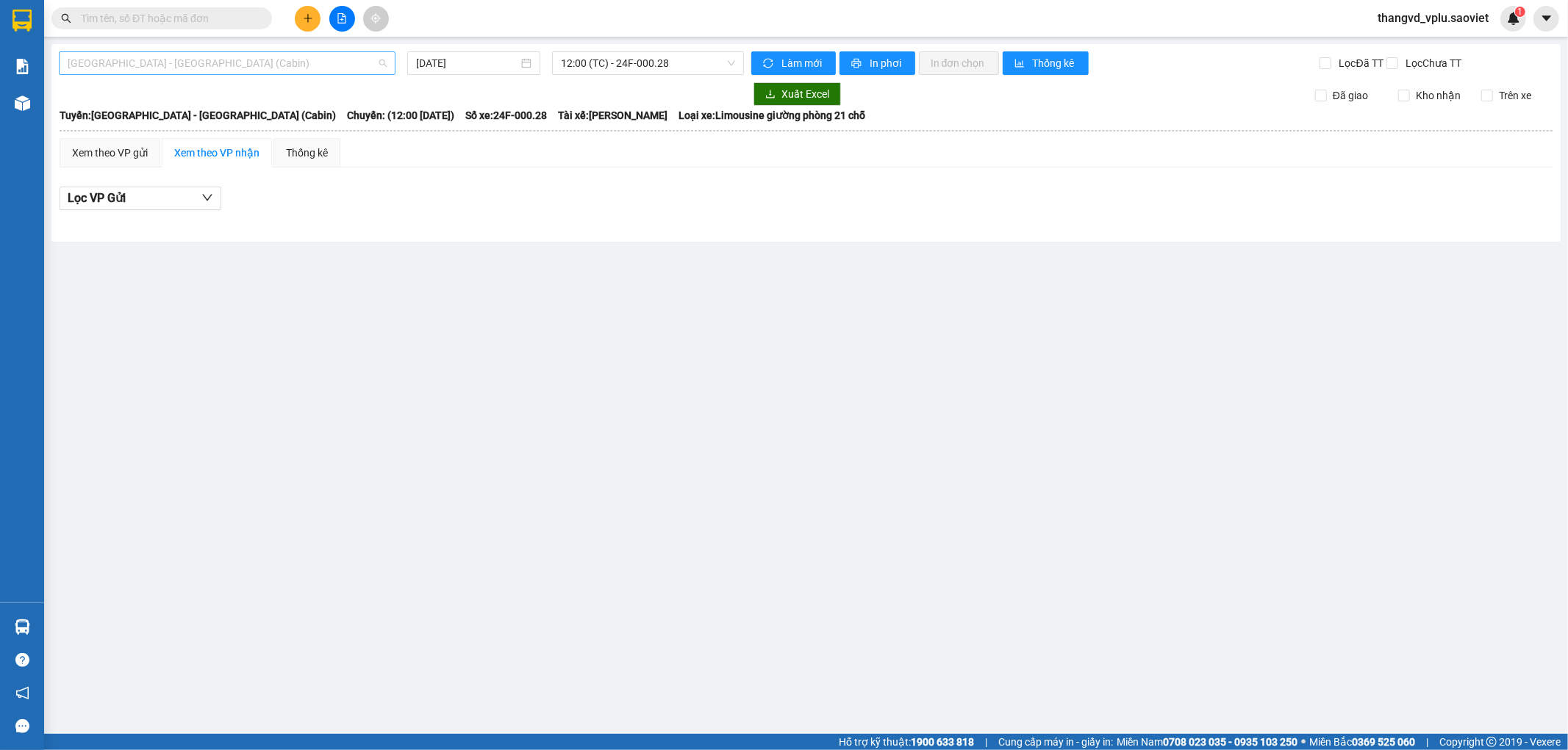
click at [214, 63] on span "[GEOGRAPHIC_DATA] - [GEOGRAPHIC_DATA] (Cabin)" at bounding box center [226, 63] width 319 height 22
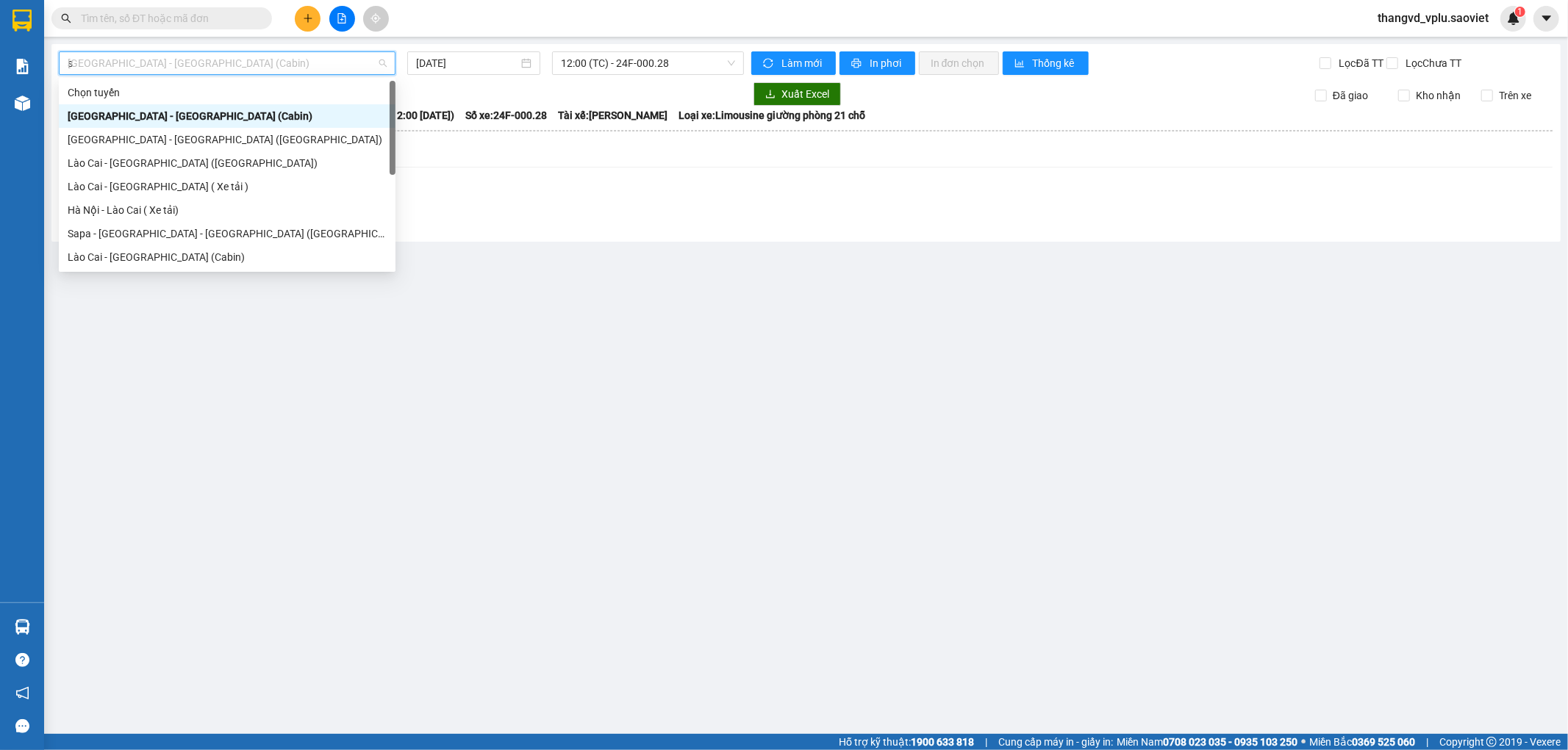
type input "sa"
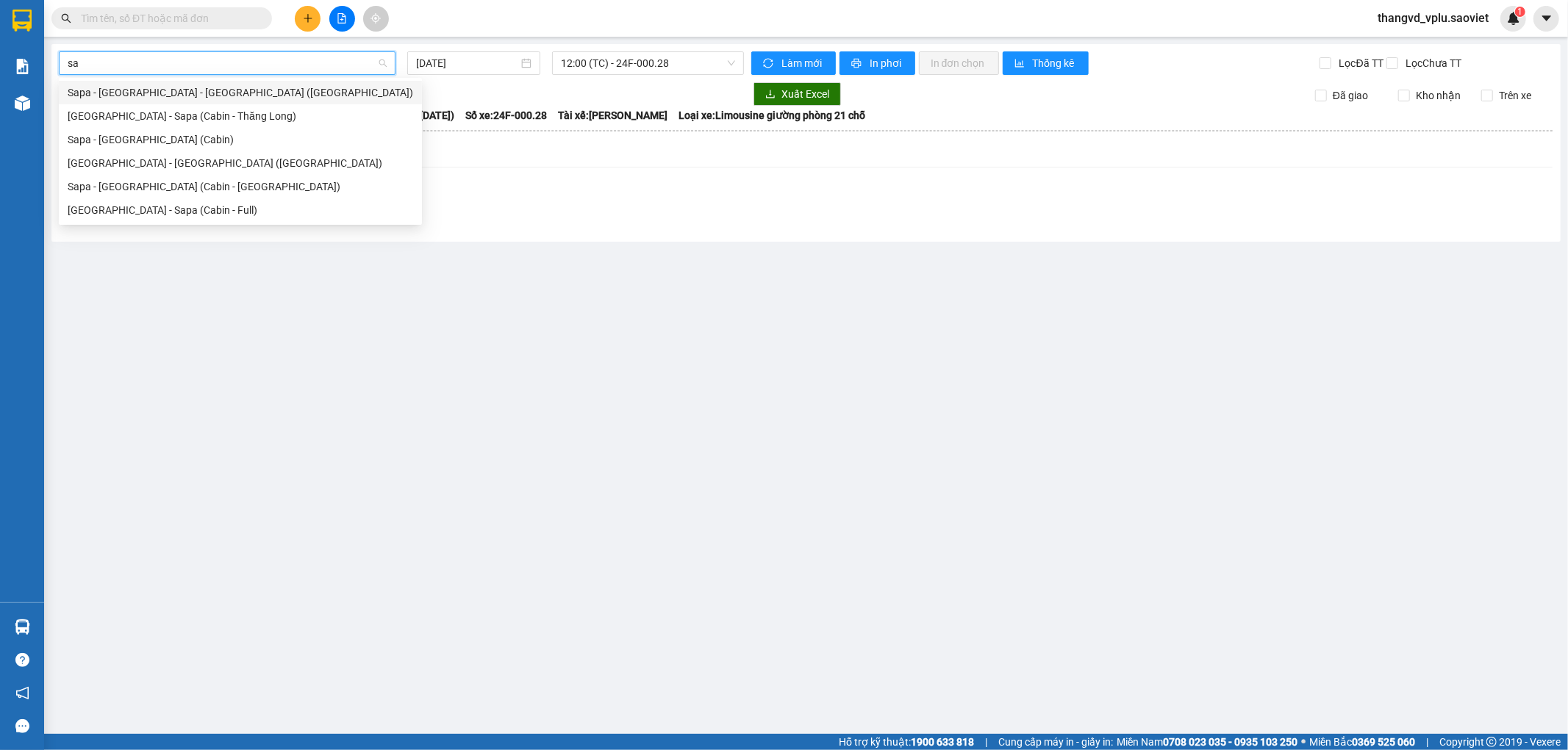
click at [196, 96] on div "Sapa - [GEOGRAPHIC_DATA] - [GEOGRAPHIC_DATA] ([GEOGRAPHIC_DATA])" at bounding box center [240, 92] width 345 height 16
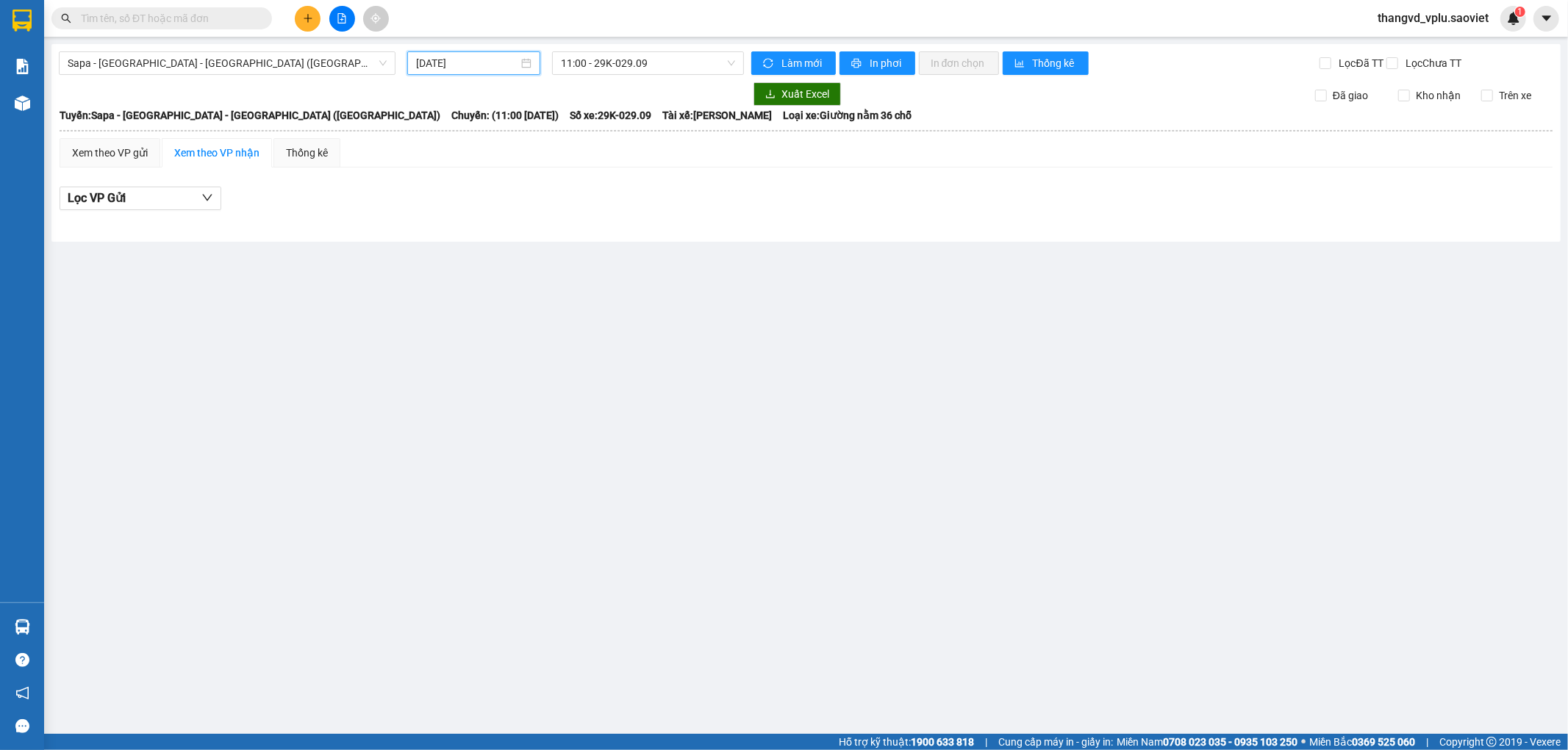
click at [495, 60] on input "[DATE]" at bounding box center [467, 63] width 102 height 16
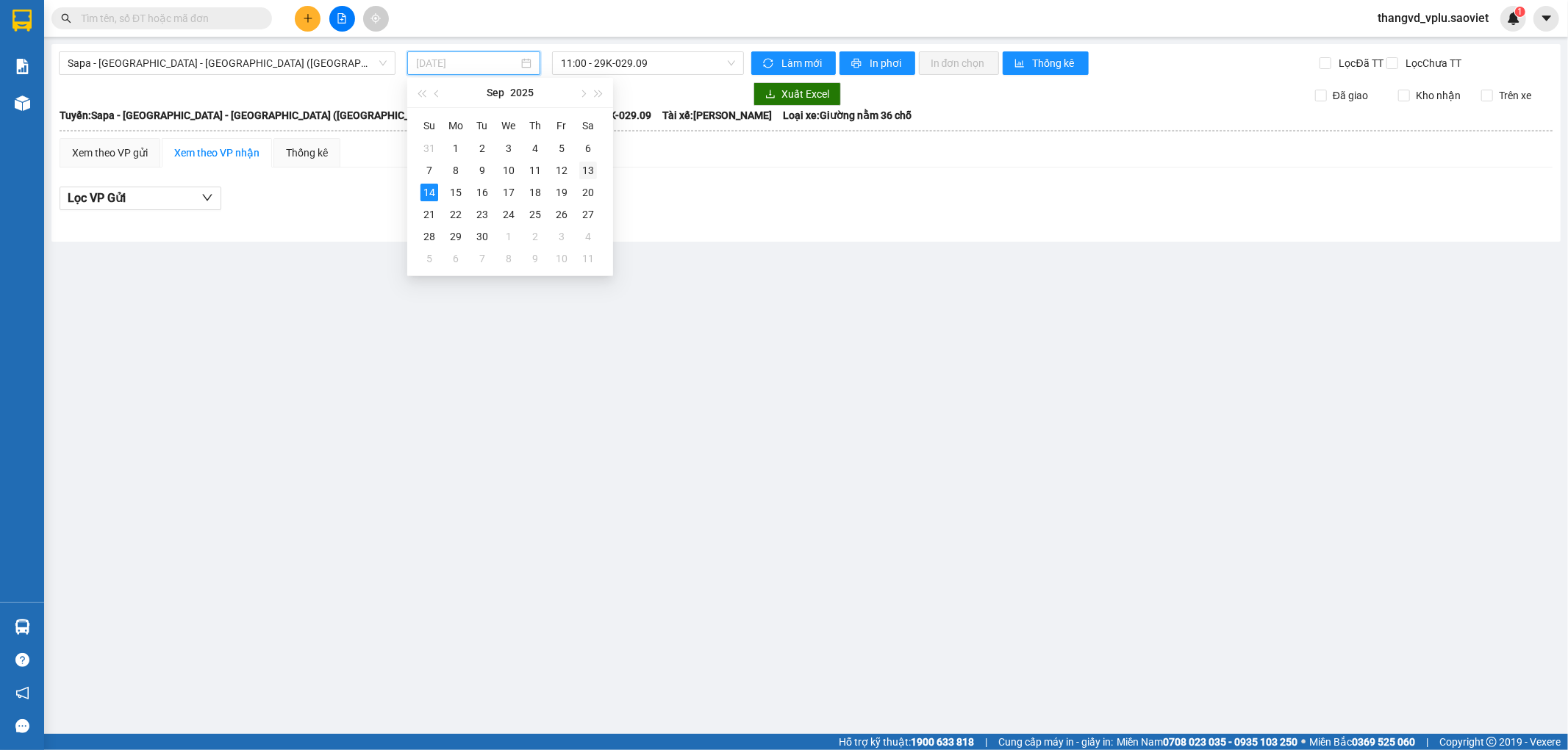
click at [590, 170] on div "13" at bounding box center [588, 170] width 18 height 18
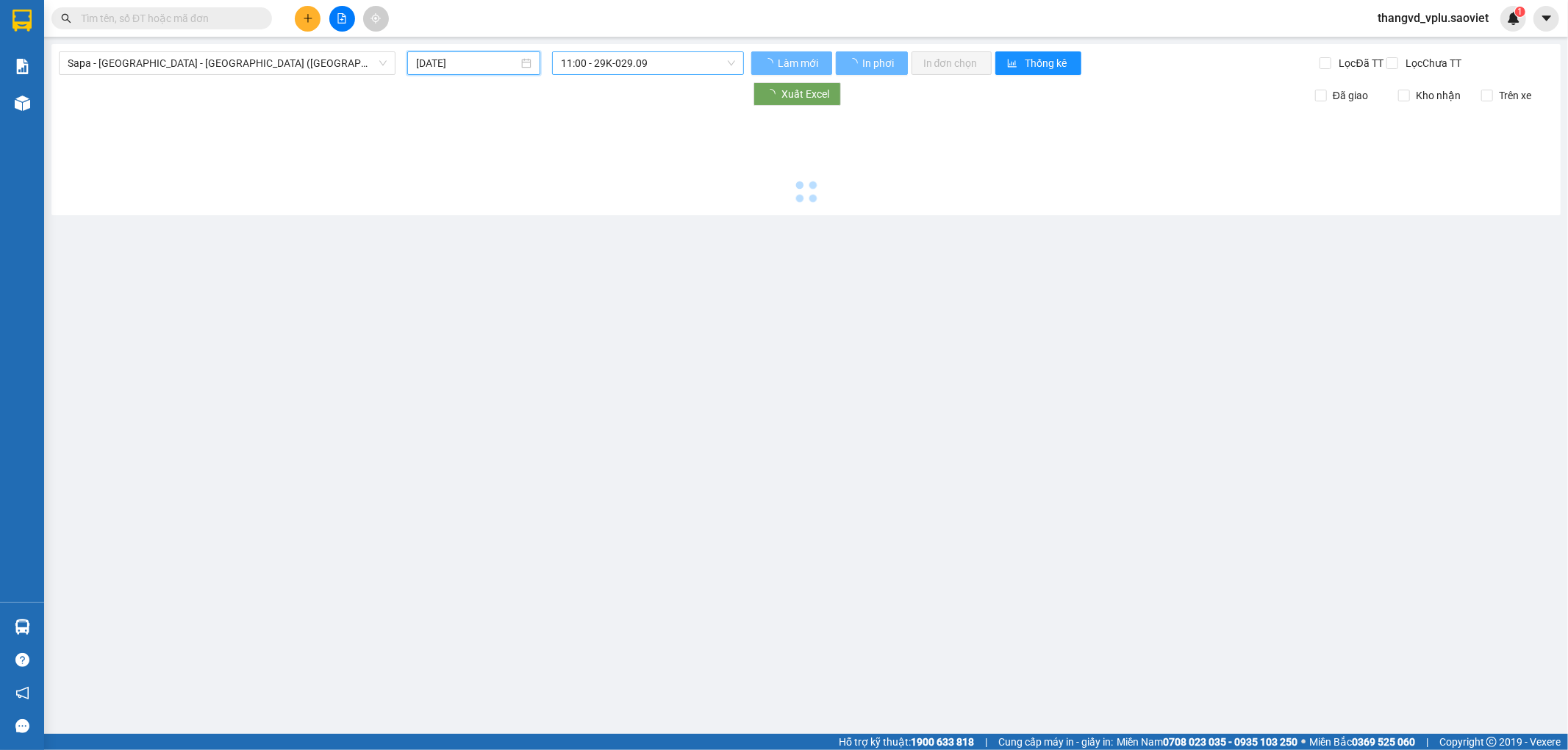
type input "[DATE]"
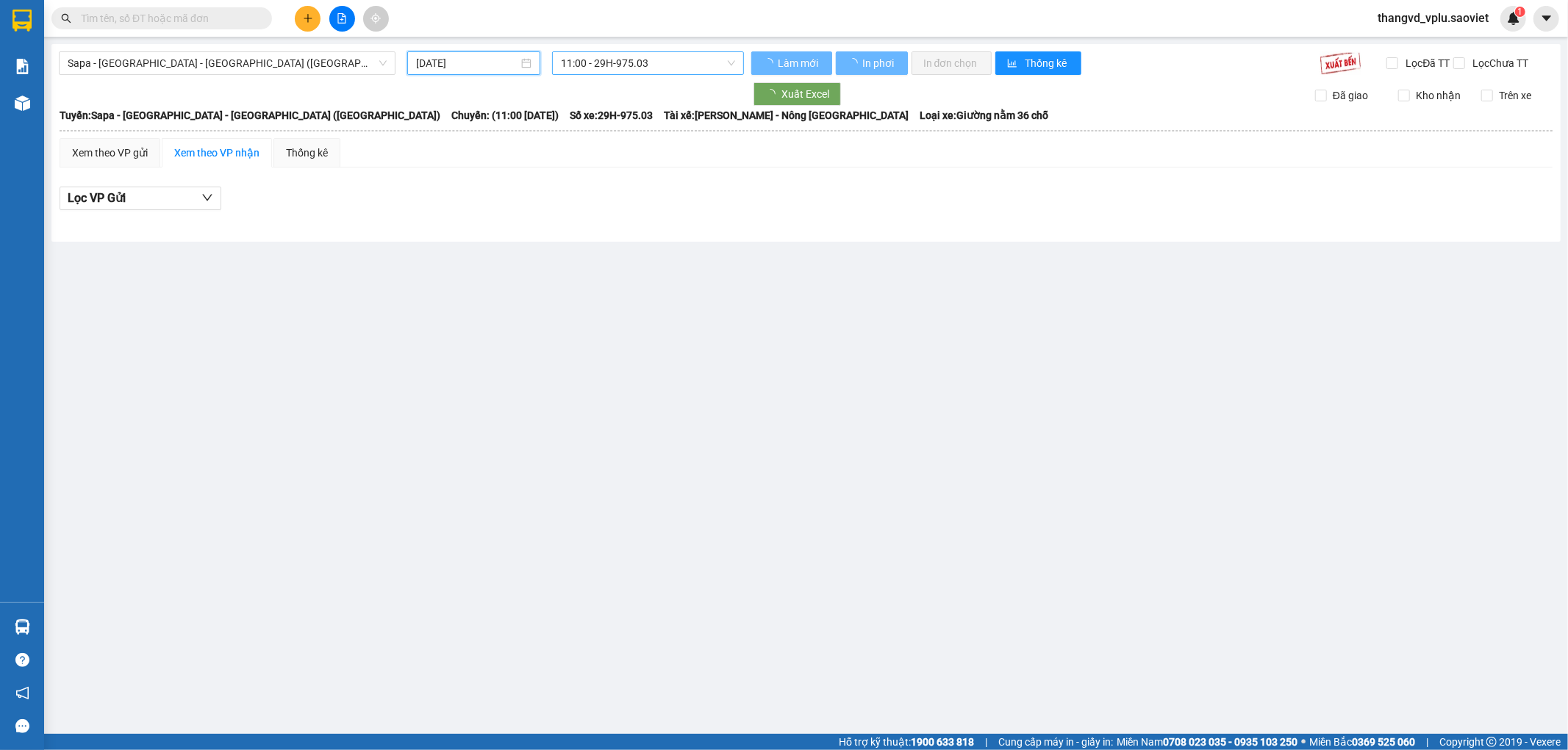
click at [634, 56] on span "11:00 - 29H-975.03" at bounding box center [648, 63] width 174 height 22
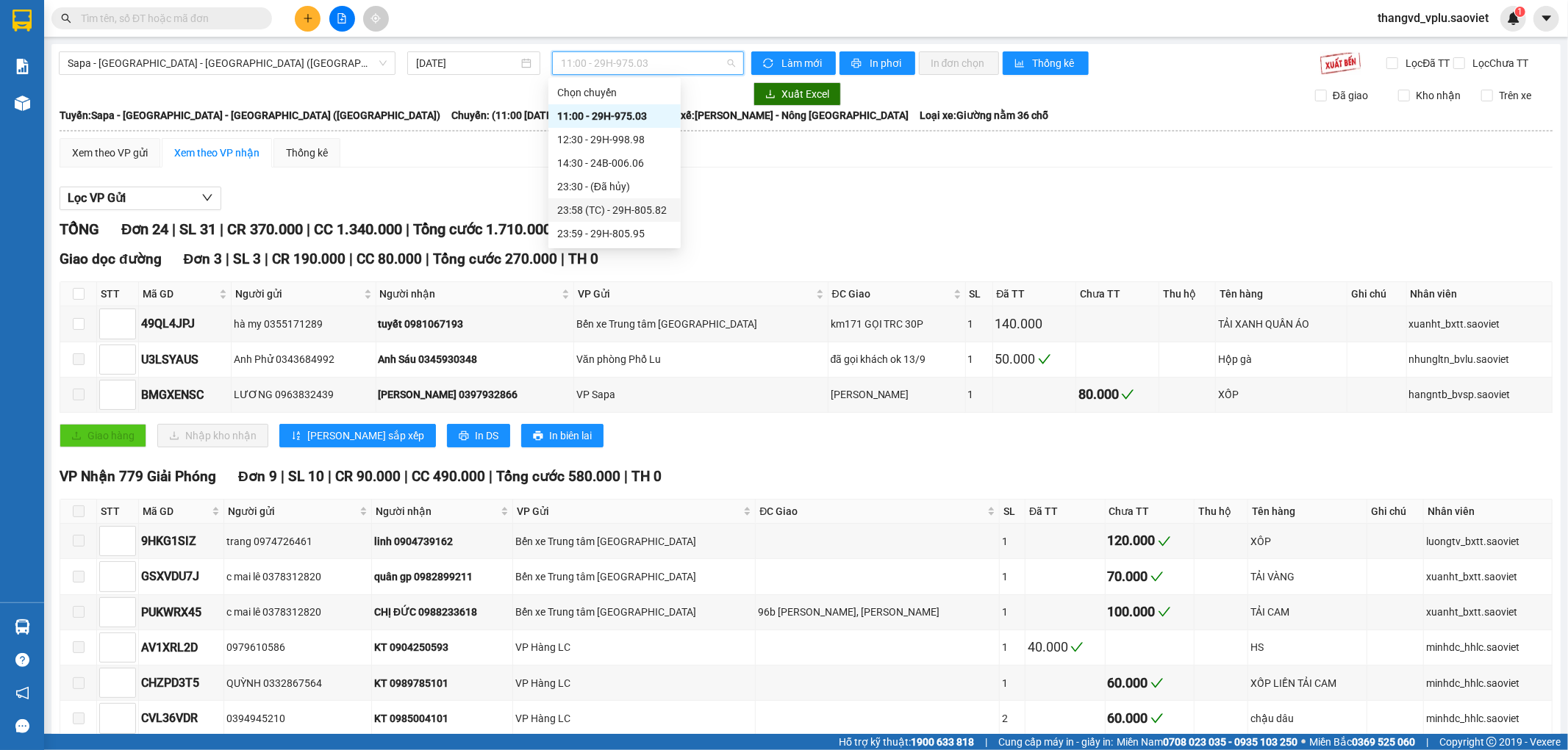
click at [633, 203] on div "23:58 (TC) - 29H-805.82" at bounding box center [614, 210] width 114 height 16
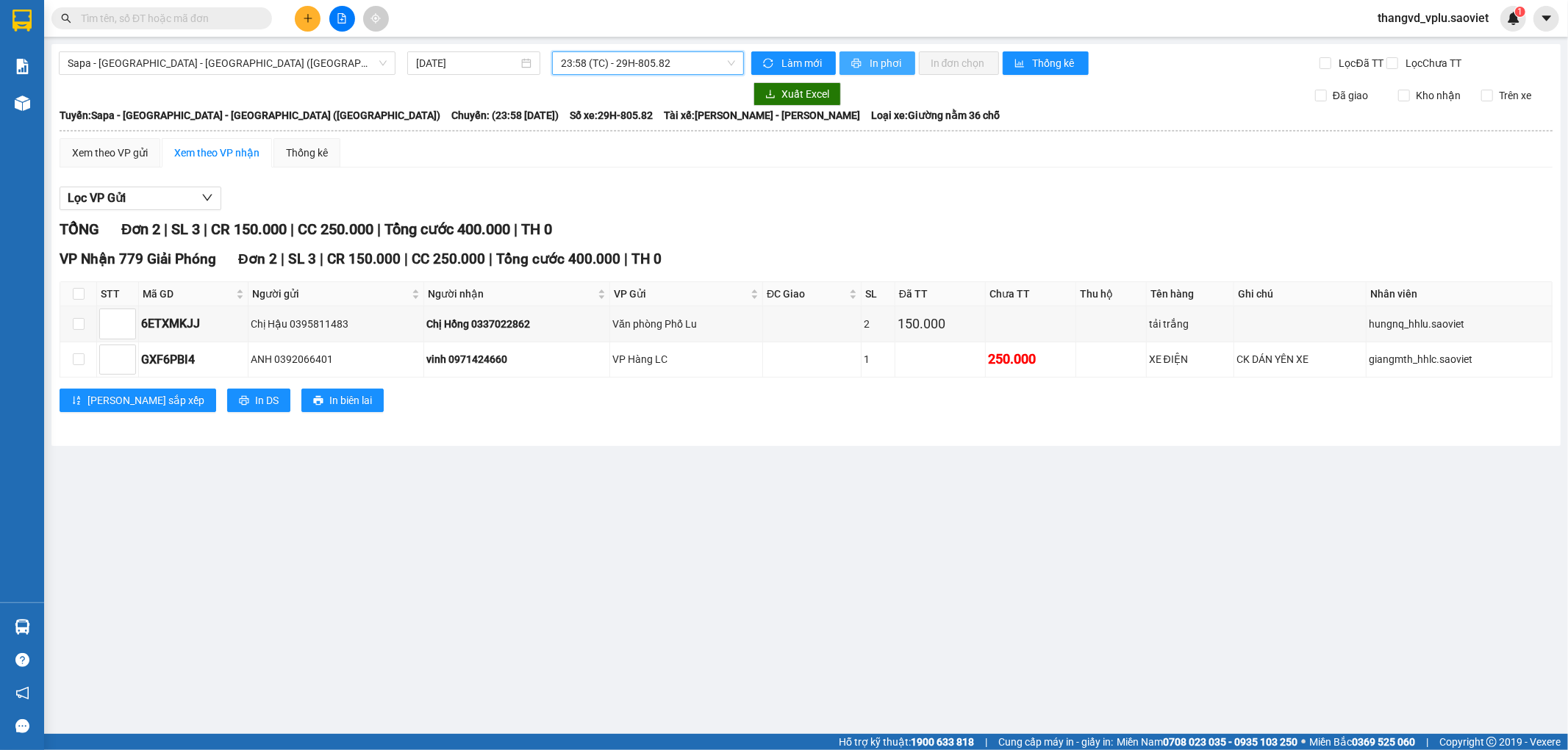
click at [863, 62] on button "In phơi" at bounding box center [877, 63] width 76 height 23
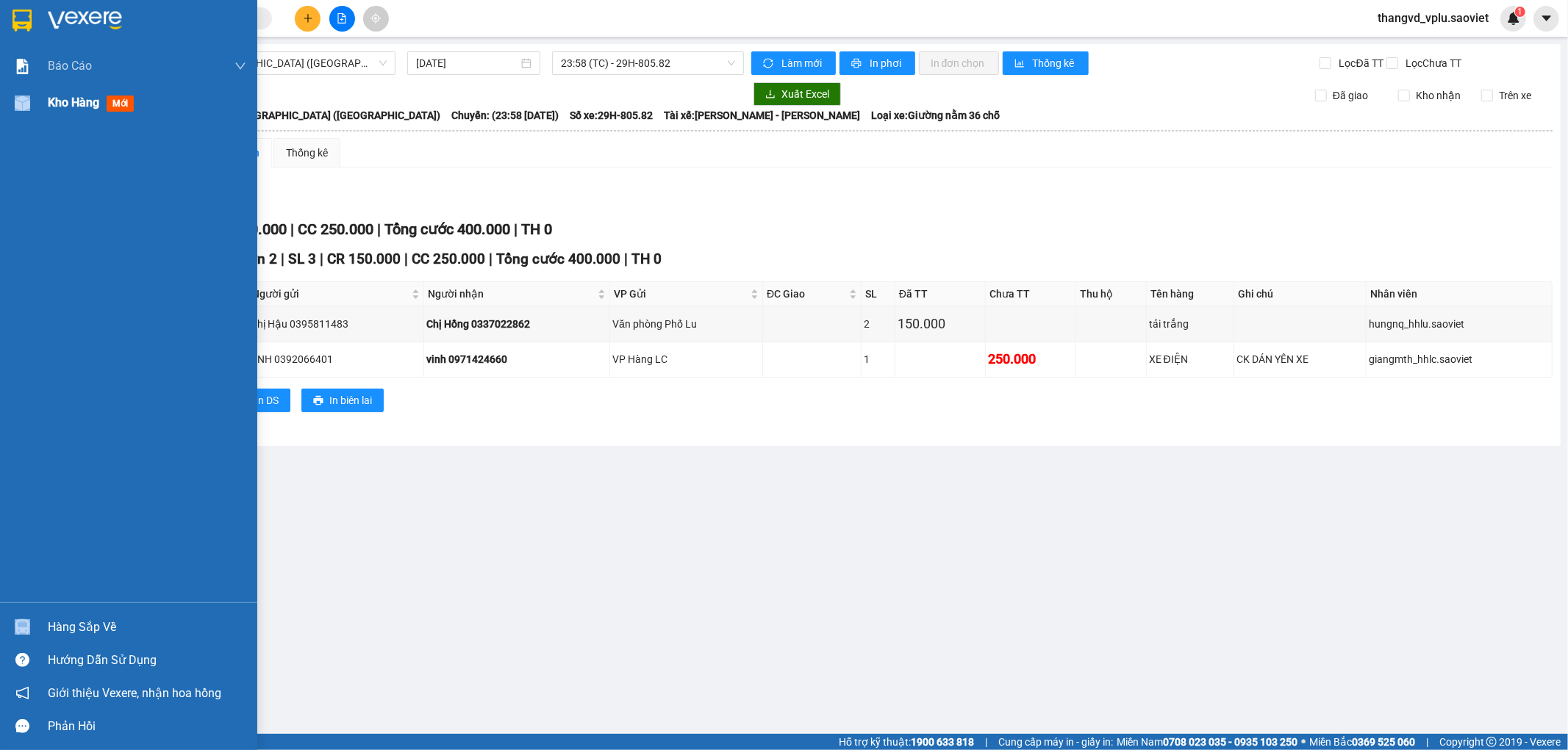
drag, startPoint x: 76, startPoint y: 123, endPoint x: 75, endPoint y: 103, distance: 20.0
click at [76, 114] on div "Báo cáo 1B. Chi tiết đơn hàng 5. Doanh thu thực tế theo từng nhân viên Kho hàng…" at bounding box center [128, 325] width 258 height 555
click at [75, 103] on span "Kho hàng" at bounding box center [74, 103] width 52 height 14
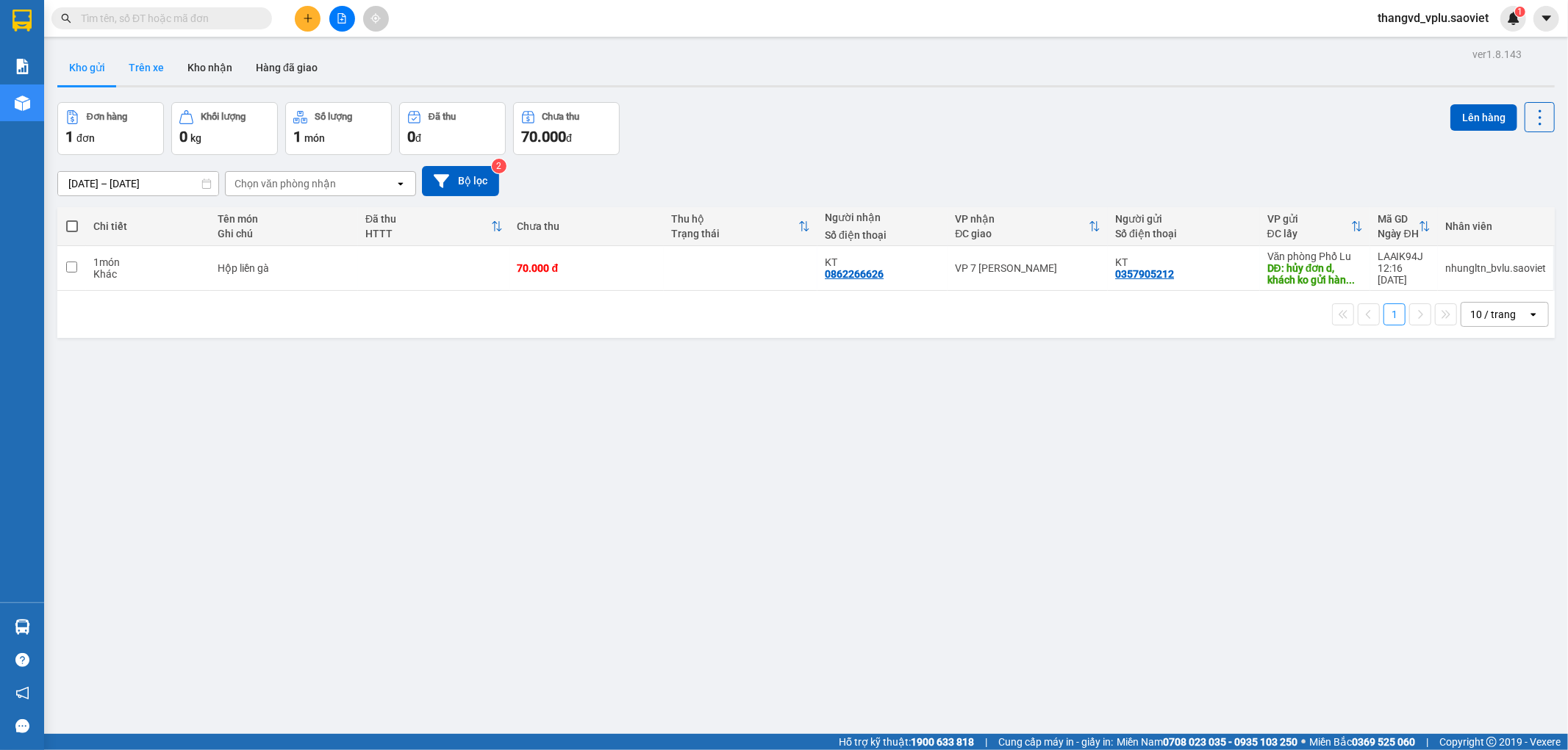
click at [145, 61] on button "Trên xe" at bounding box center [146, 67] width 59 height 35
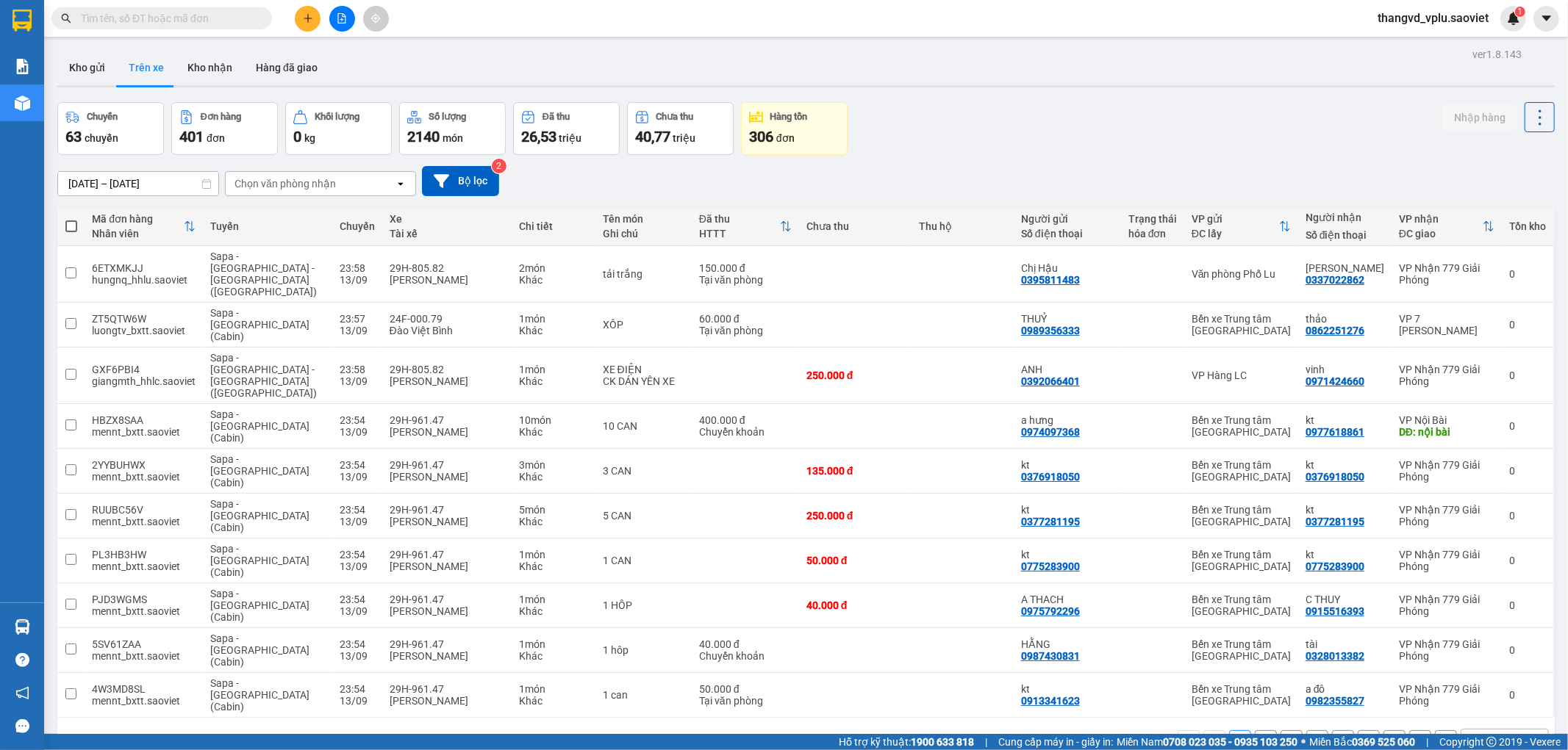
click at [321, 175] on div "Chọn văn phòng nhận" at bounding box center [310, 184] width 169 height 23
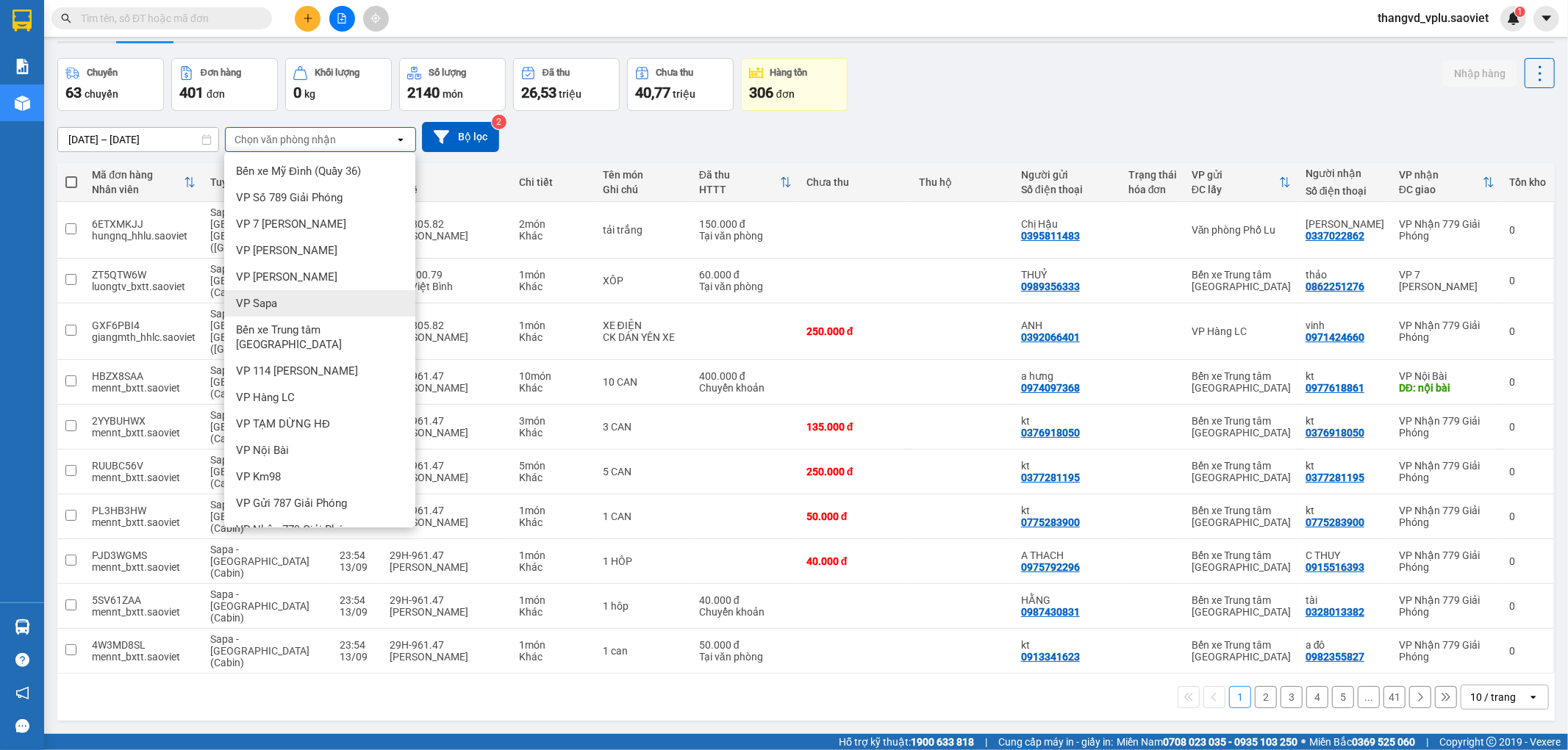
scroll to position [67, 0]
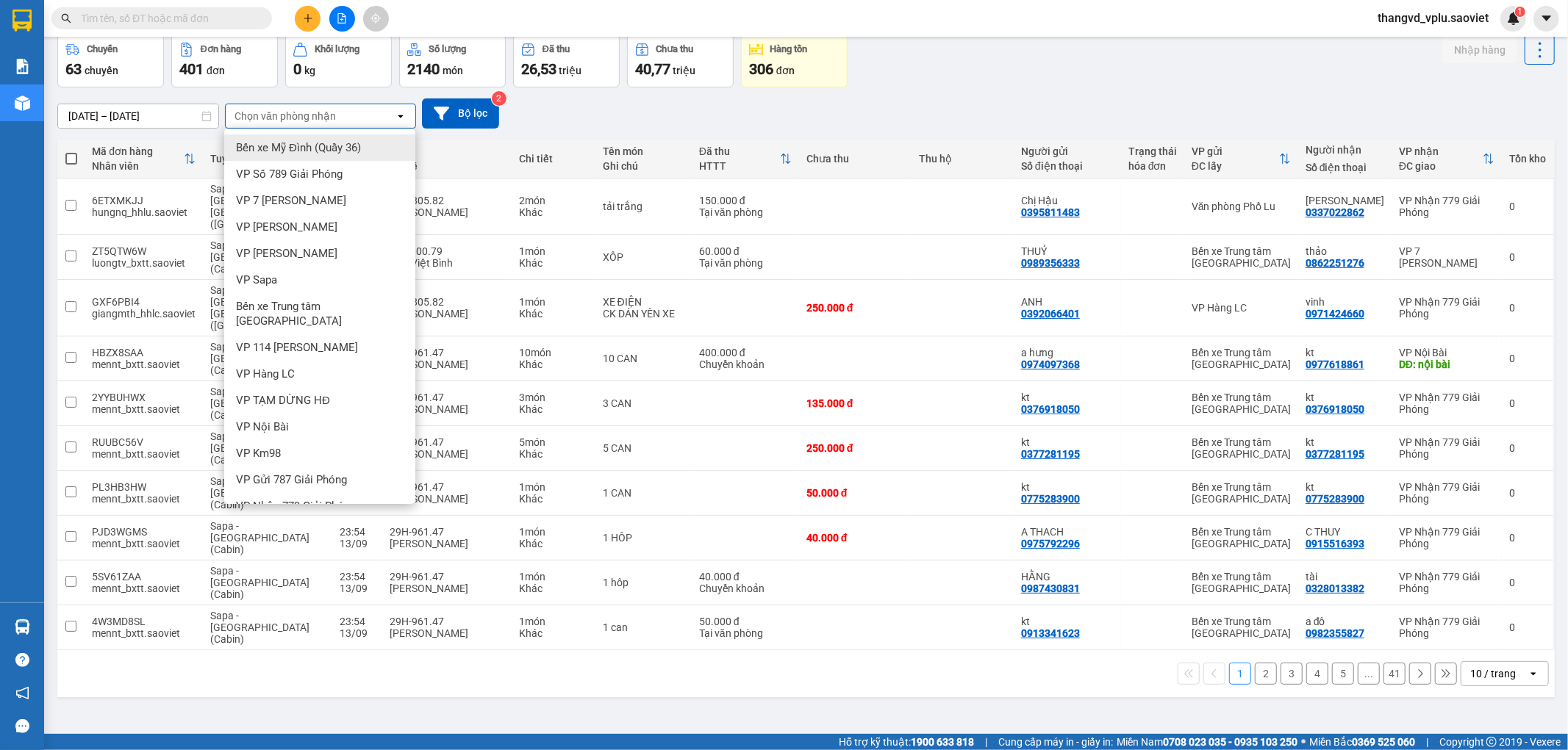
click at [313, 109] on div "Chọn văn phòng nhận" at bounding box center [285, 116] width 102 height 15
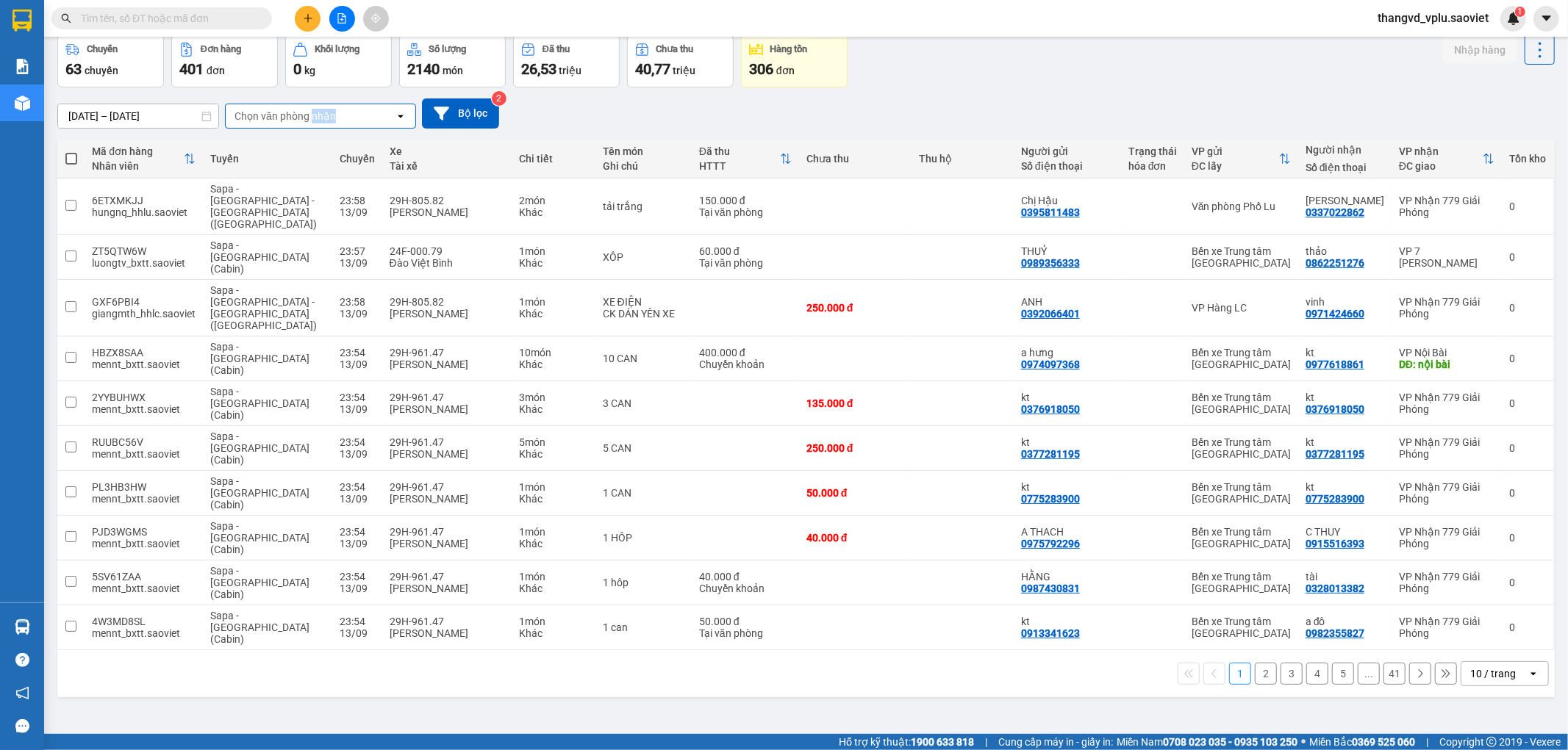
click at [315, 109] on div "Chọn văn phòng nhận" at bounding box center [285, 116] width 102 height 15
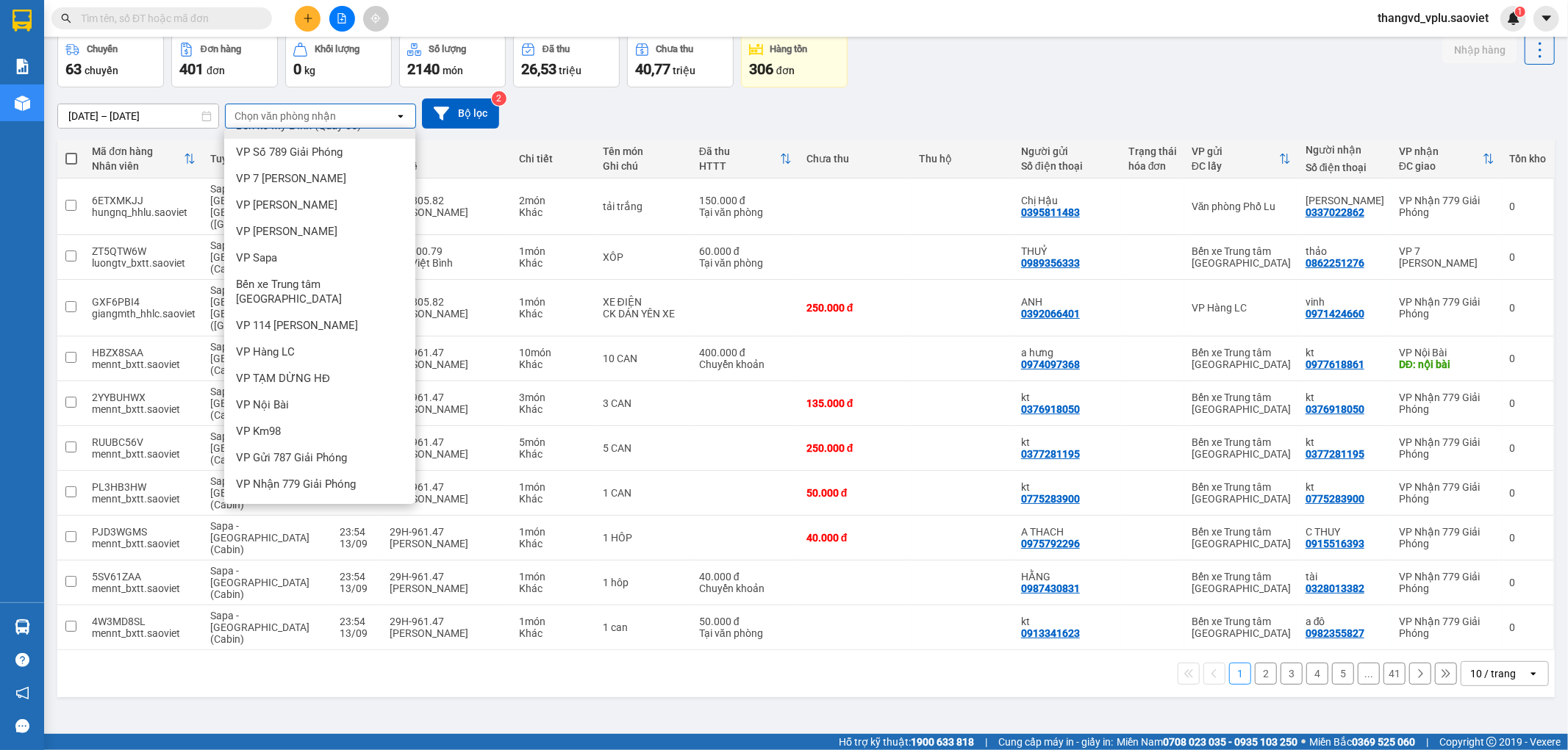
scroll to position [32, 0]
click at [311, 493] on span "Văn phòng Phố Lu" at bounding box center [280, 500] width 89 height 15
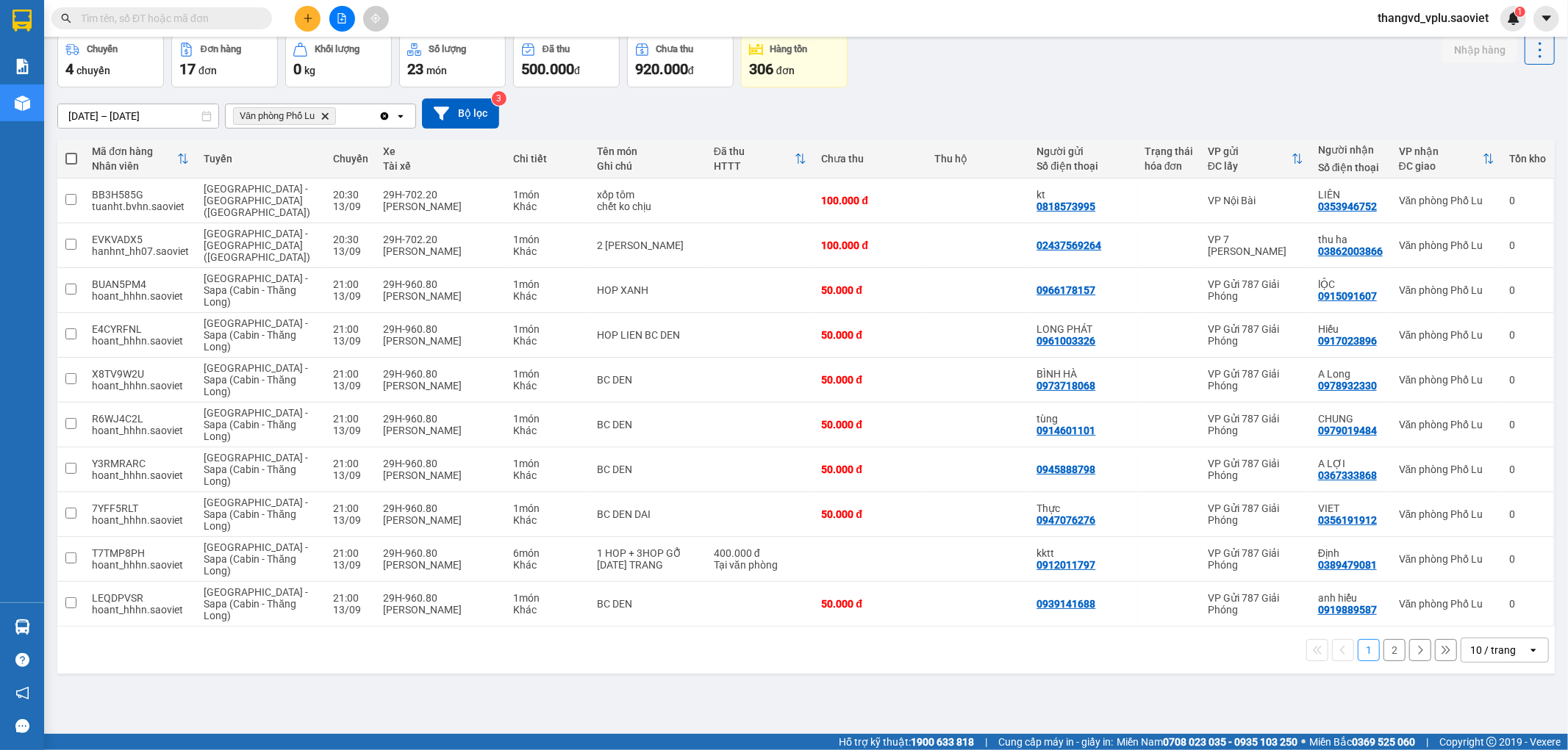
click at [1385, 640] on button "2" at bounding box center [1394, 651] width 22 height 22
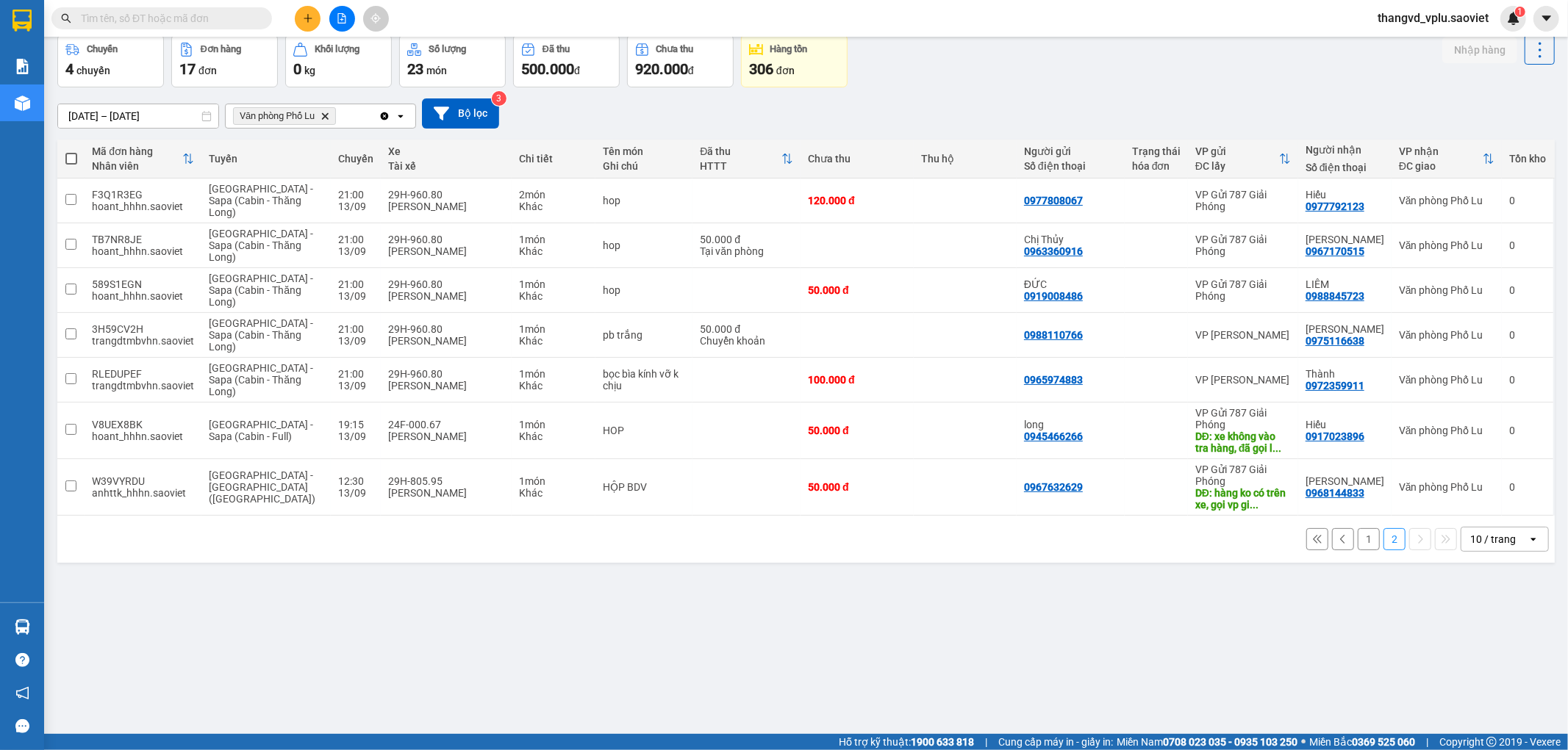
click at [1364, 540] on button "1" at bounding box center [1369, 539] width 22 height 22
